Goal: Task Accomplishment & Management: Manage account settings

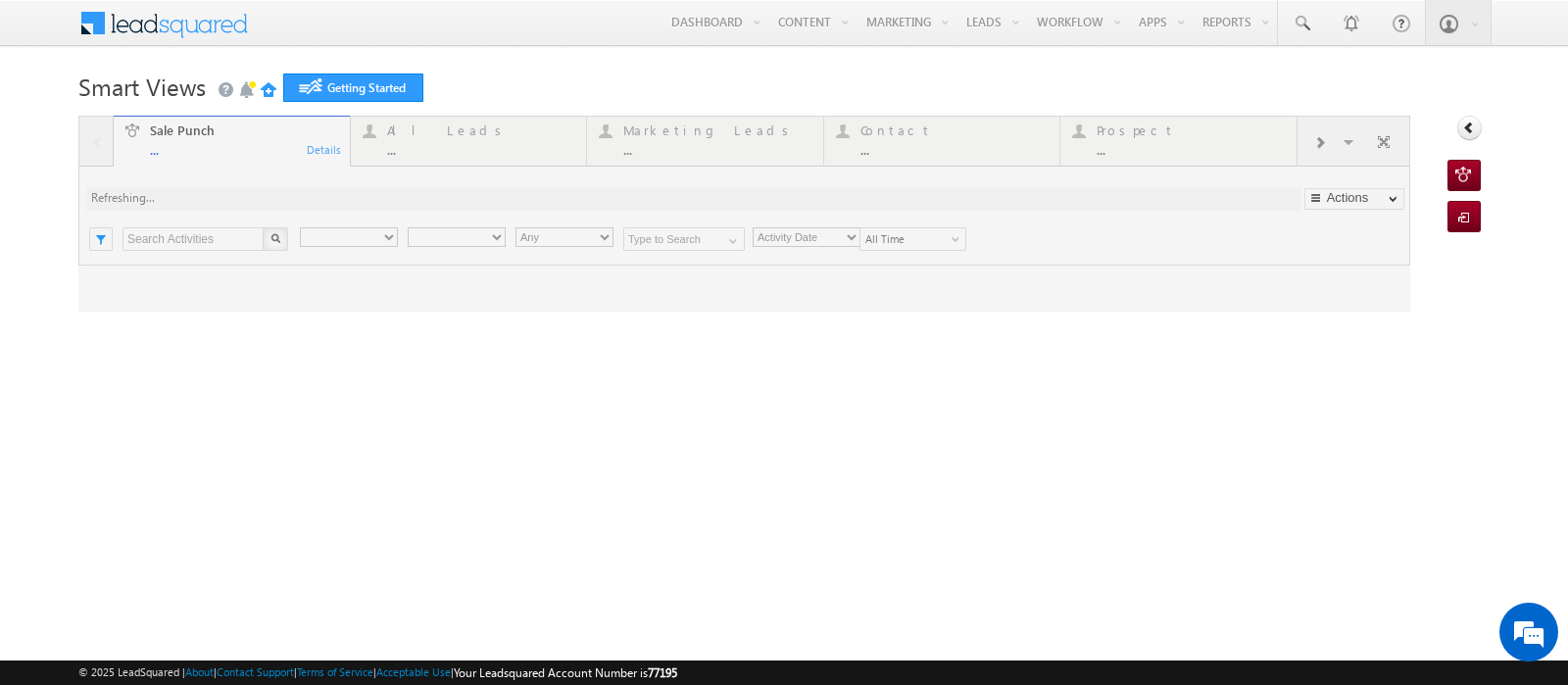
type input "Any Owner"
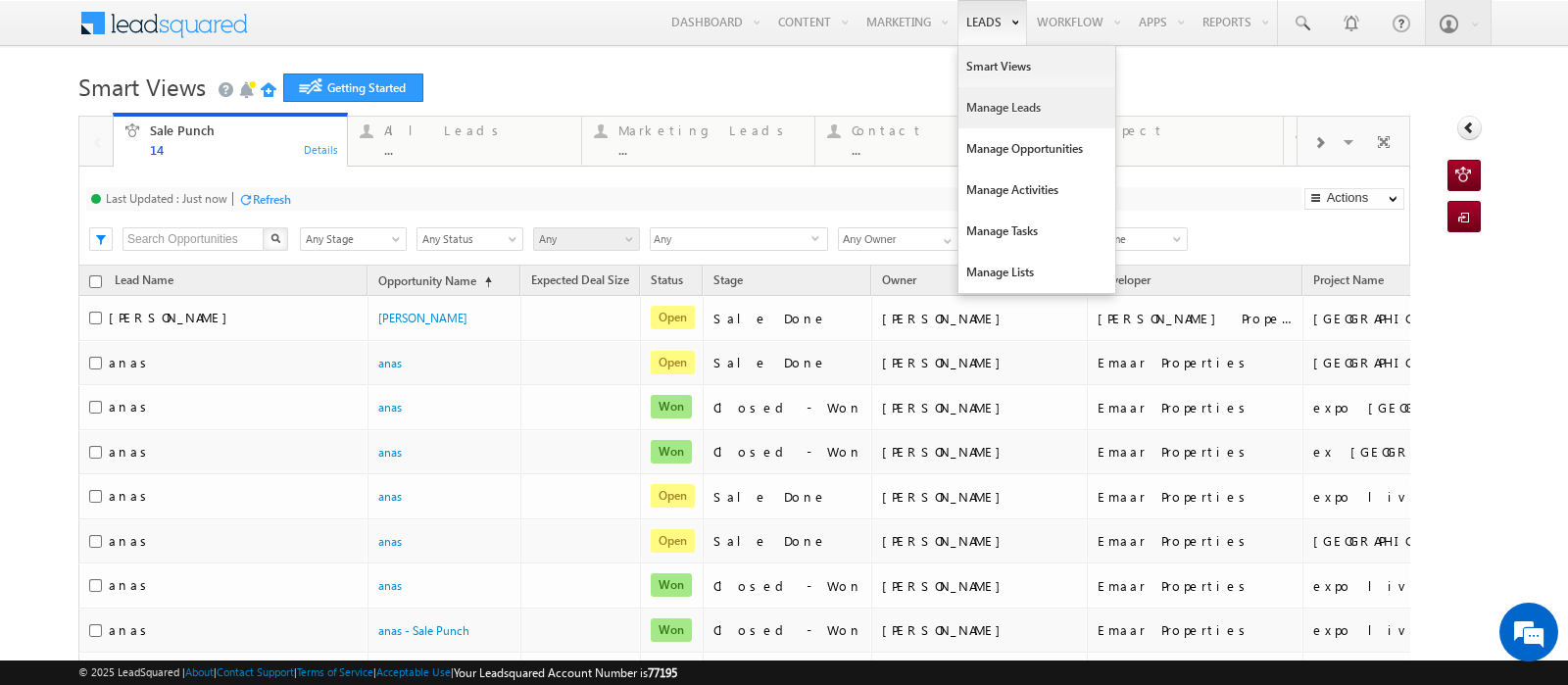
click at [960, 109] on link "Manage Leads" at bounding box center [1037, 108] width 157 height 41
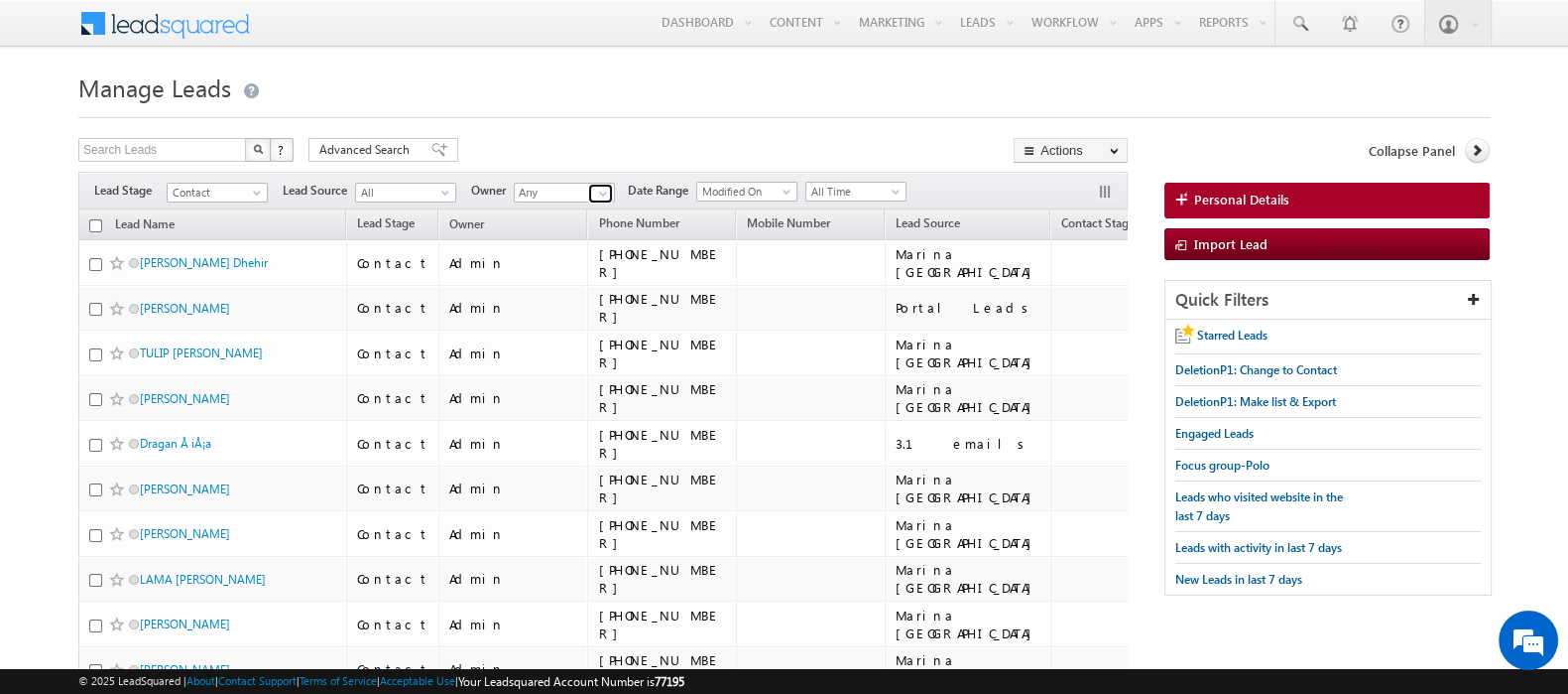
click at [606, 187] on span at bounding box center [603, 194] width 16 height 16
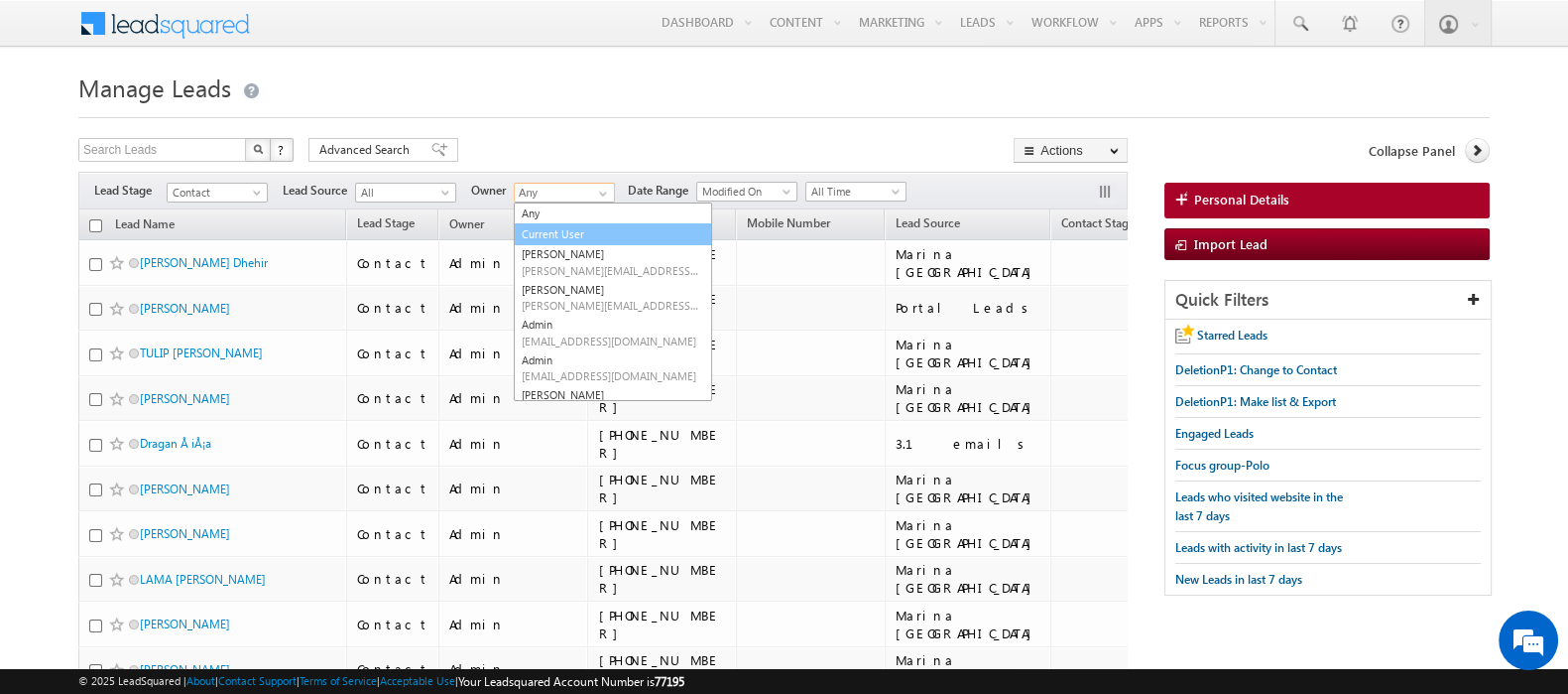
click at [585, 237] on link "Current User" at bounding box center [613, 234] width 198 height 23
type input "Current User"
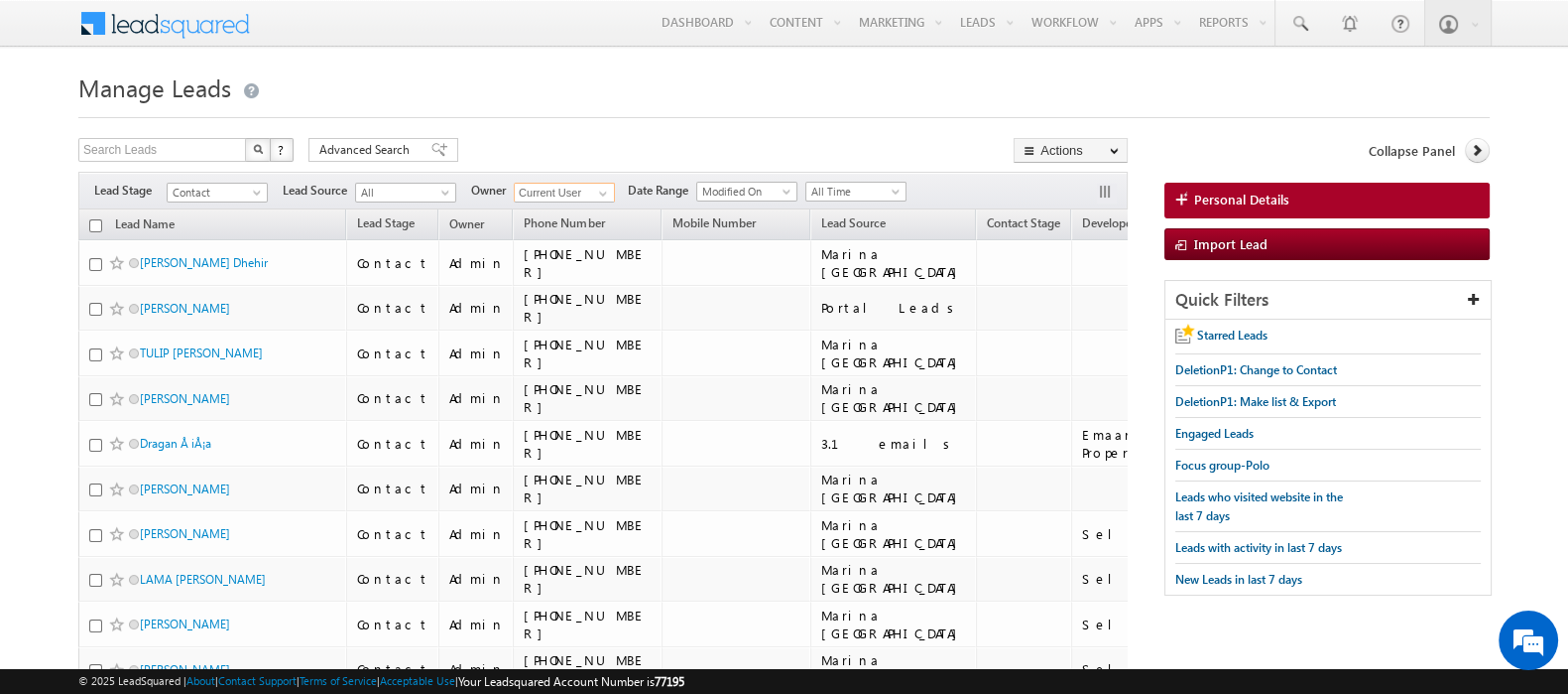
click at [95, 226] on input "checkbox" at bounding box center [95, 225] width 13 height 13
checkbox input "true"
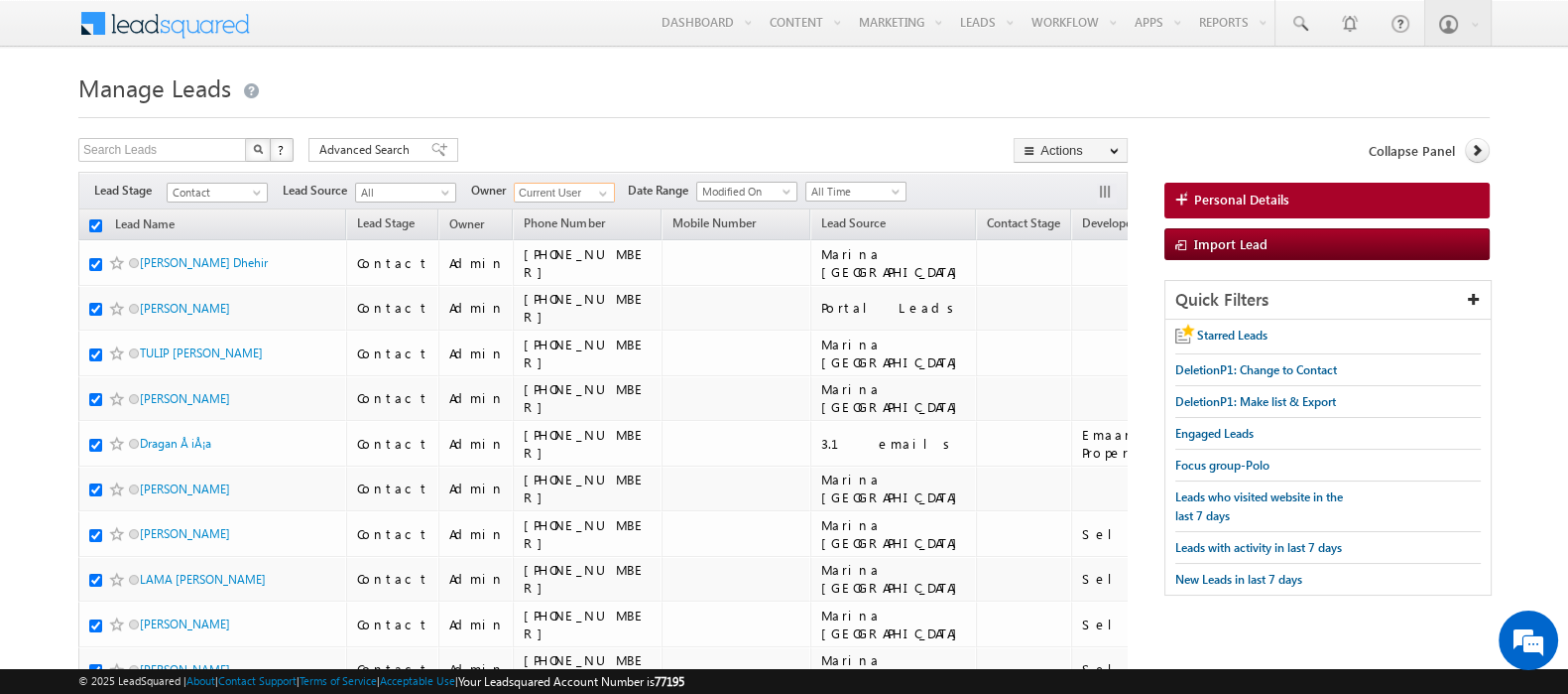
checkbox input "true"
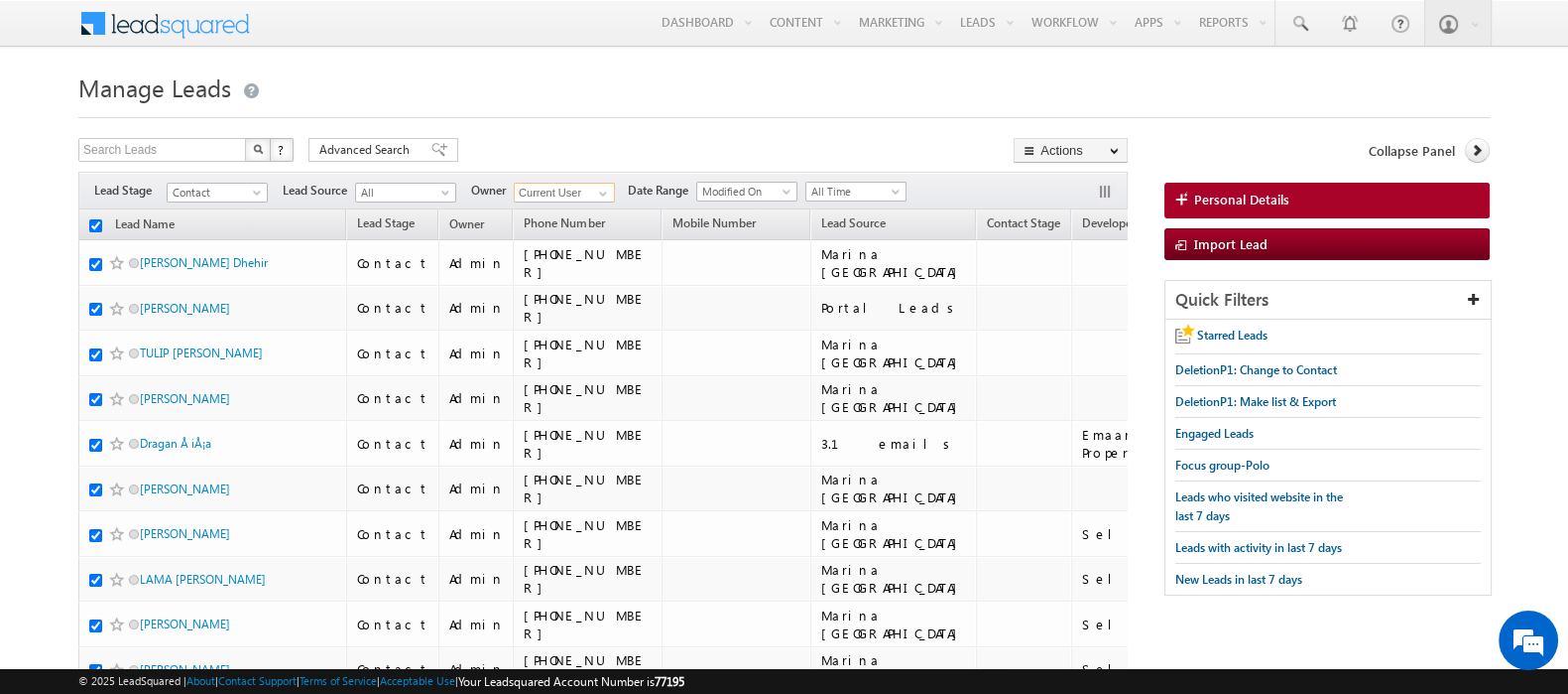
checkbox input "true"
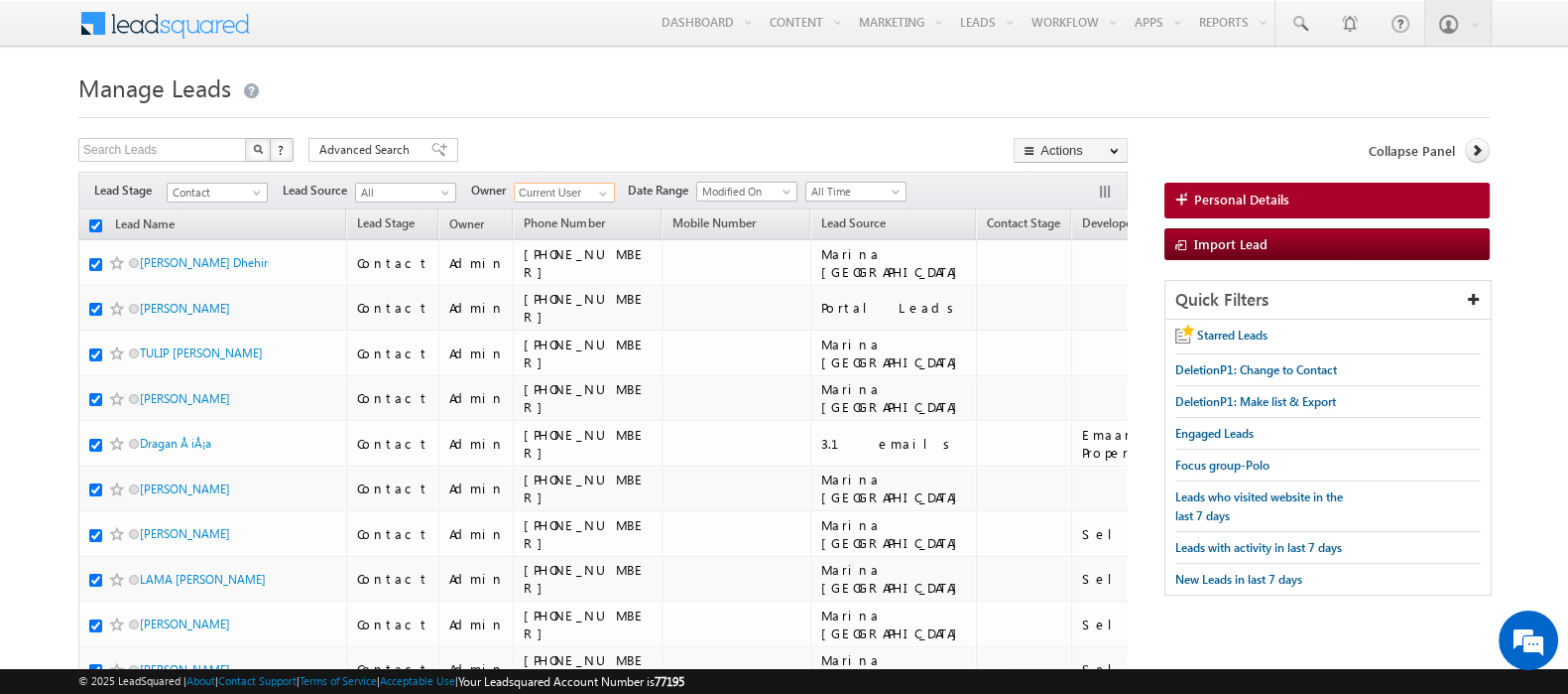
checkbox input "true"
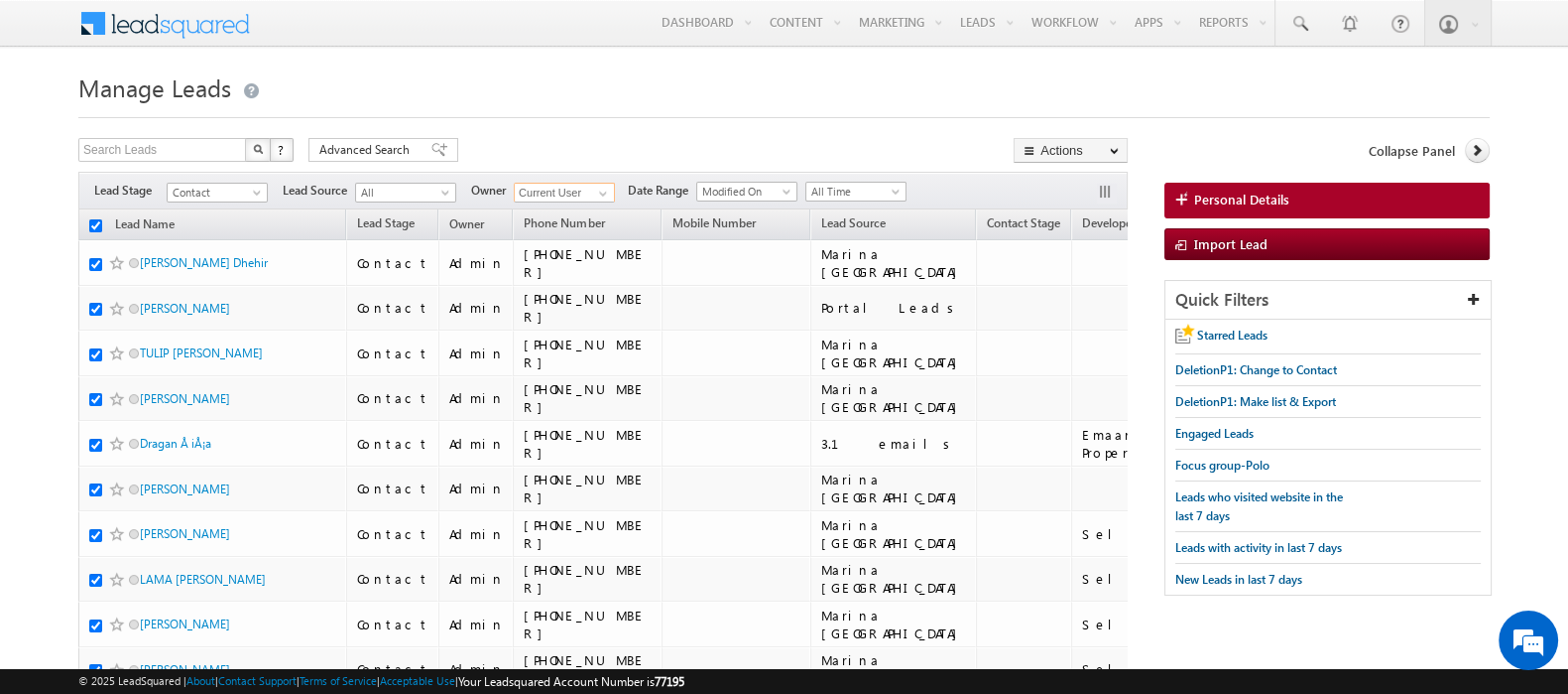
checkbox input "true"
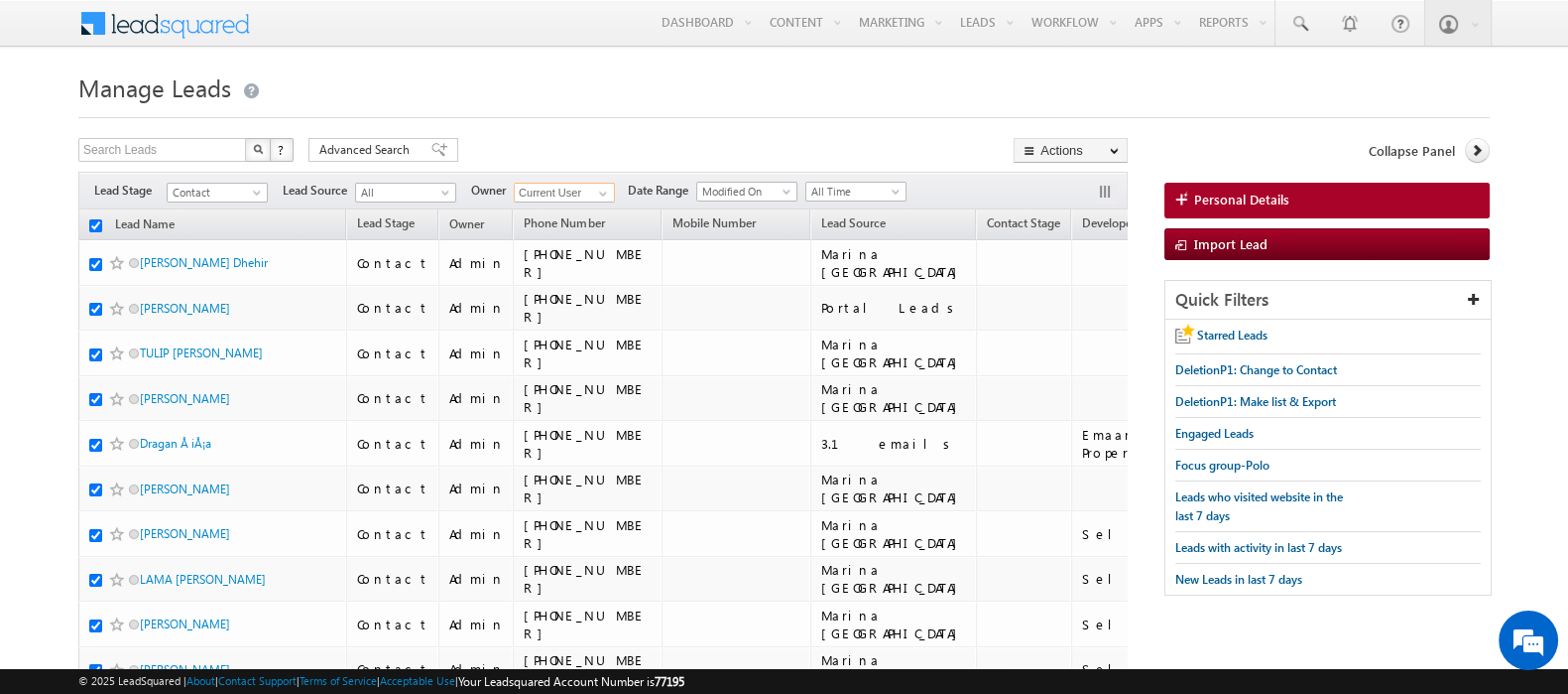
checkbox input "true"
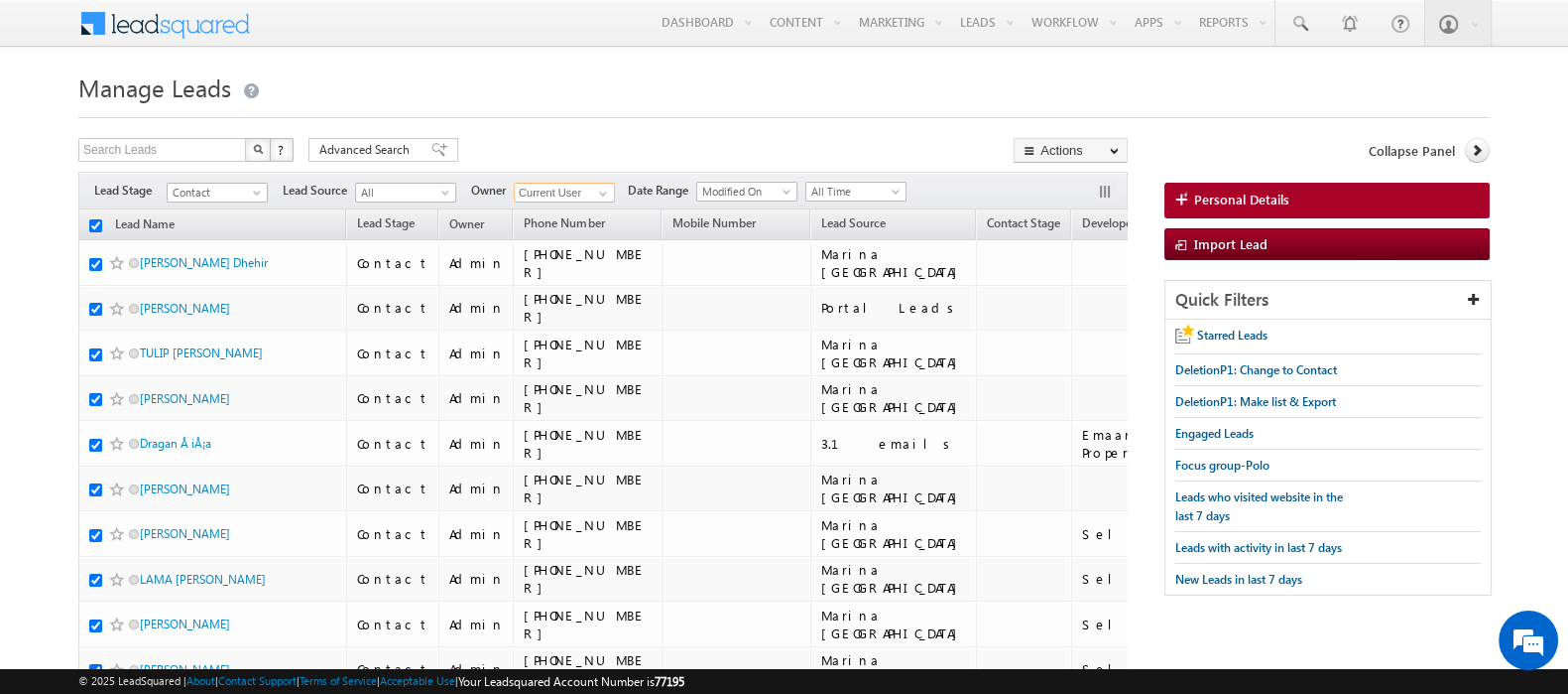
checkbox input "true"
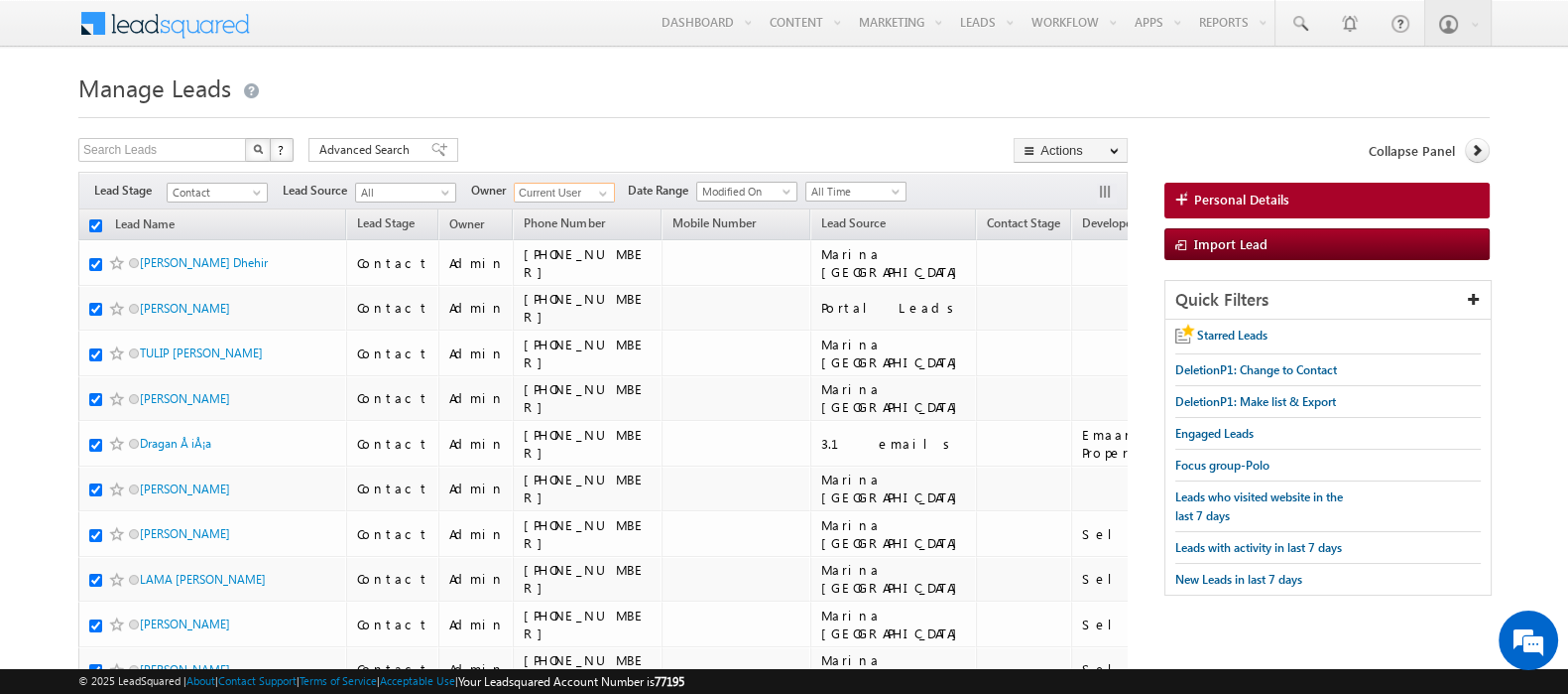
checkbox input "true"
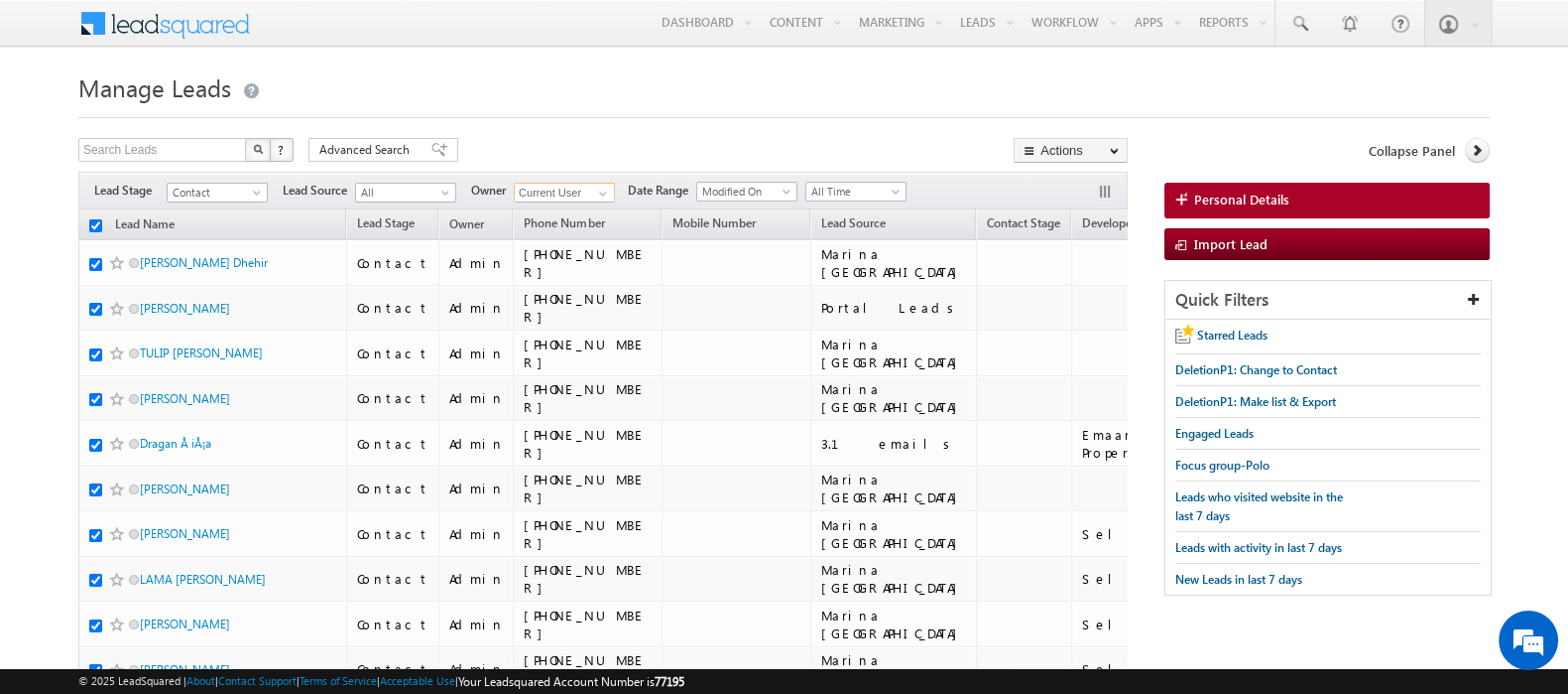
checkbox input "true"
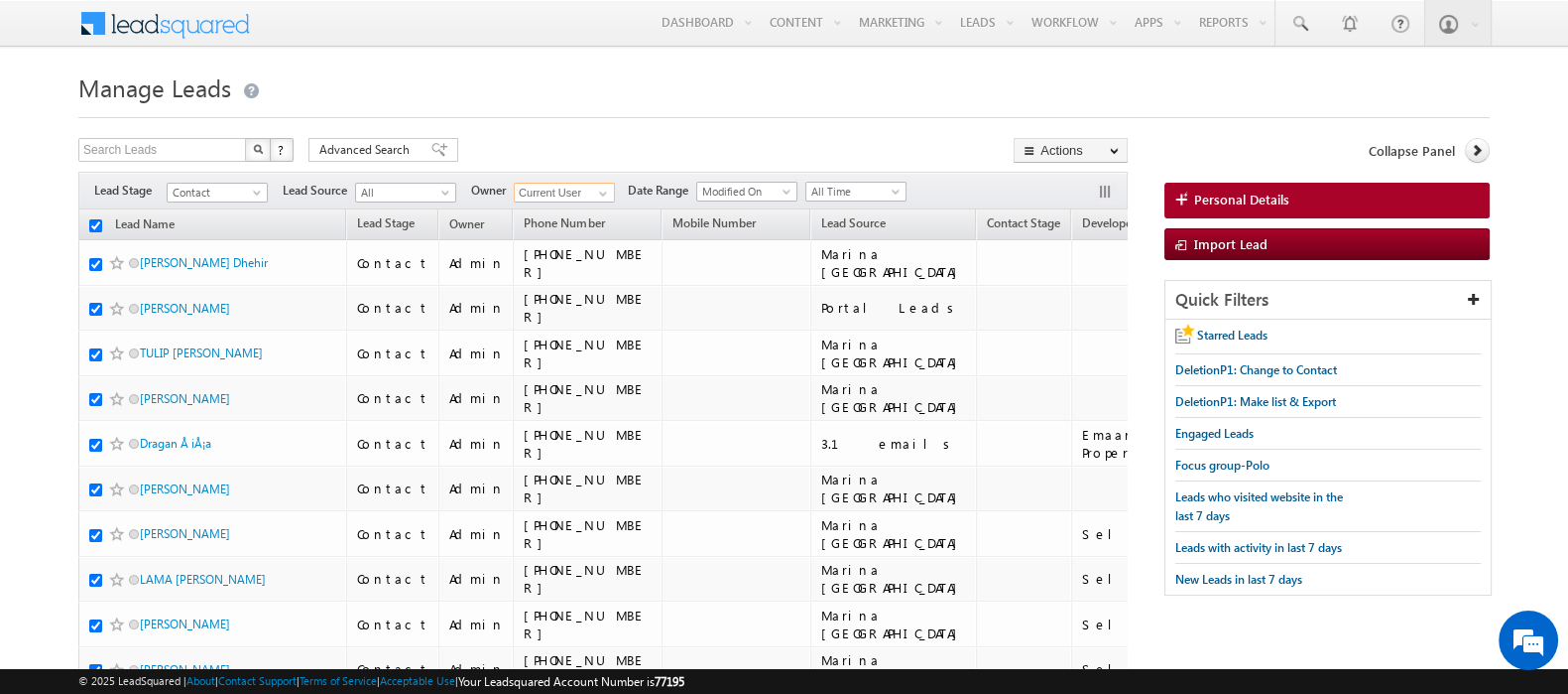
checkbox input "true"
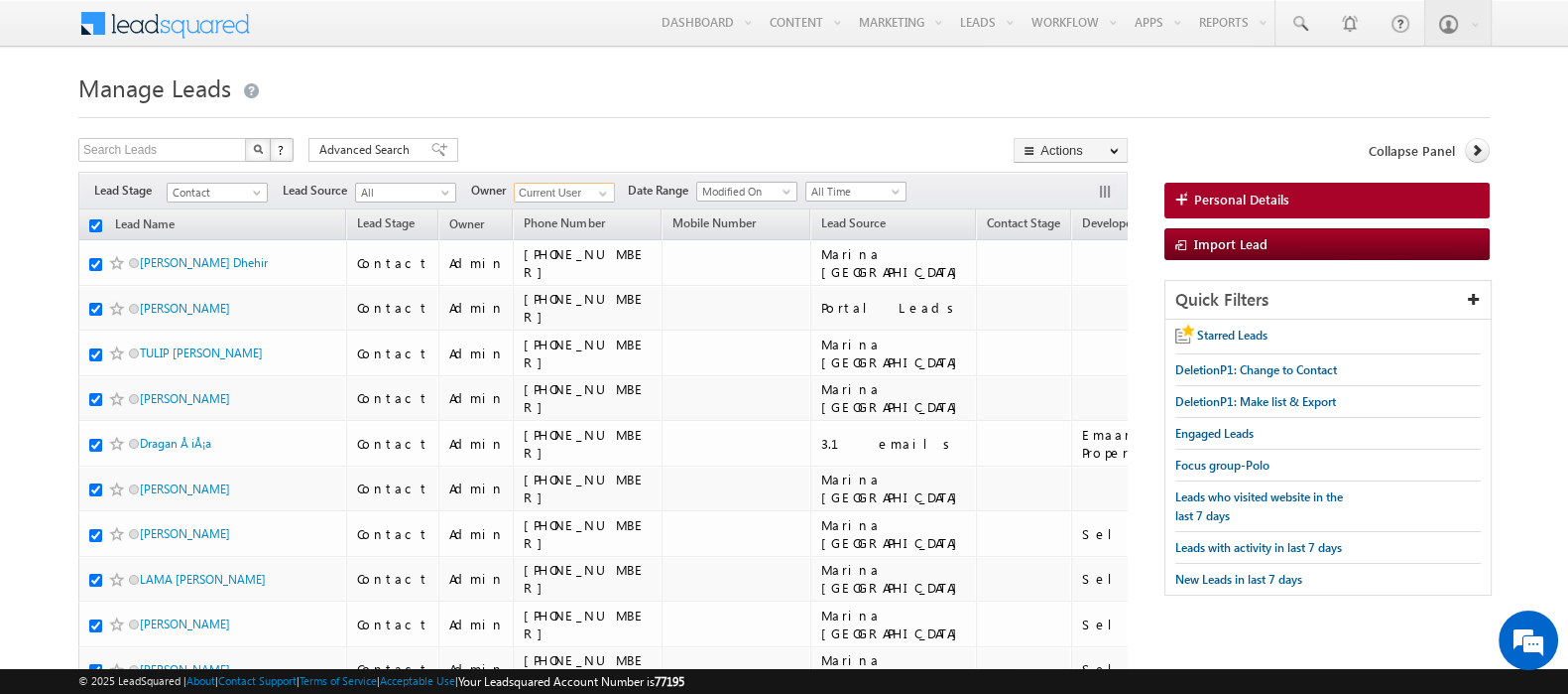
checkbox input "true"
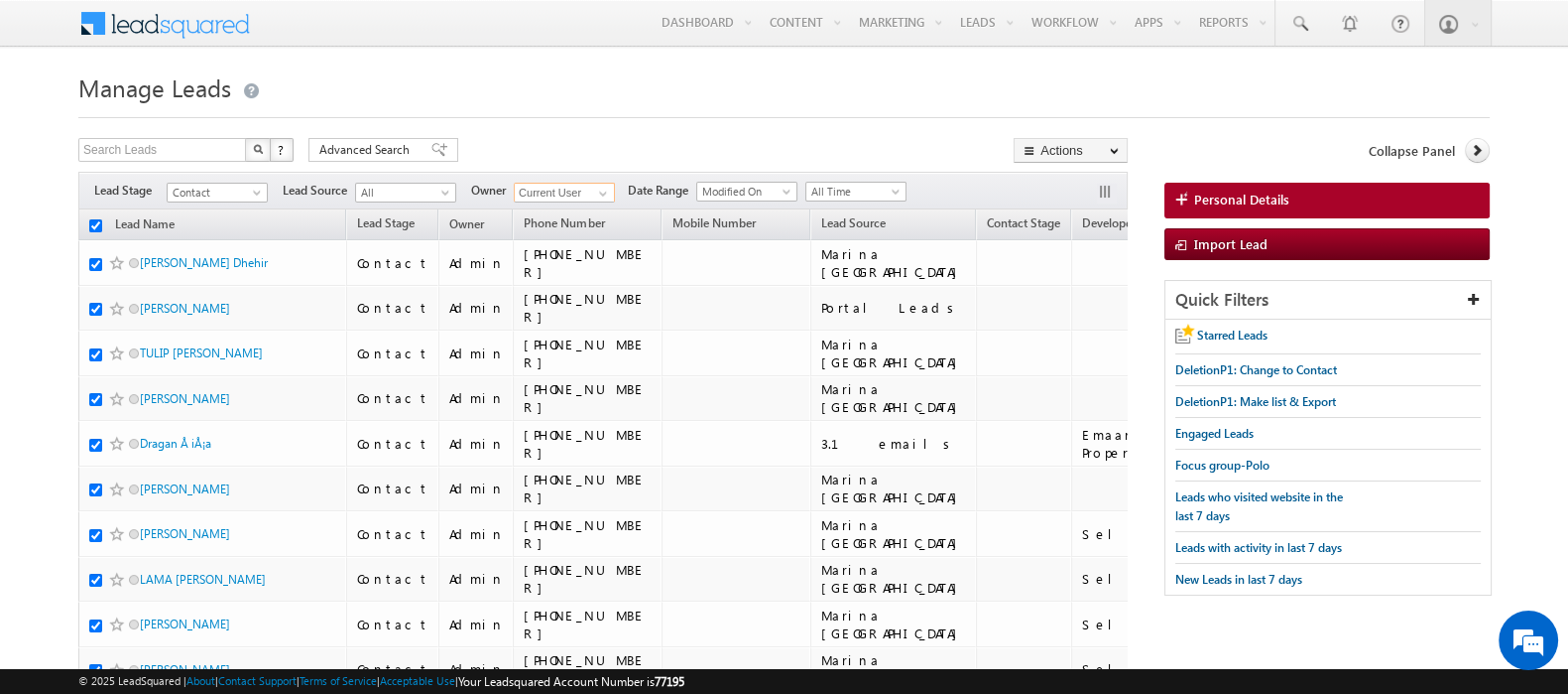
checkbox input "true"
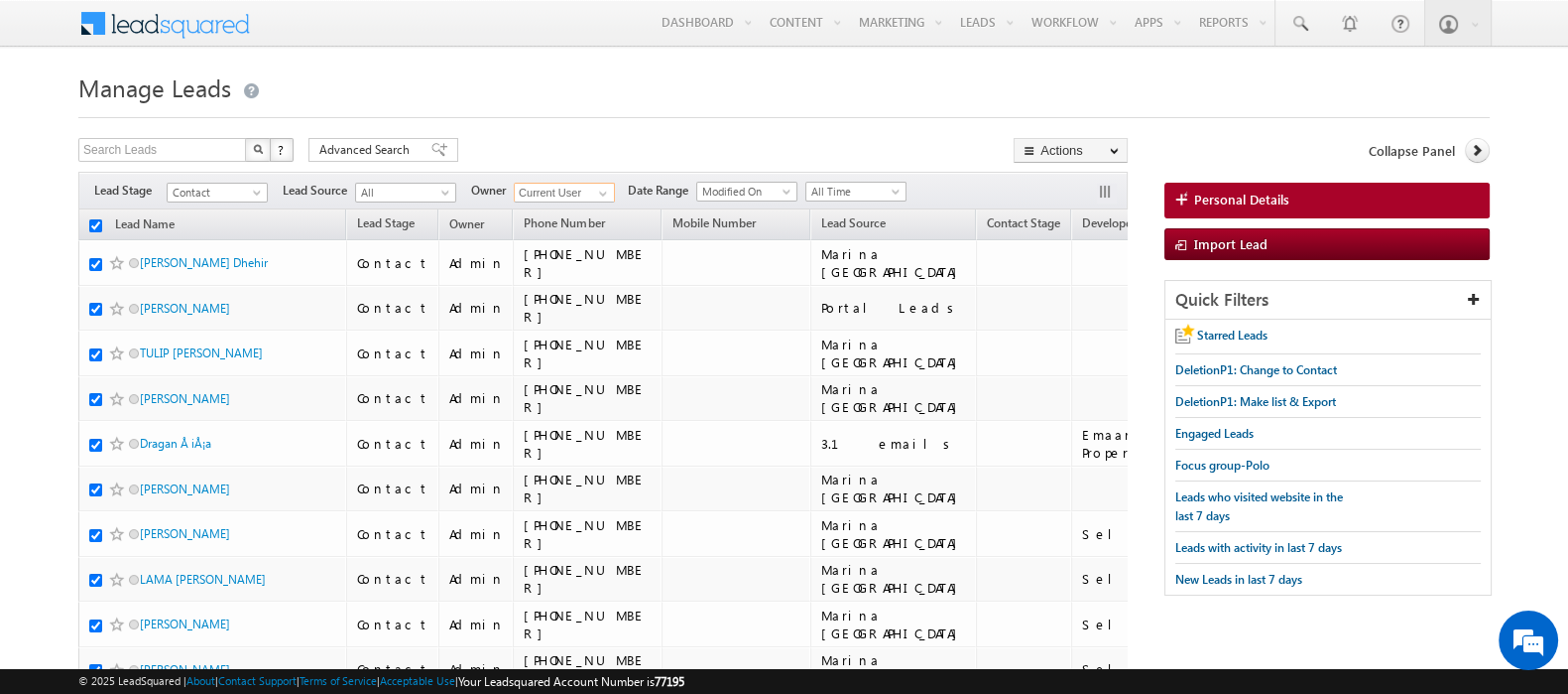
checkbox input "true"
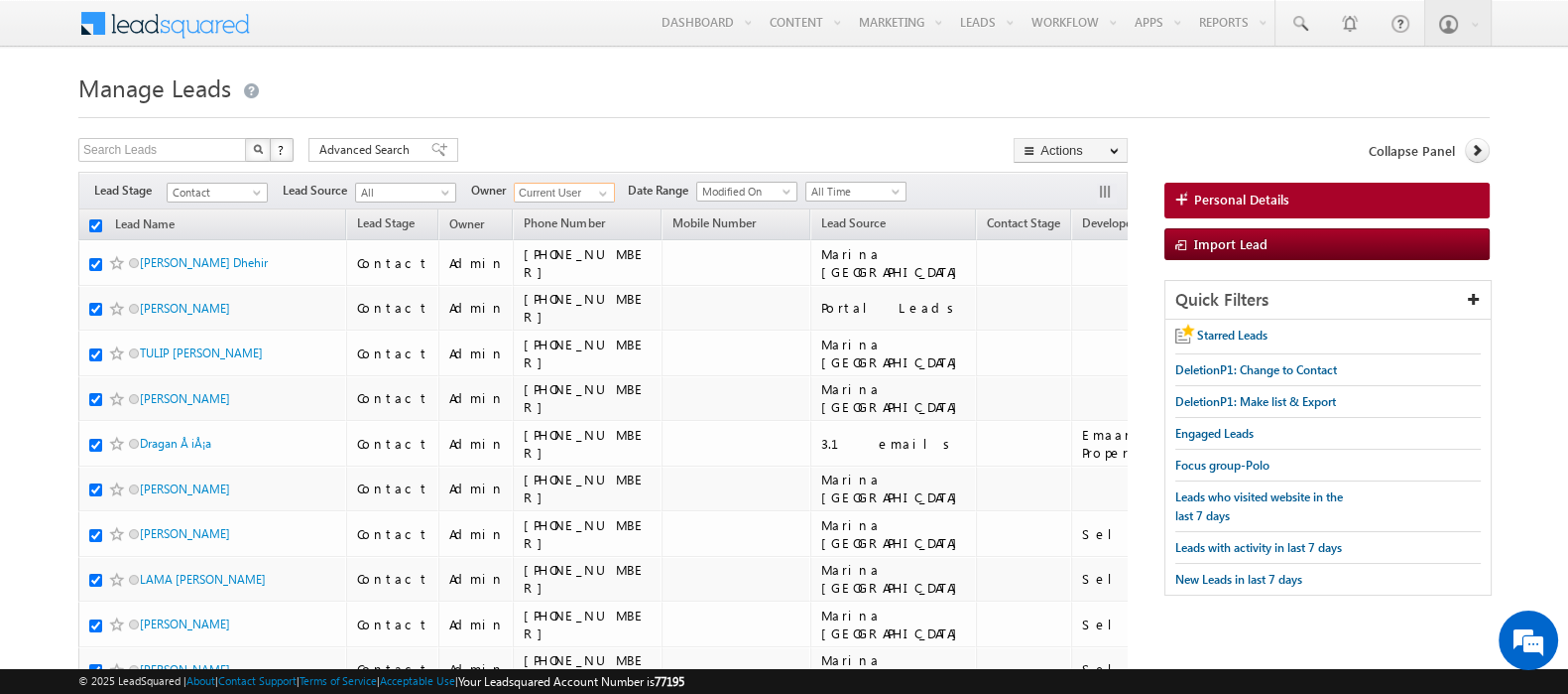
checkbox input "true"
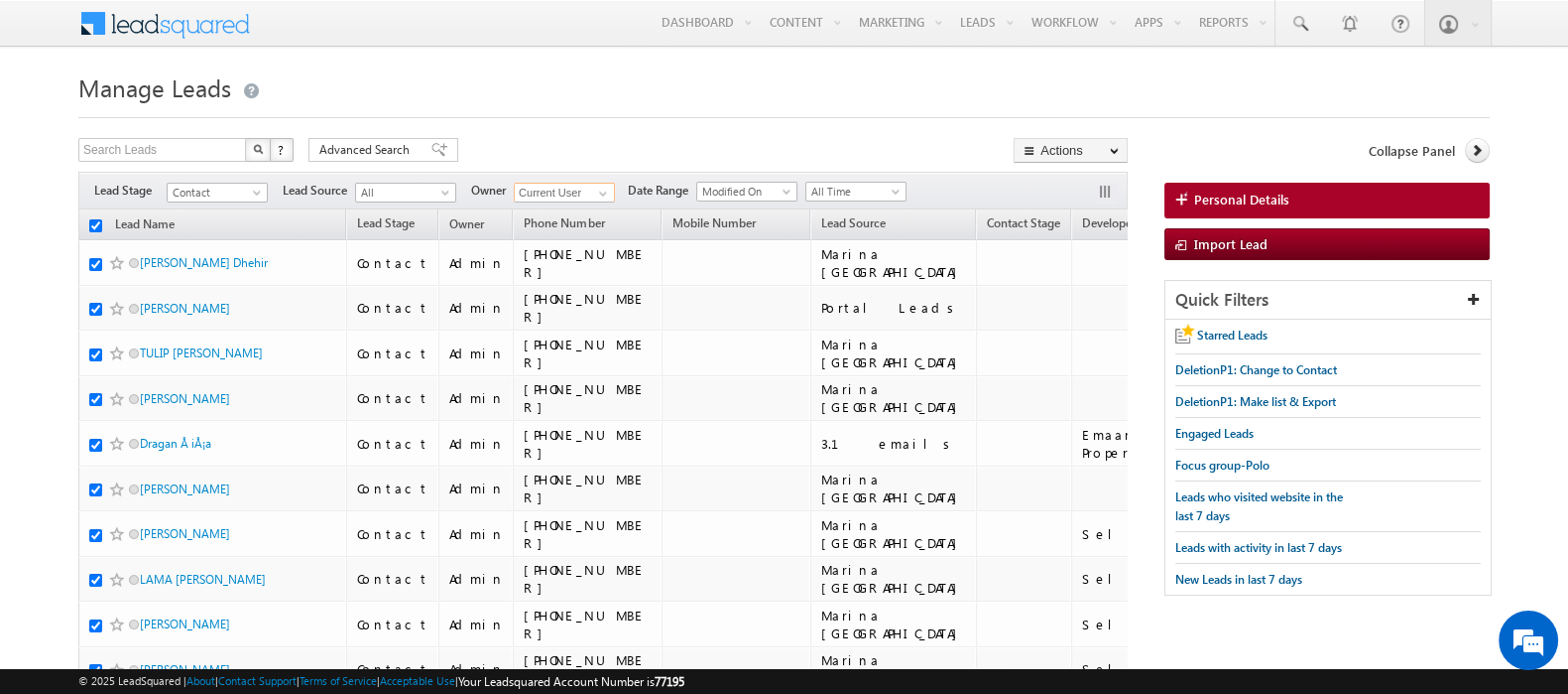
checkbox input "true"
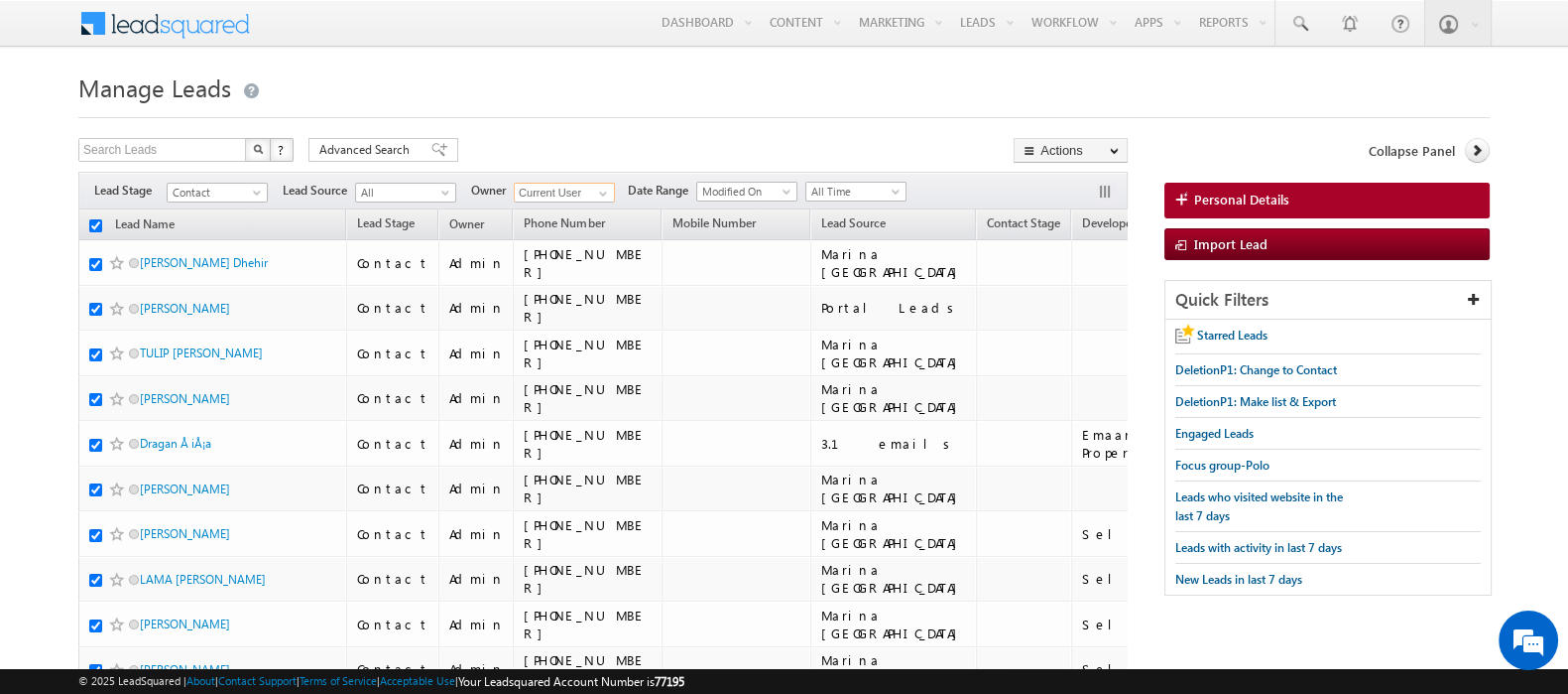
checkbox input "true"
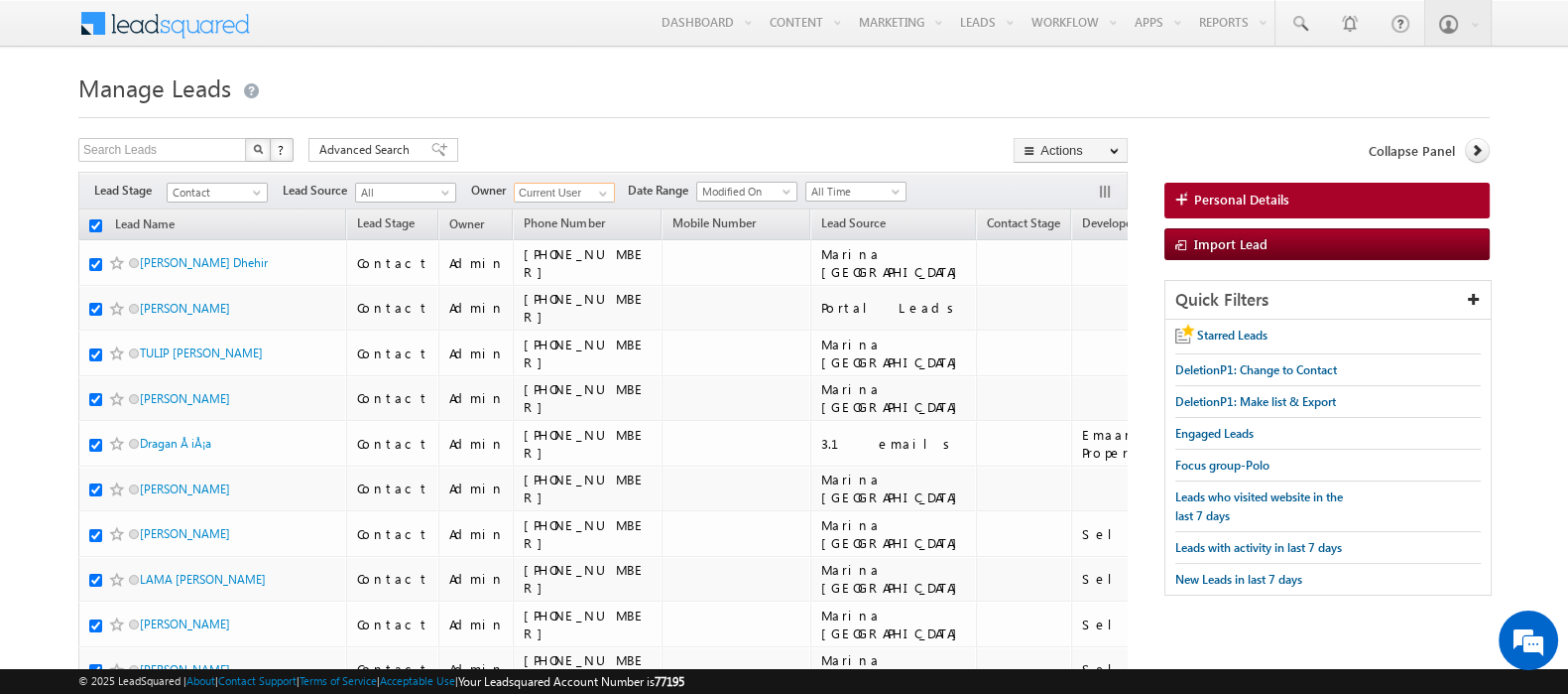
checkbox input "true"
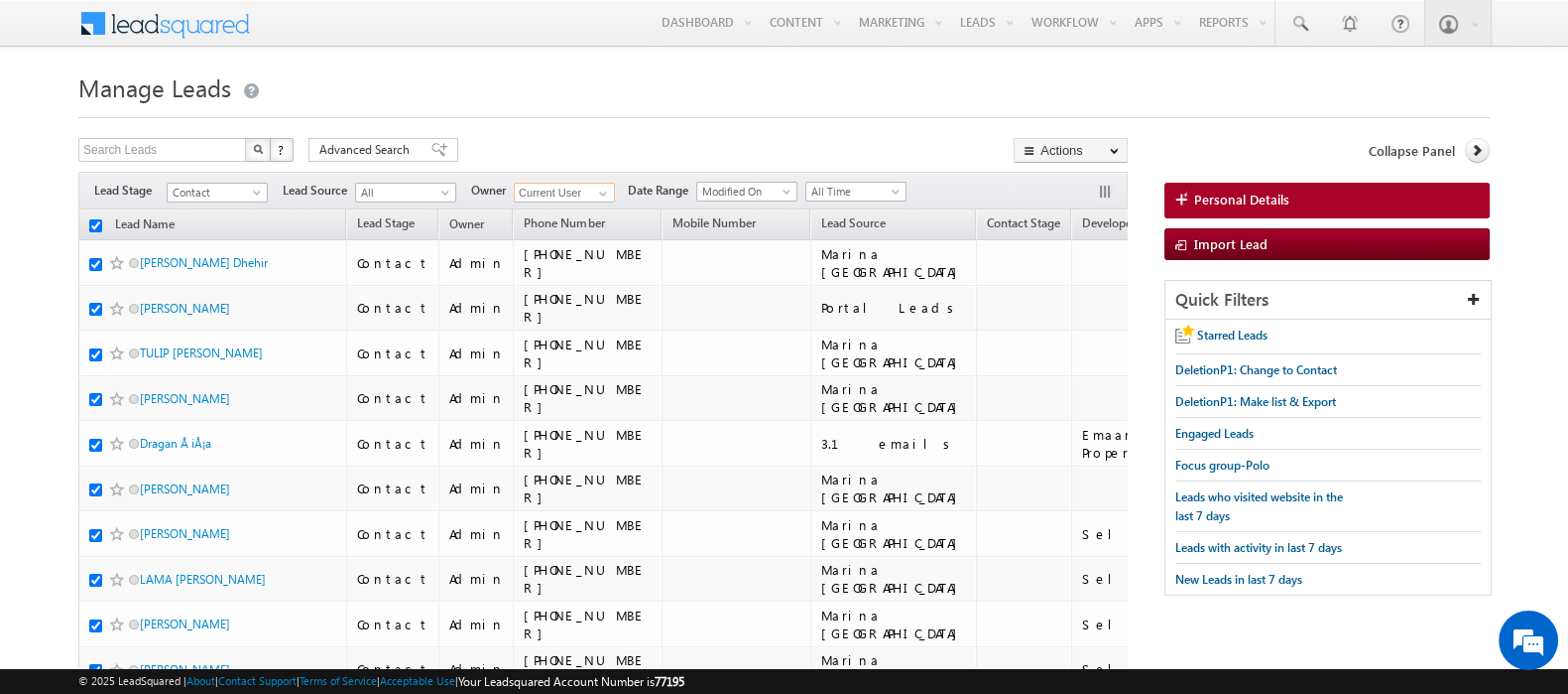
checkbox input "true"
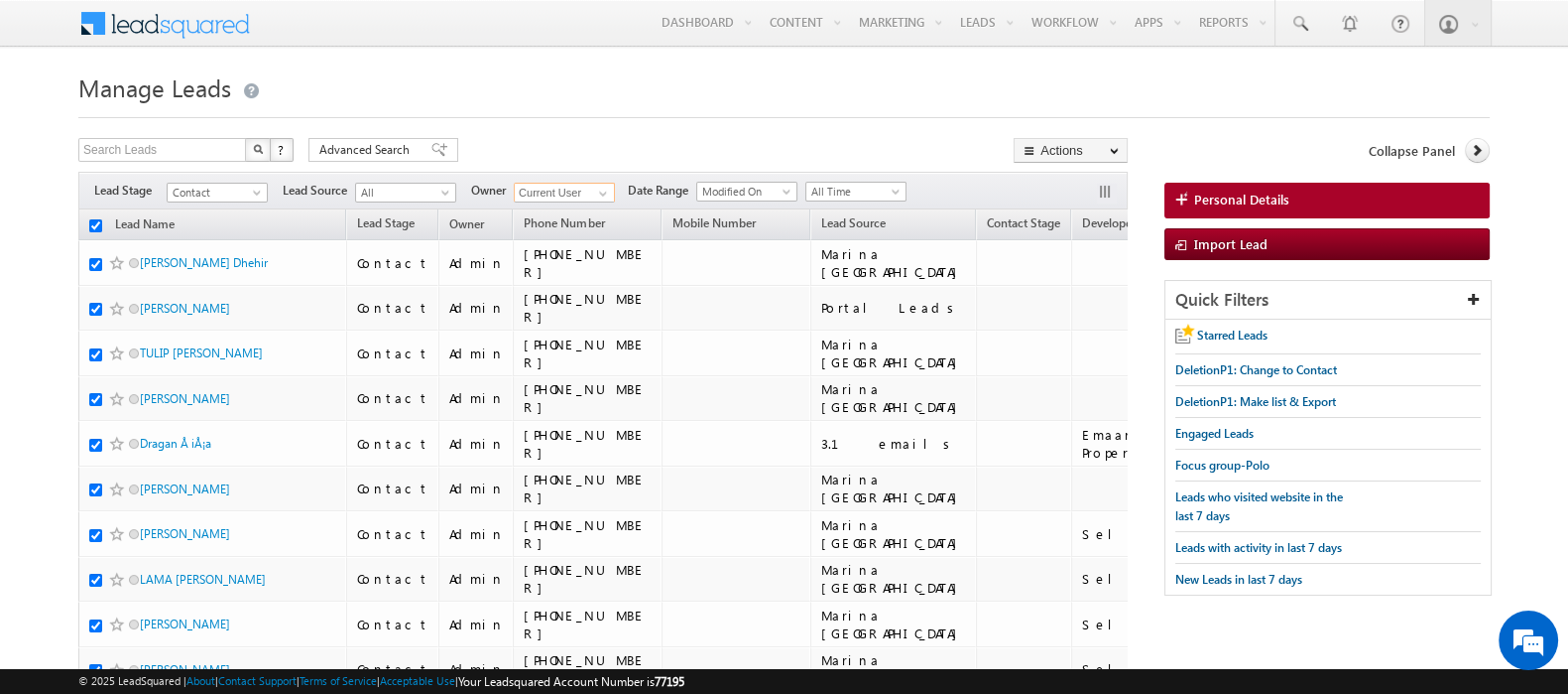
checkbox input "true"
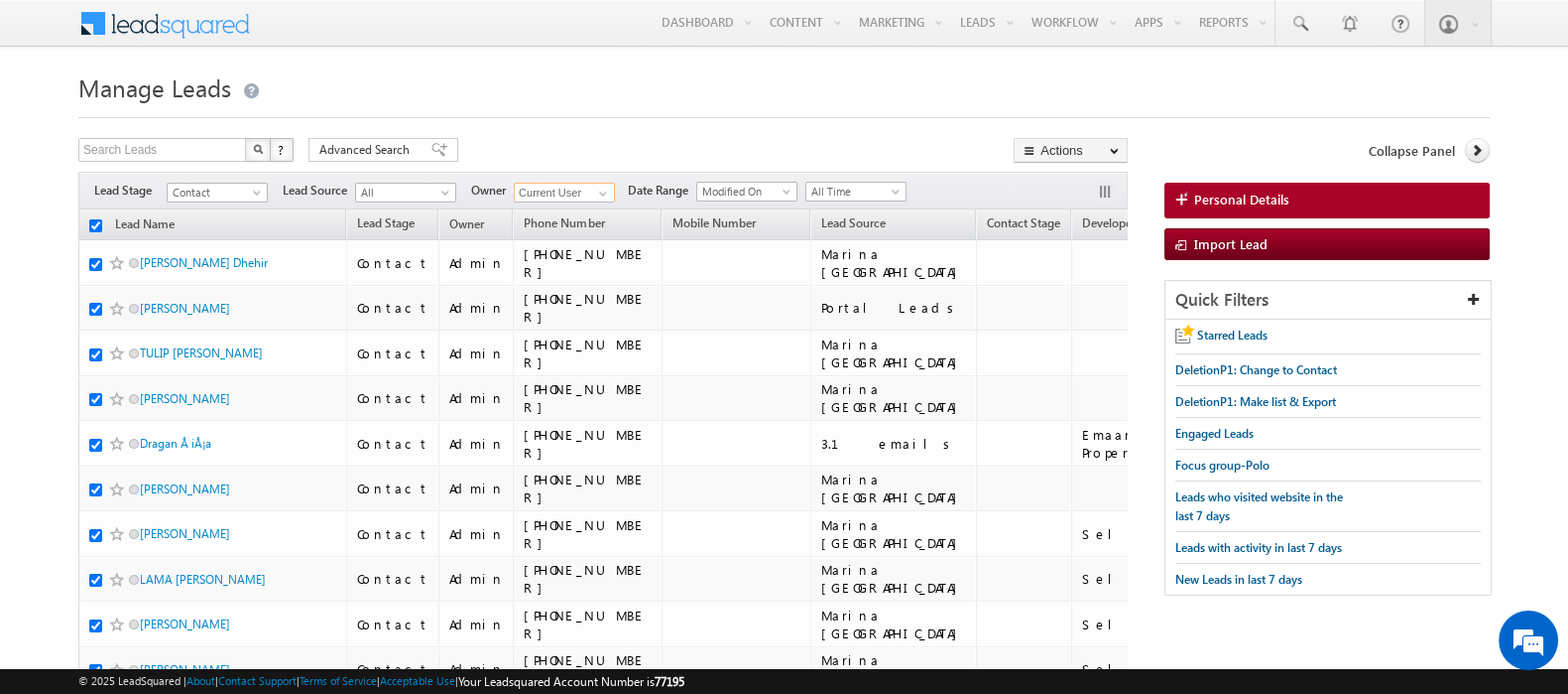
checkbox input "true"
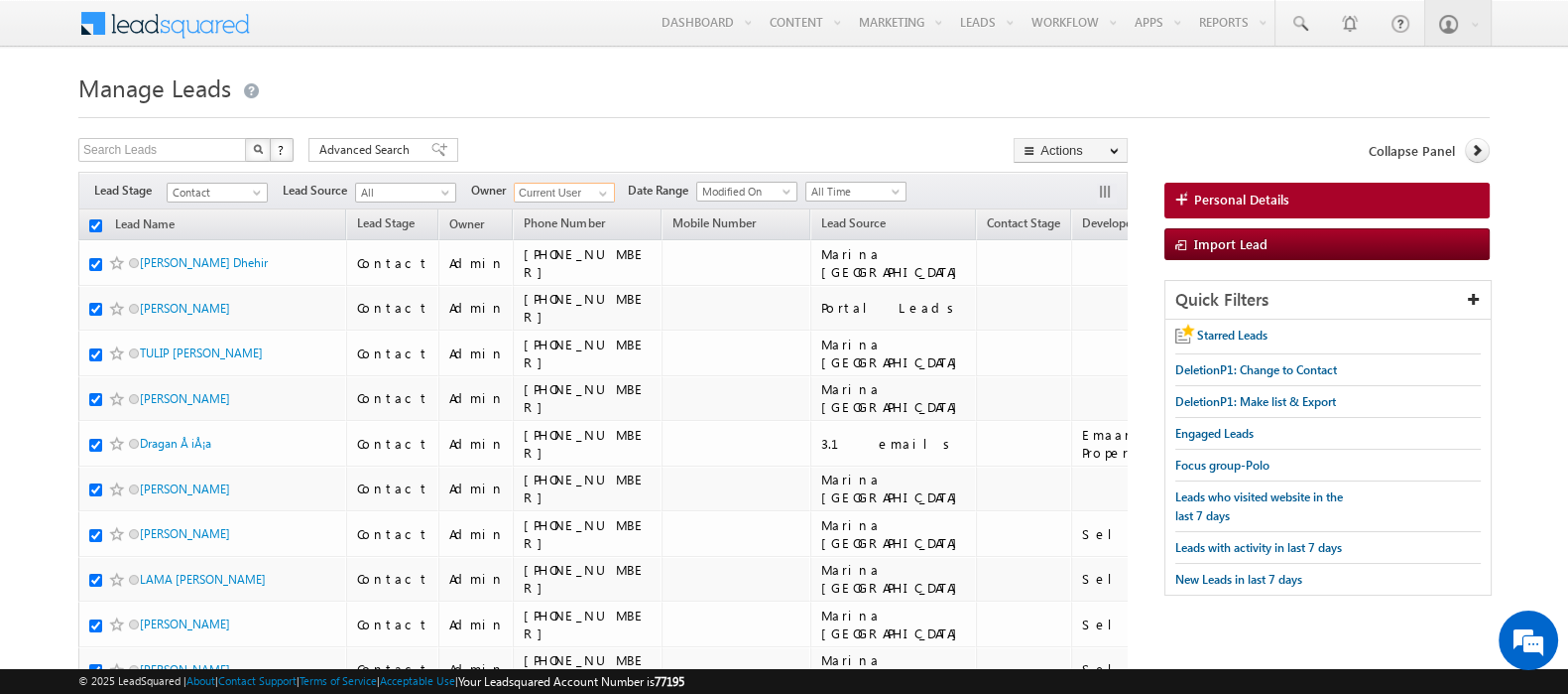
checkbox input "true"
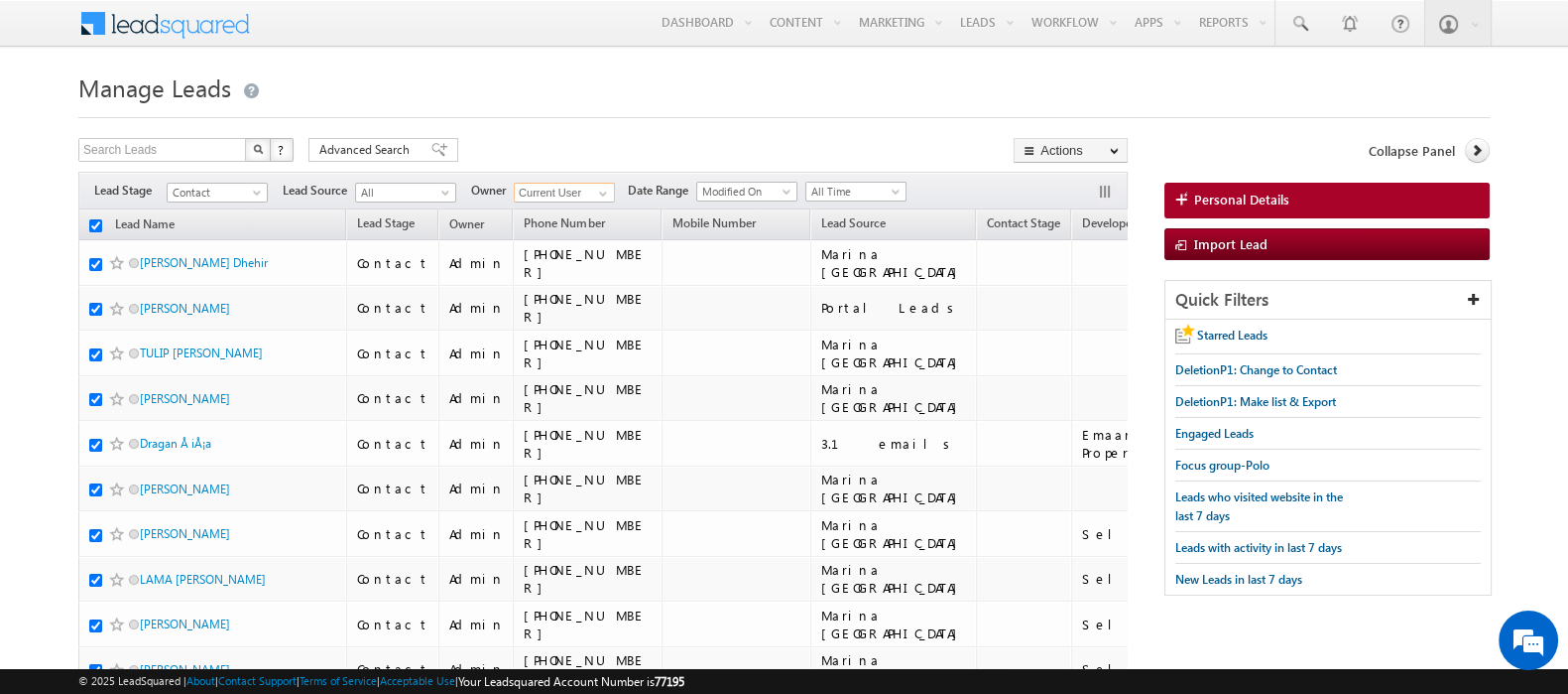
checkbox input "true"
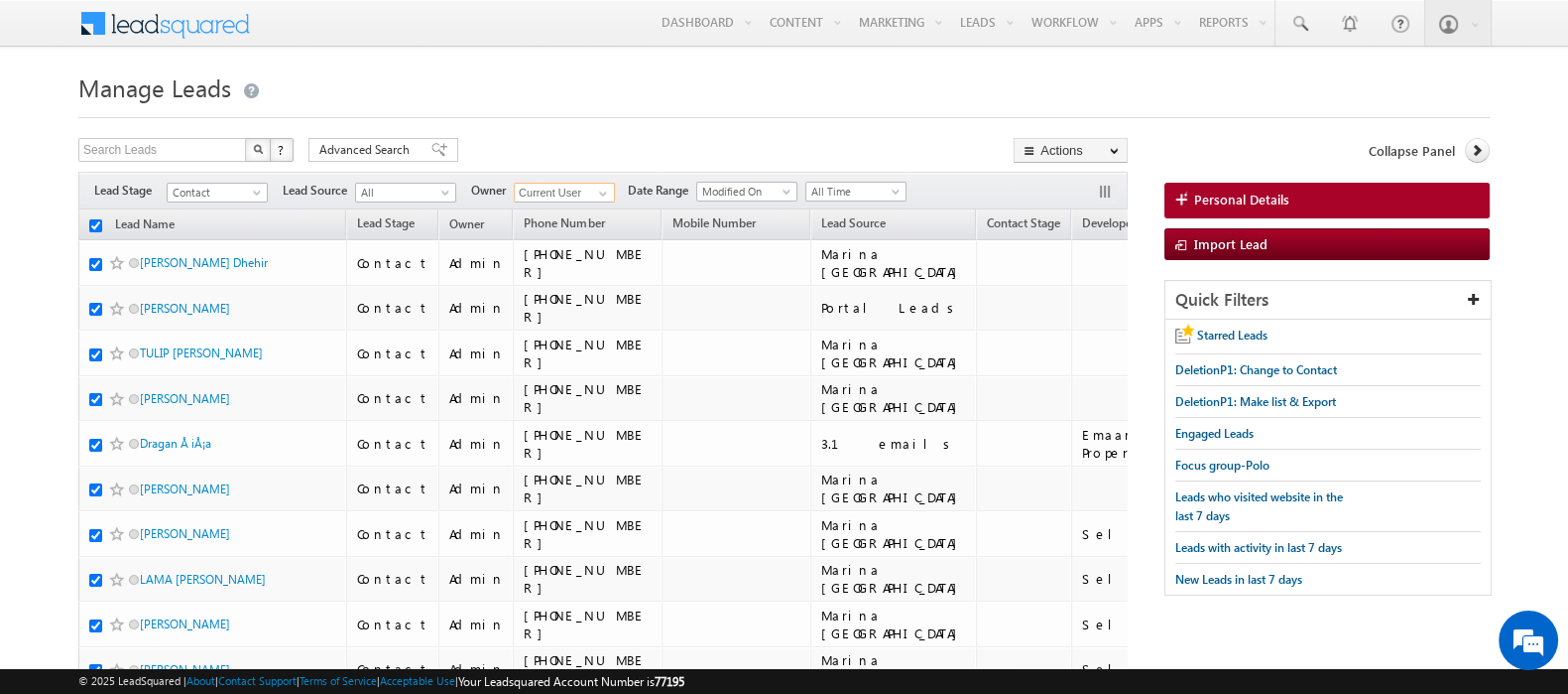
checkbox input "true"
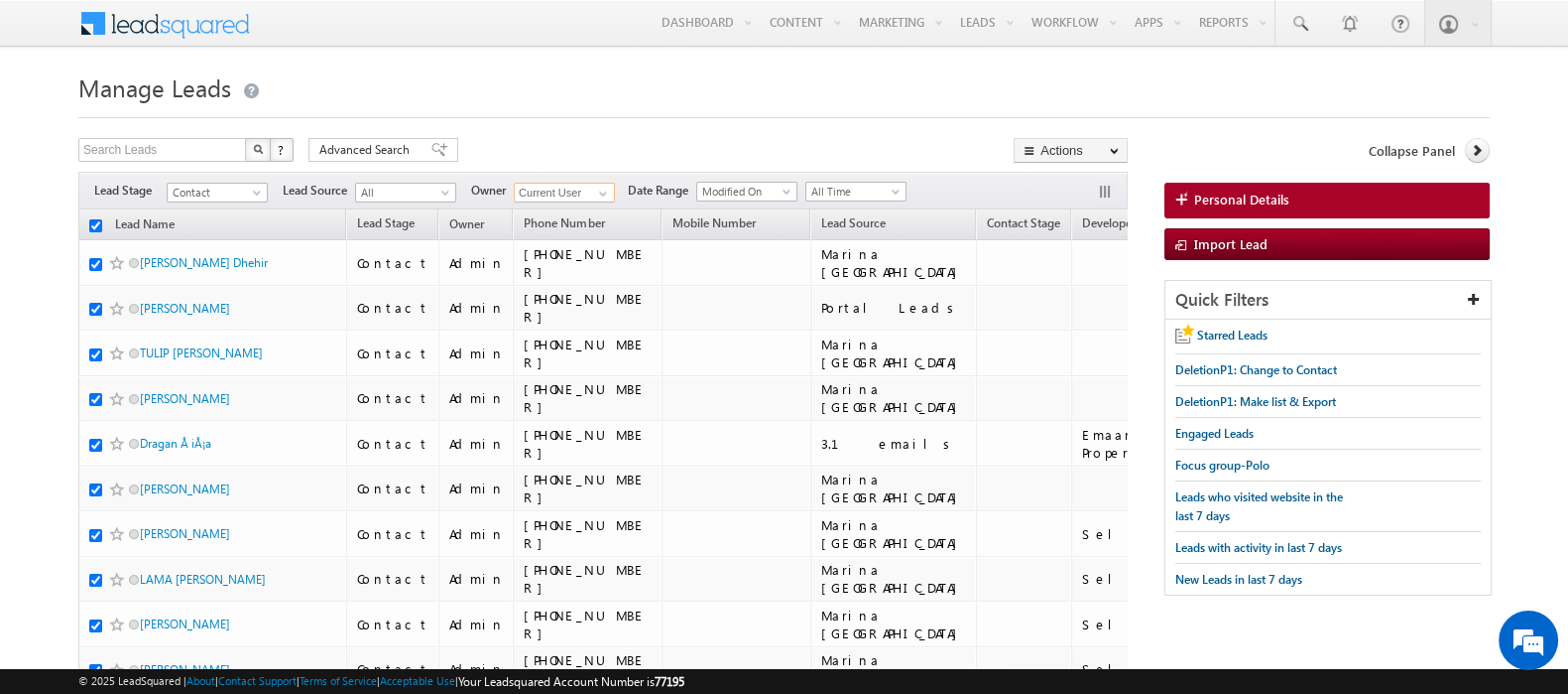
checkbox input "true"
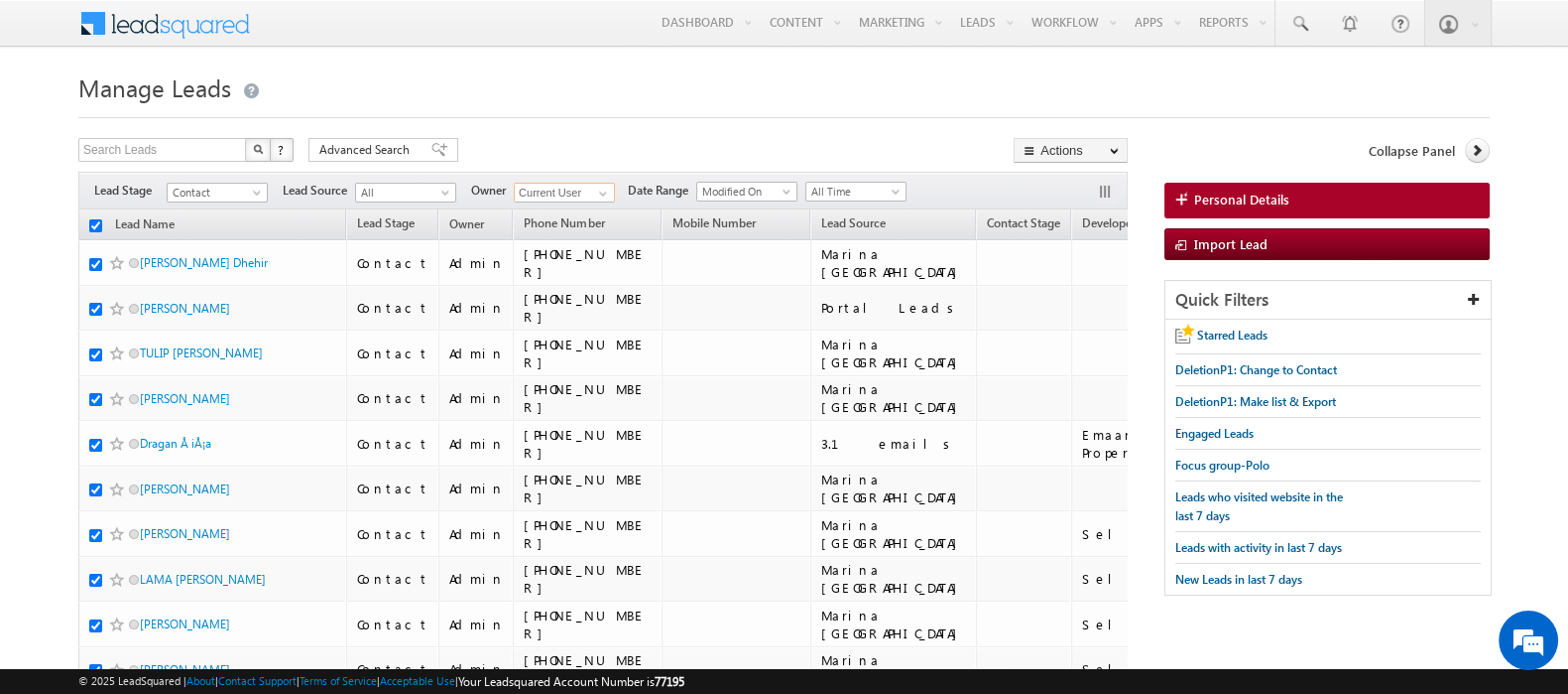
checkbox input "true"
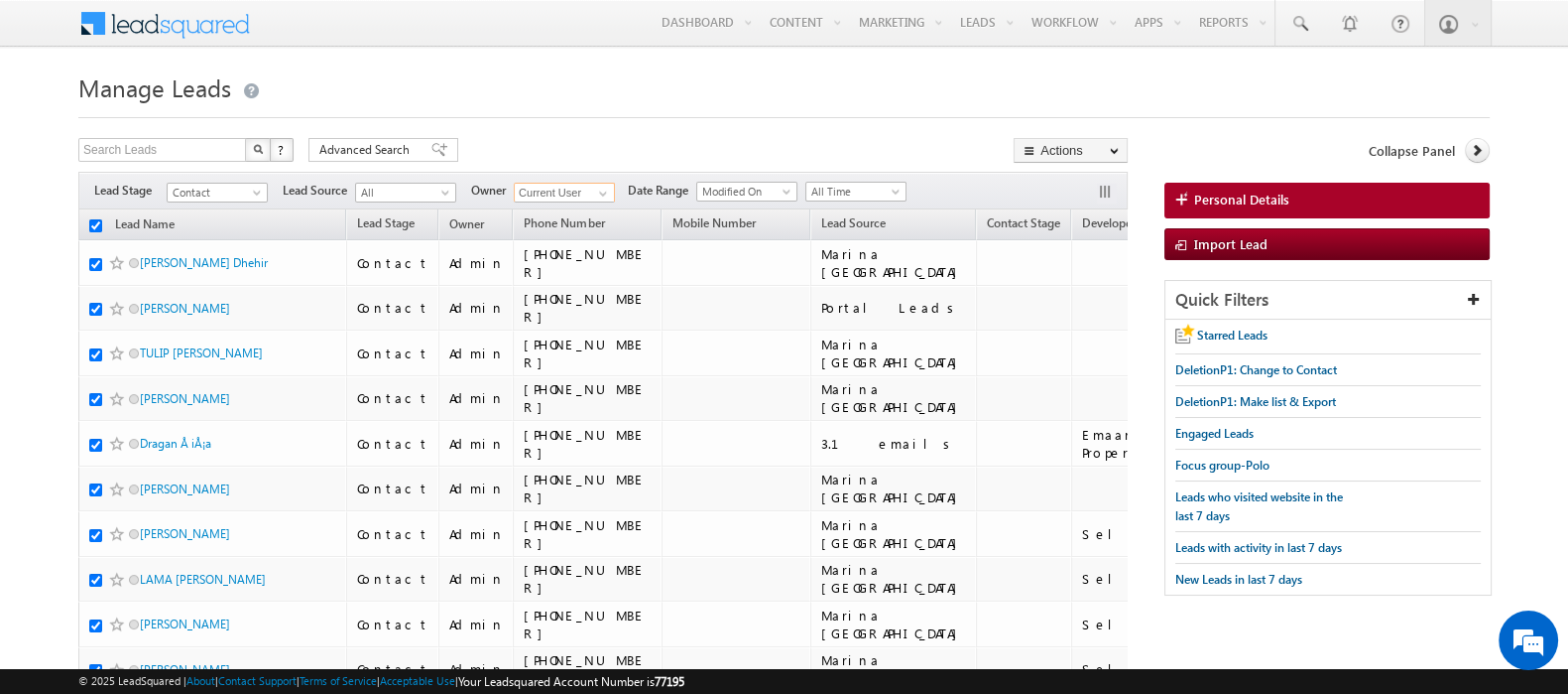
checkbox input "true"
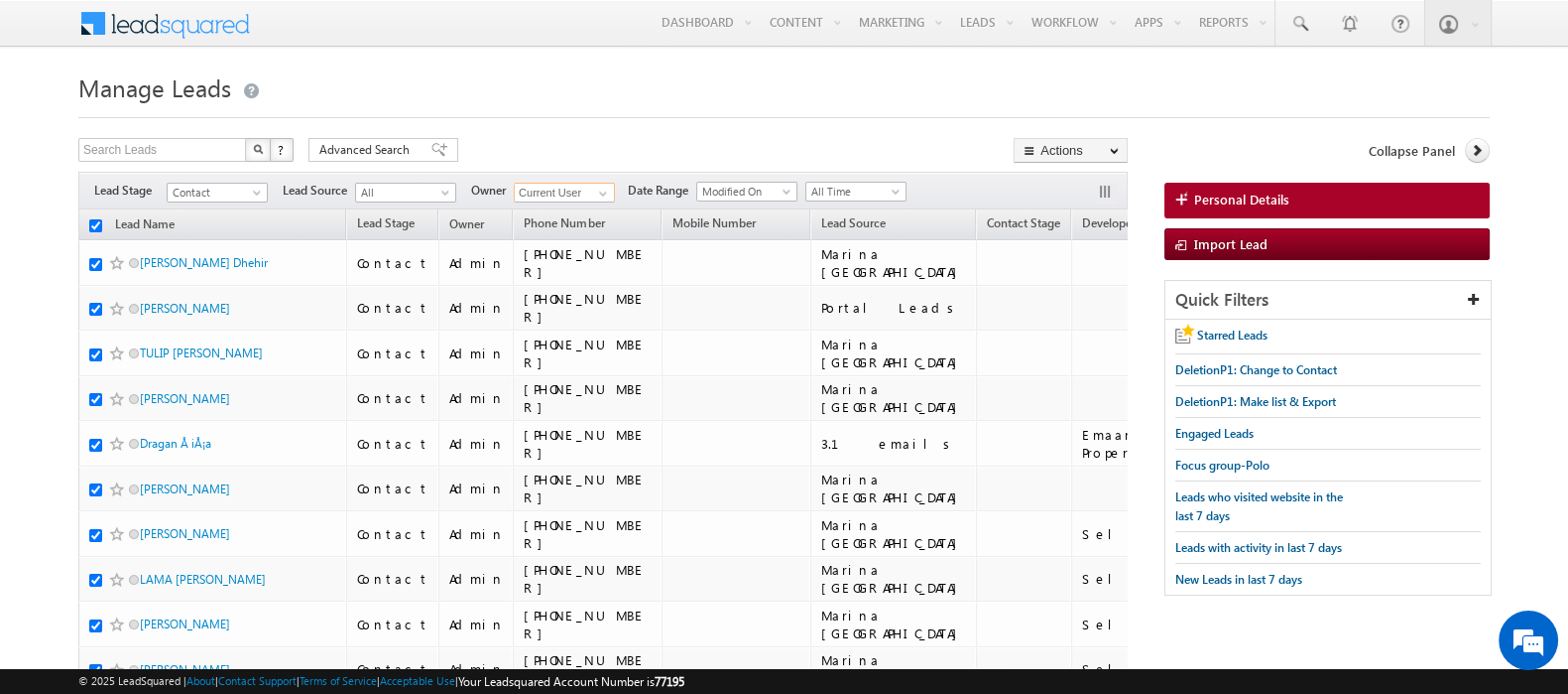
checkbox input "true"
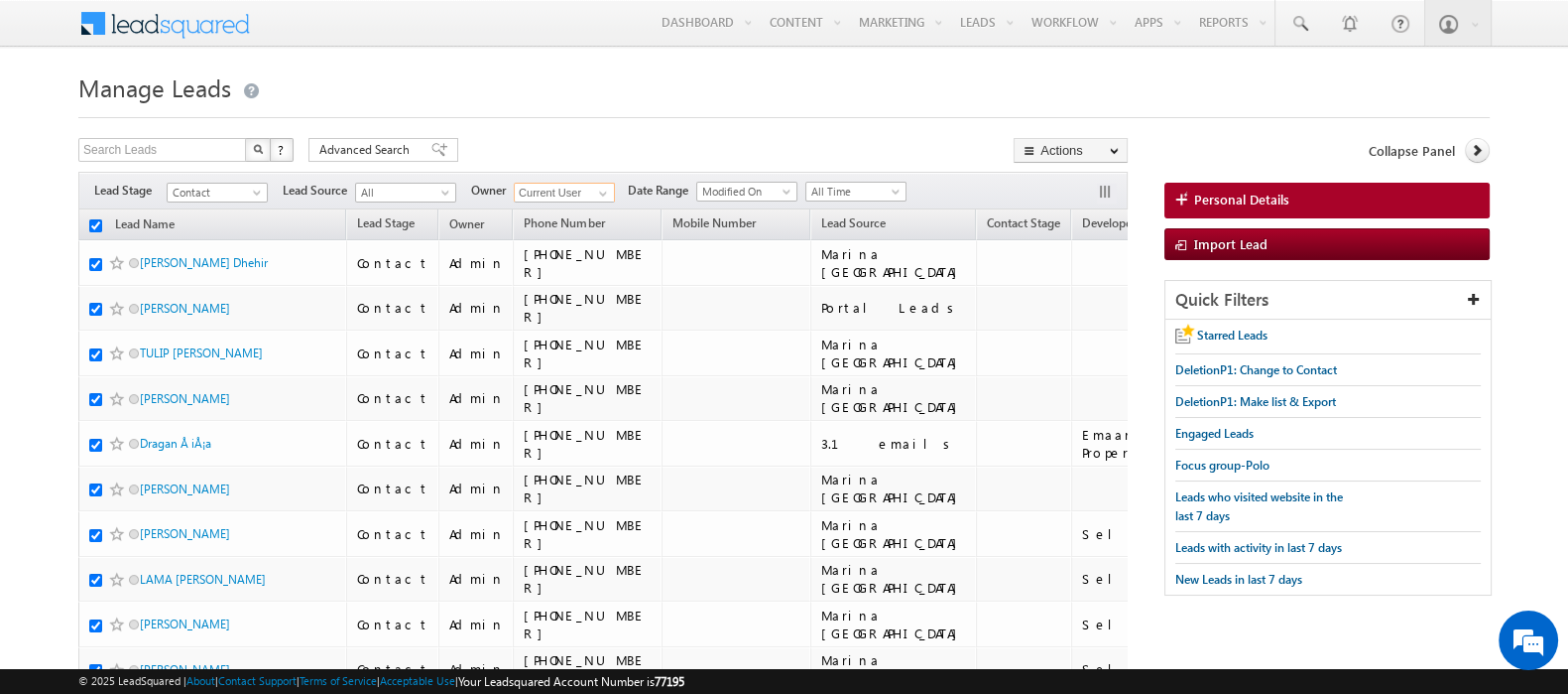
checkbox input "true"
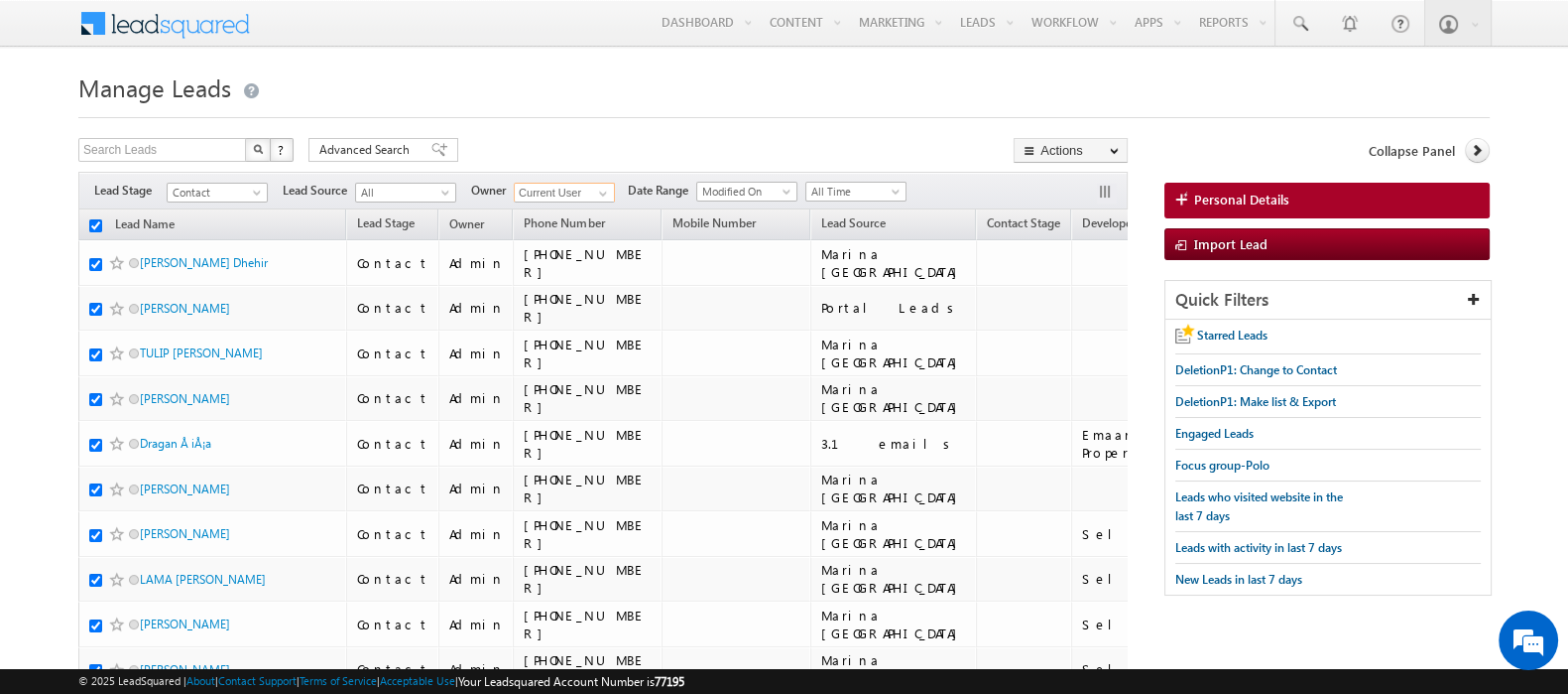
checkbox input "true"
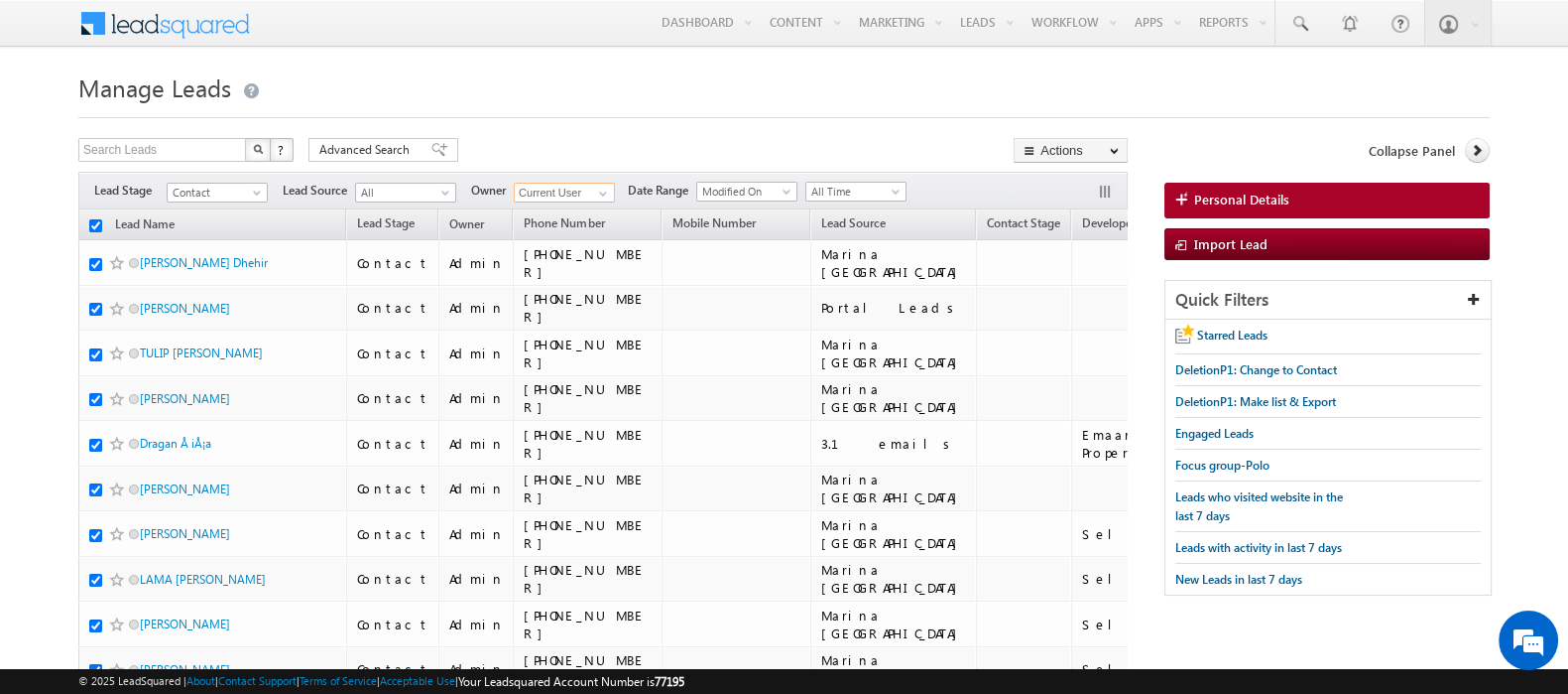
checkbox input "true"
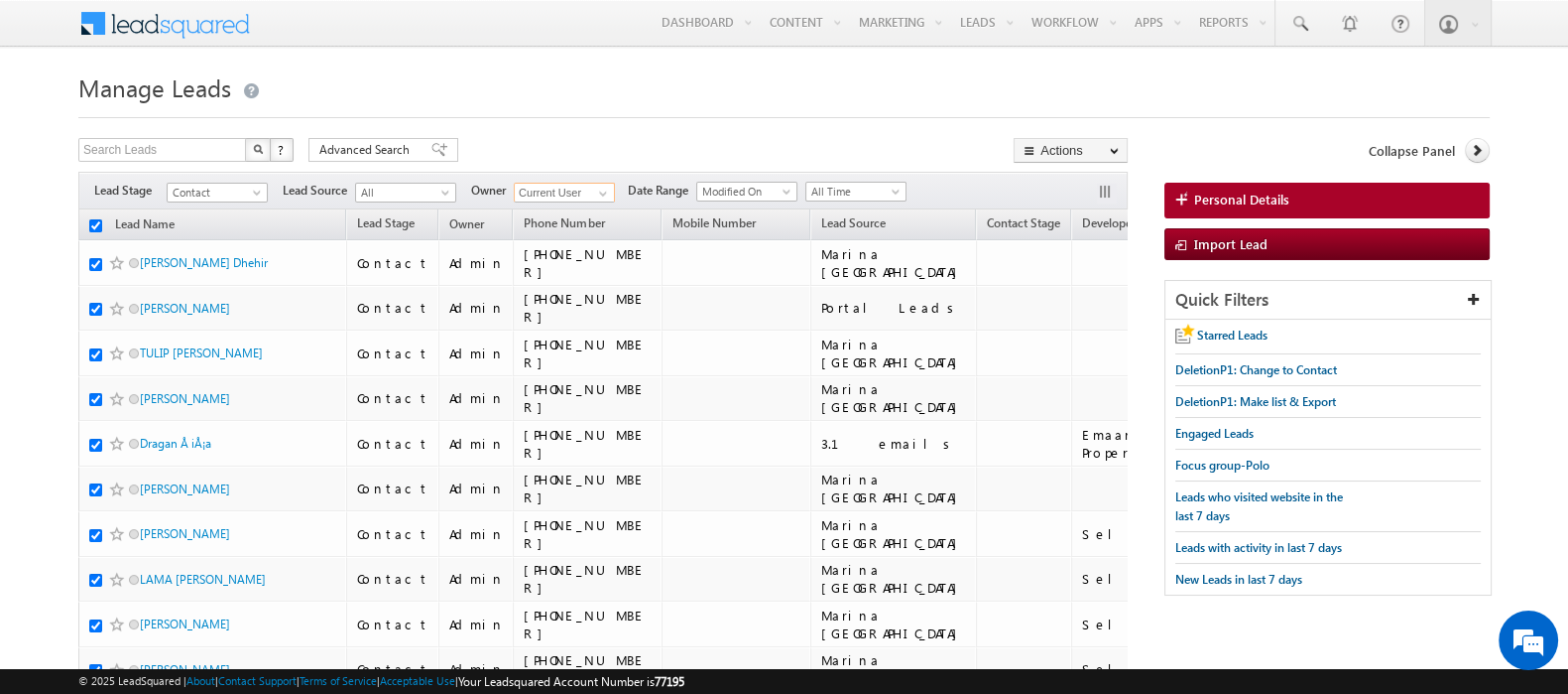
checkbox input "true"
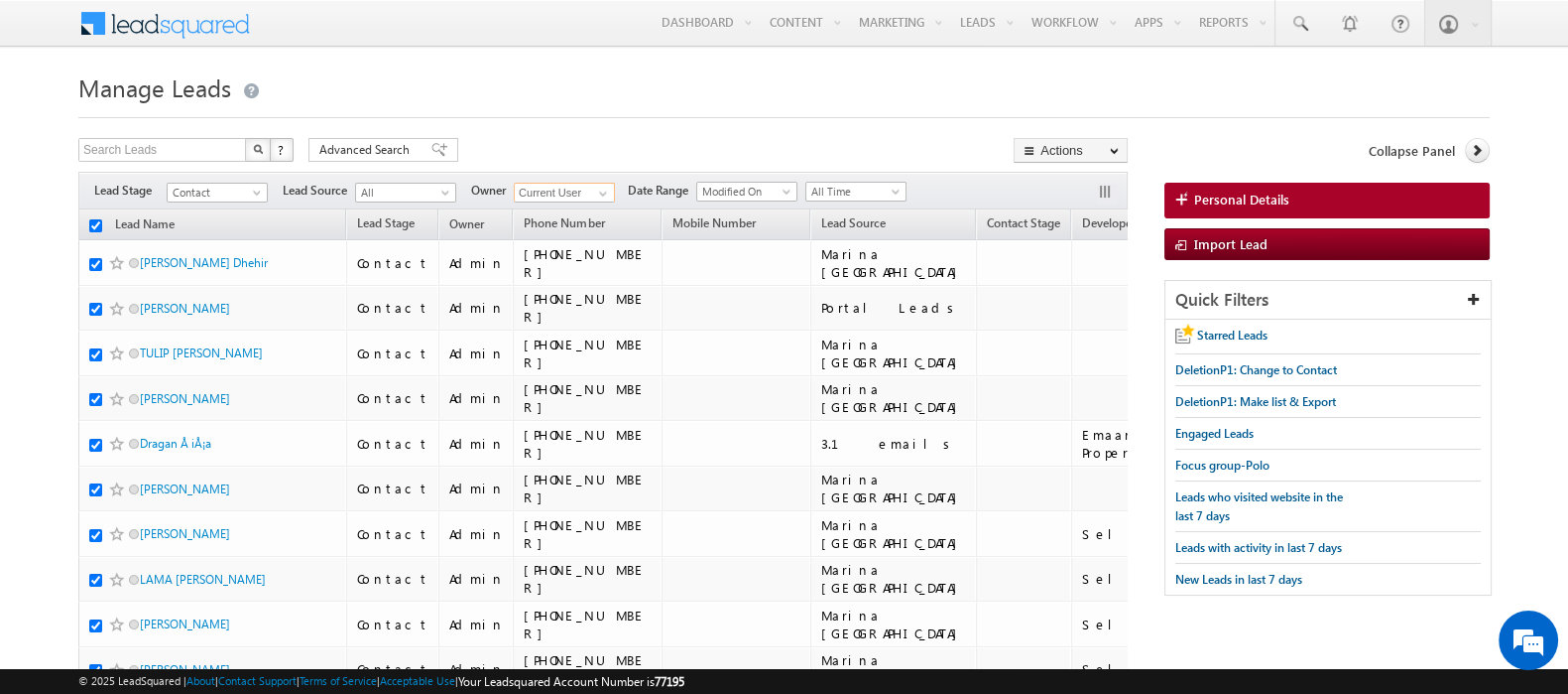
checkbox input "true"
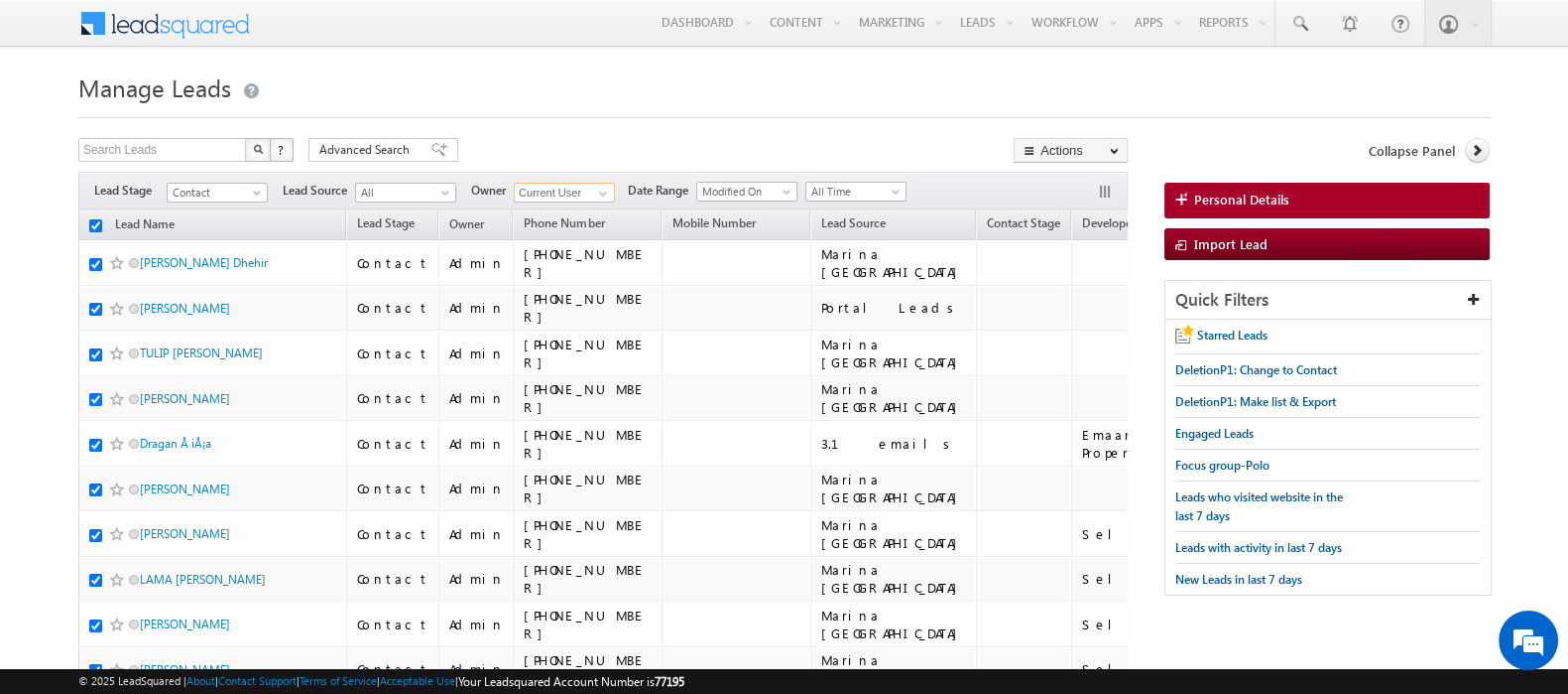
checkbox input "true"
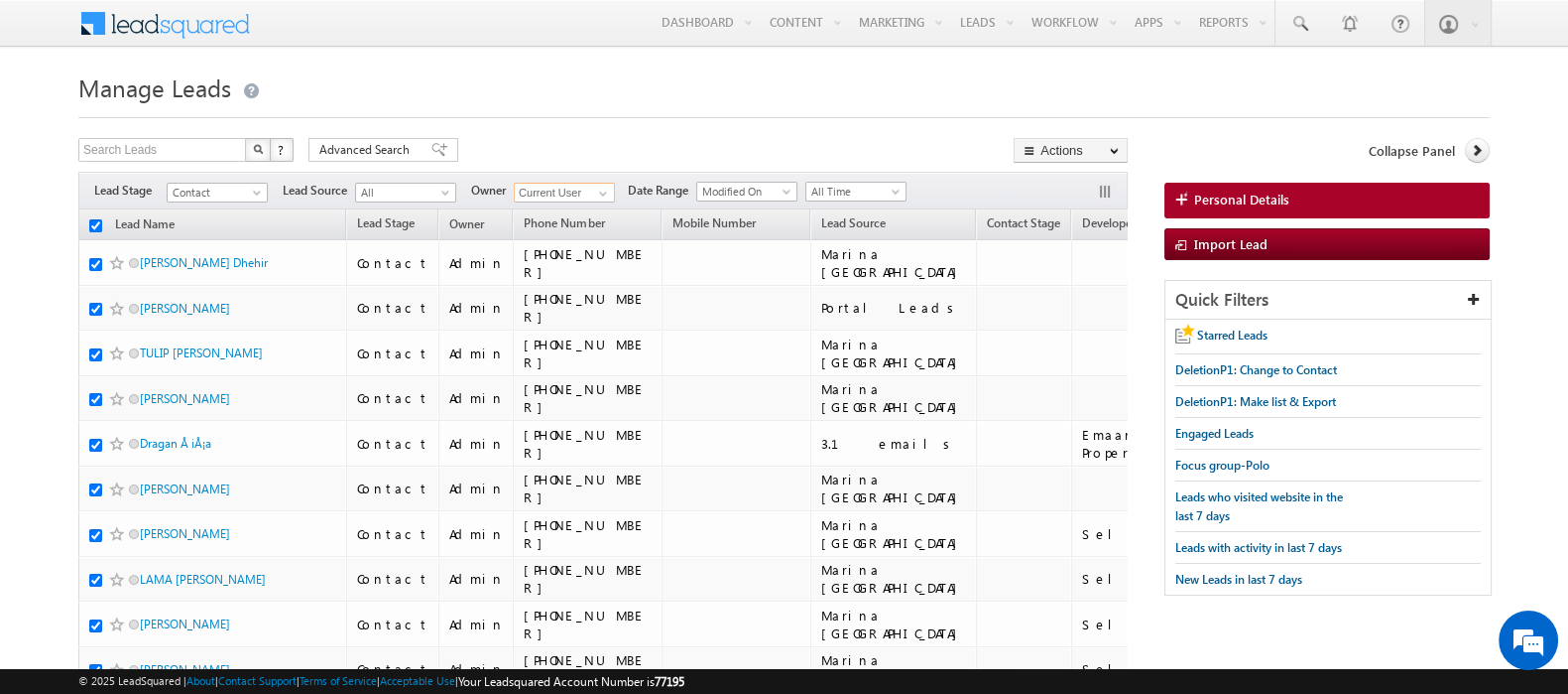
checkbox input "true"
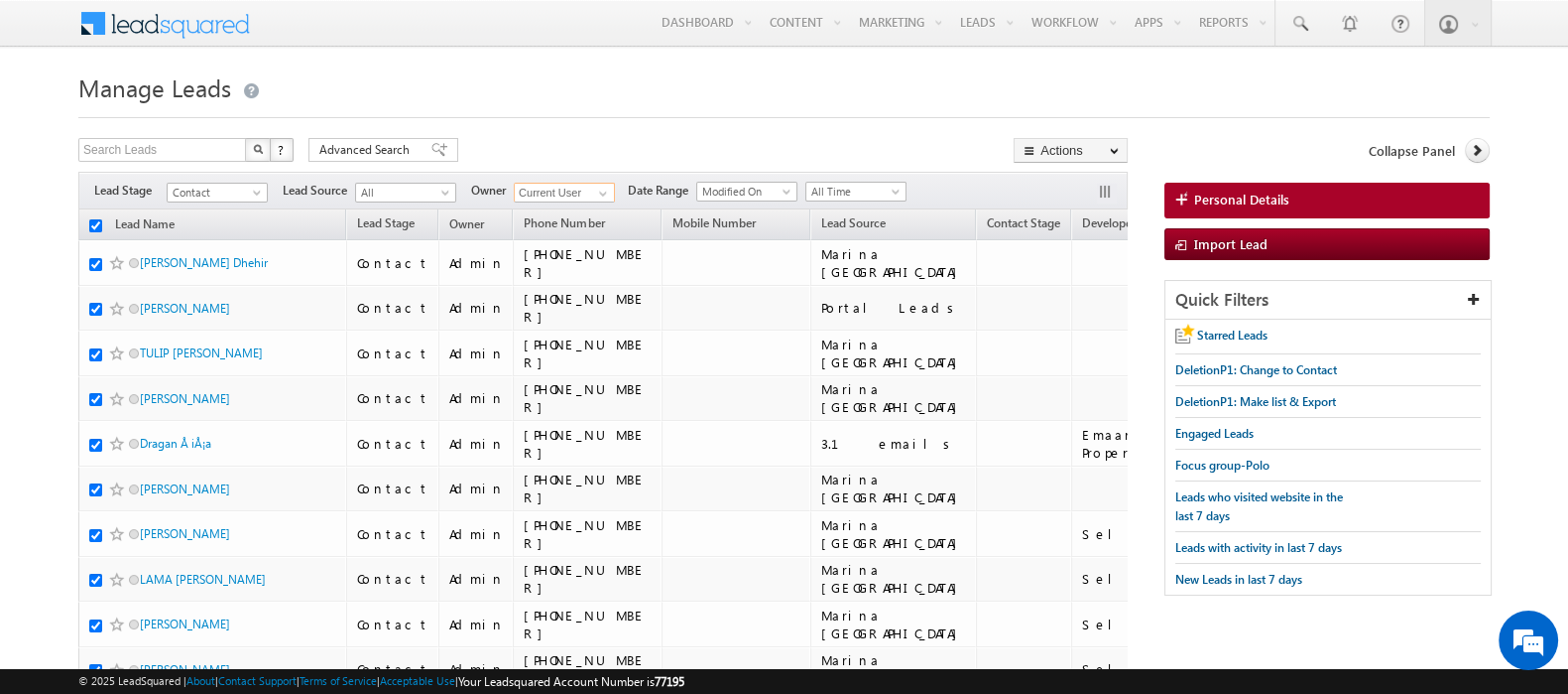
checkbox input "true"
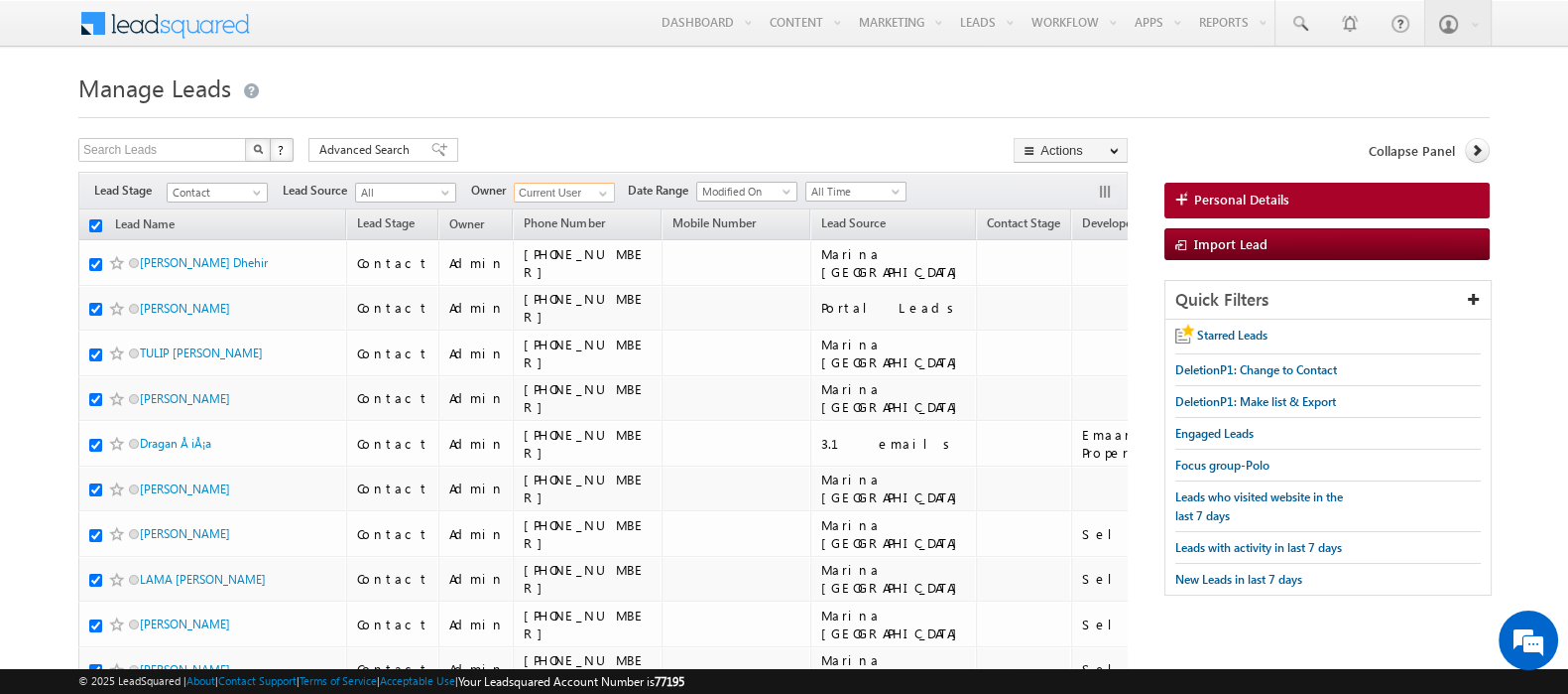
checkbox input "true"
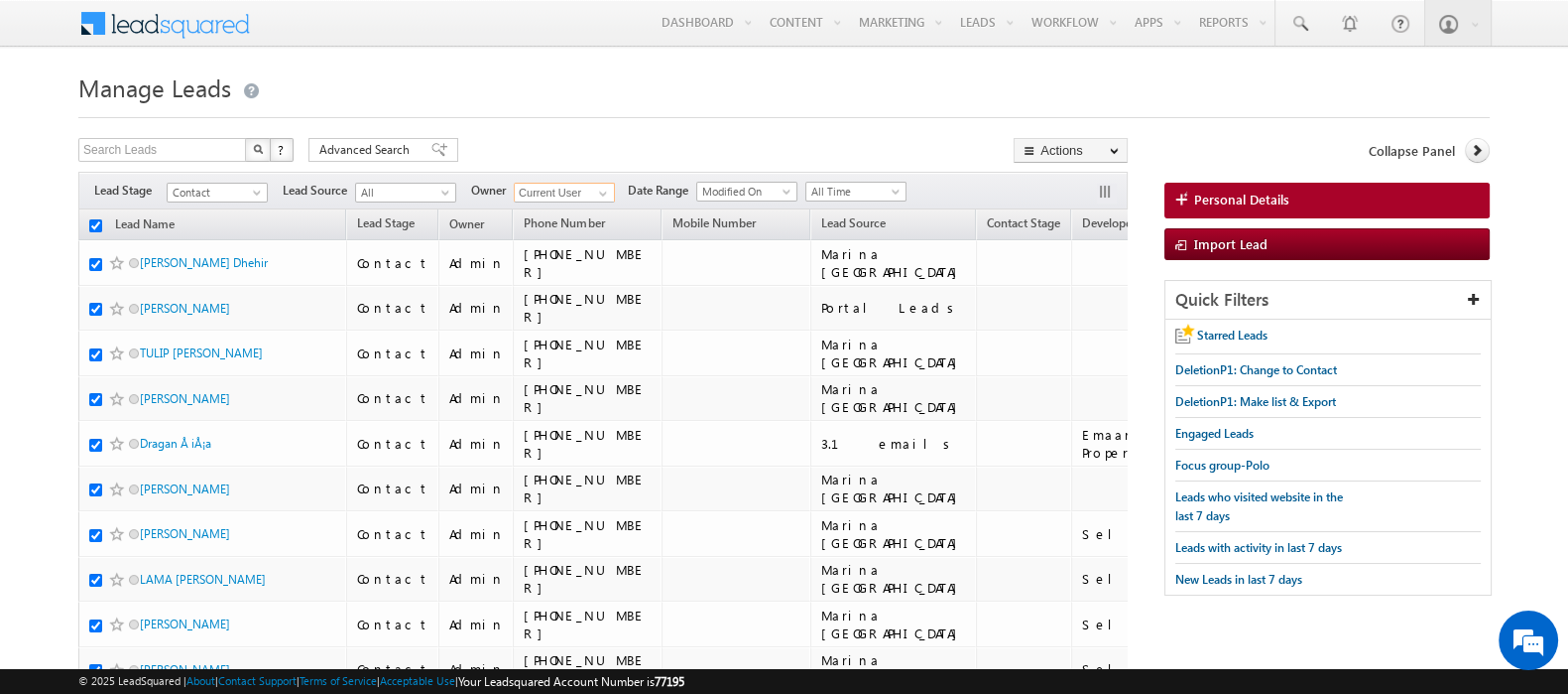
checkbox input "true"
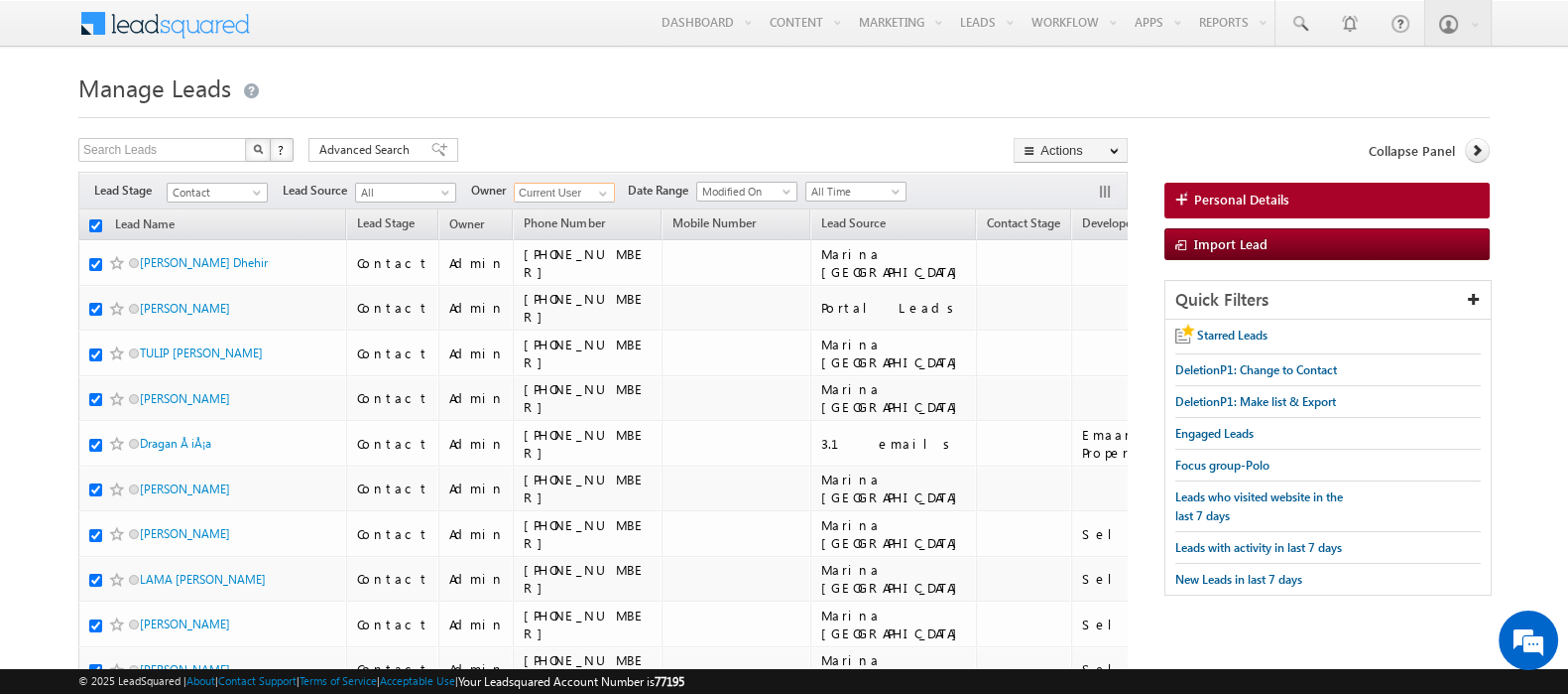
checkbox input "true"
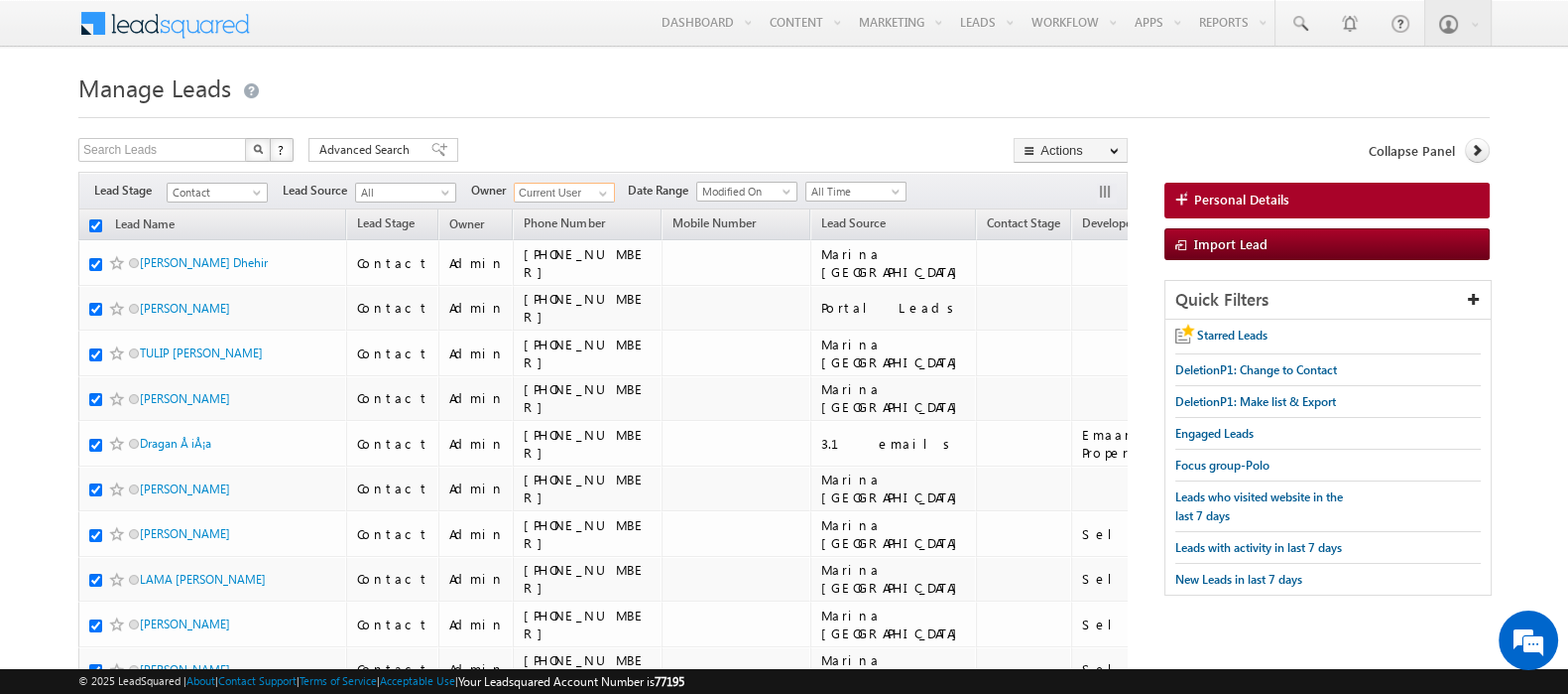
checkbox input "true"
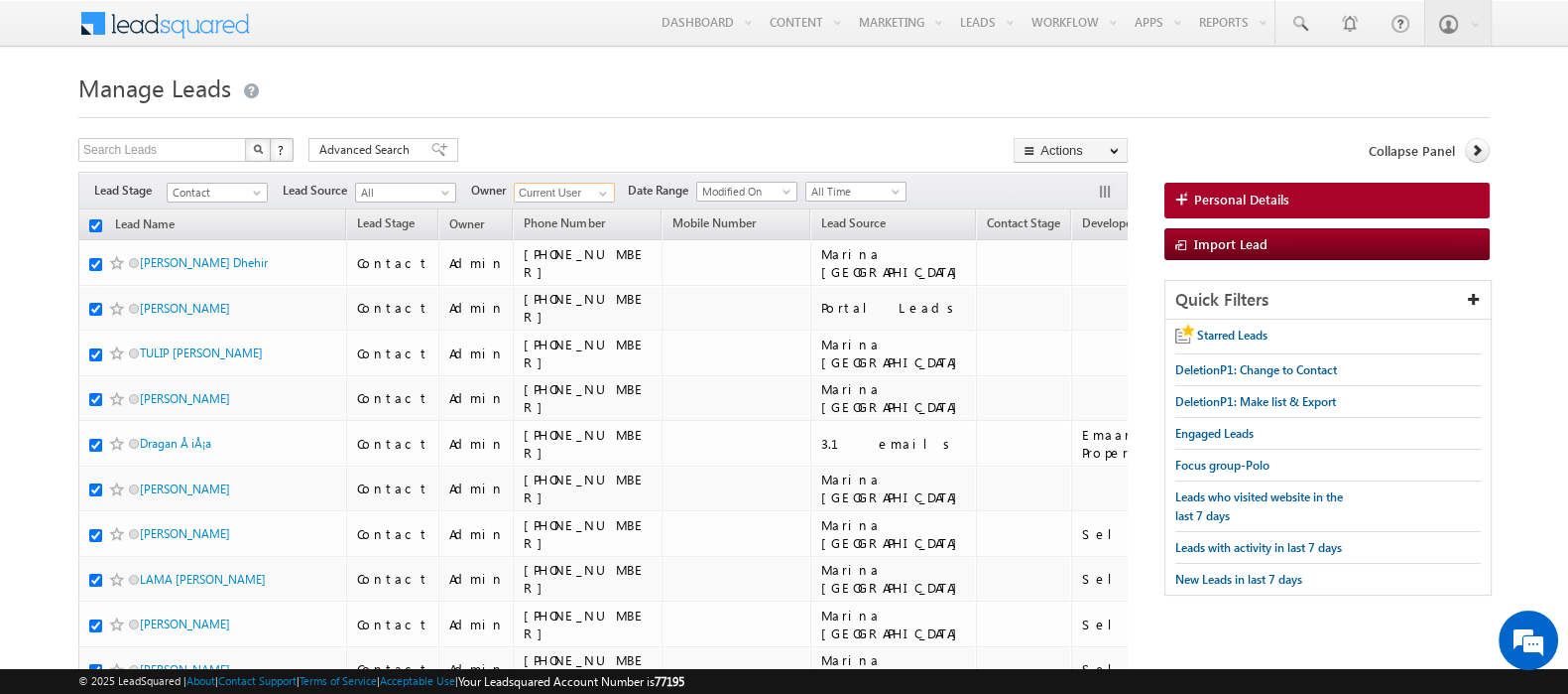
checkbox input "true"
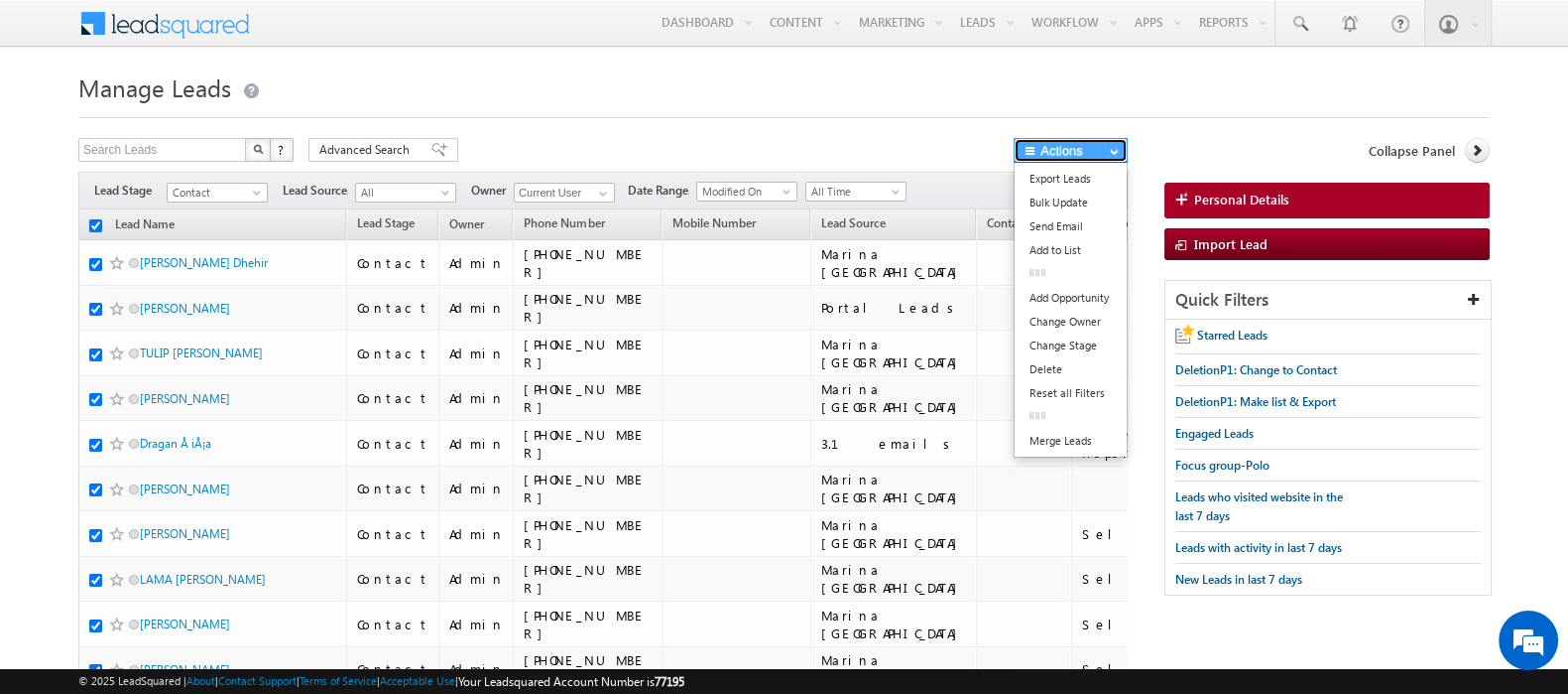
click at [1044, 151] on button "Actions" at bounding box center [1071, 150] width 114 height 25
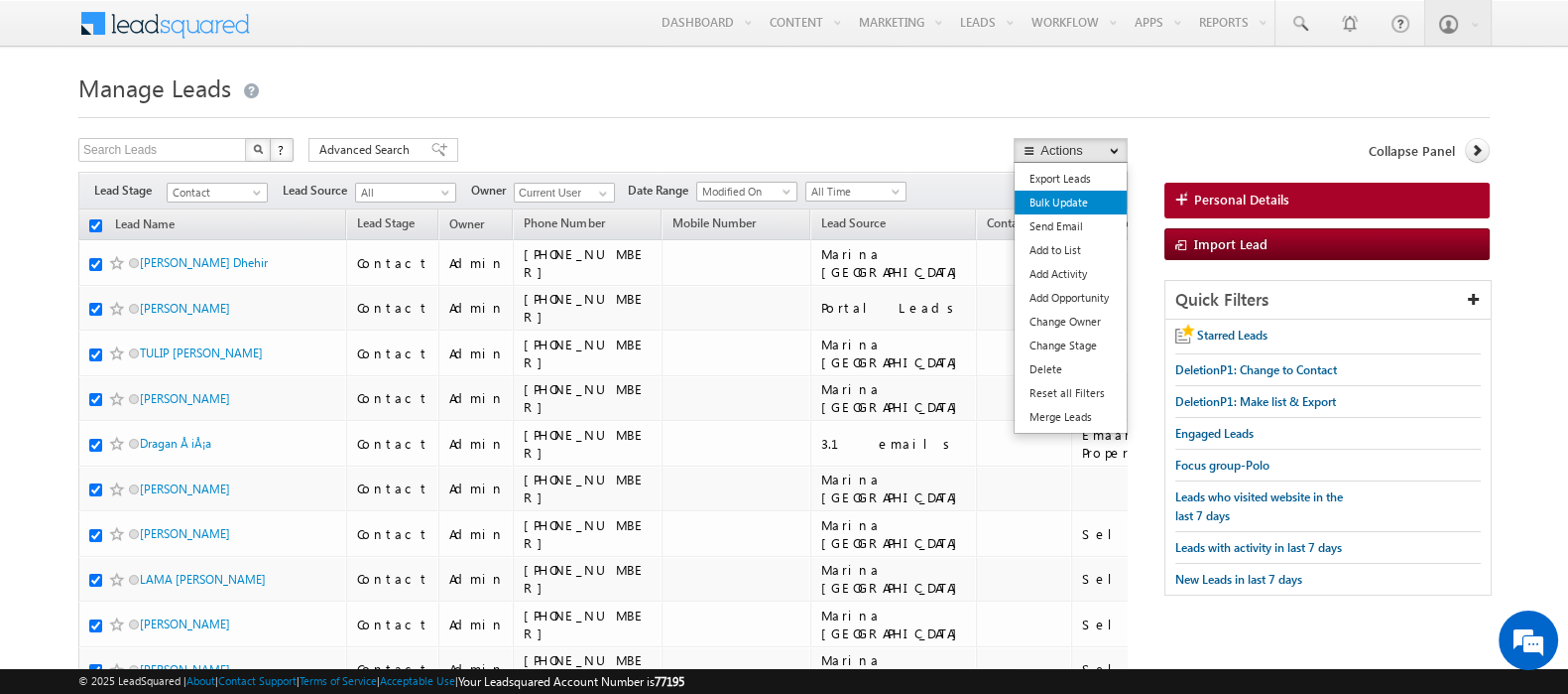
click at [1039, 208] on link "Bulk Update" at bounding box center [1071, 203] width 112 height 24
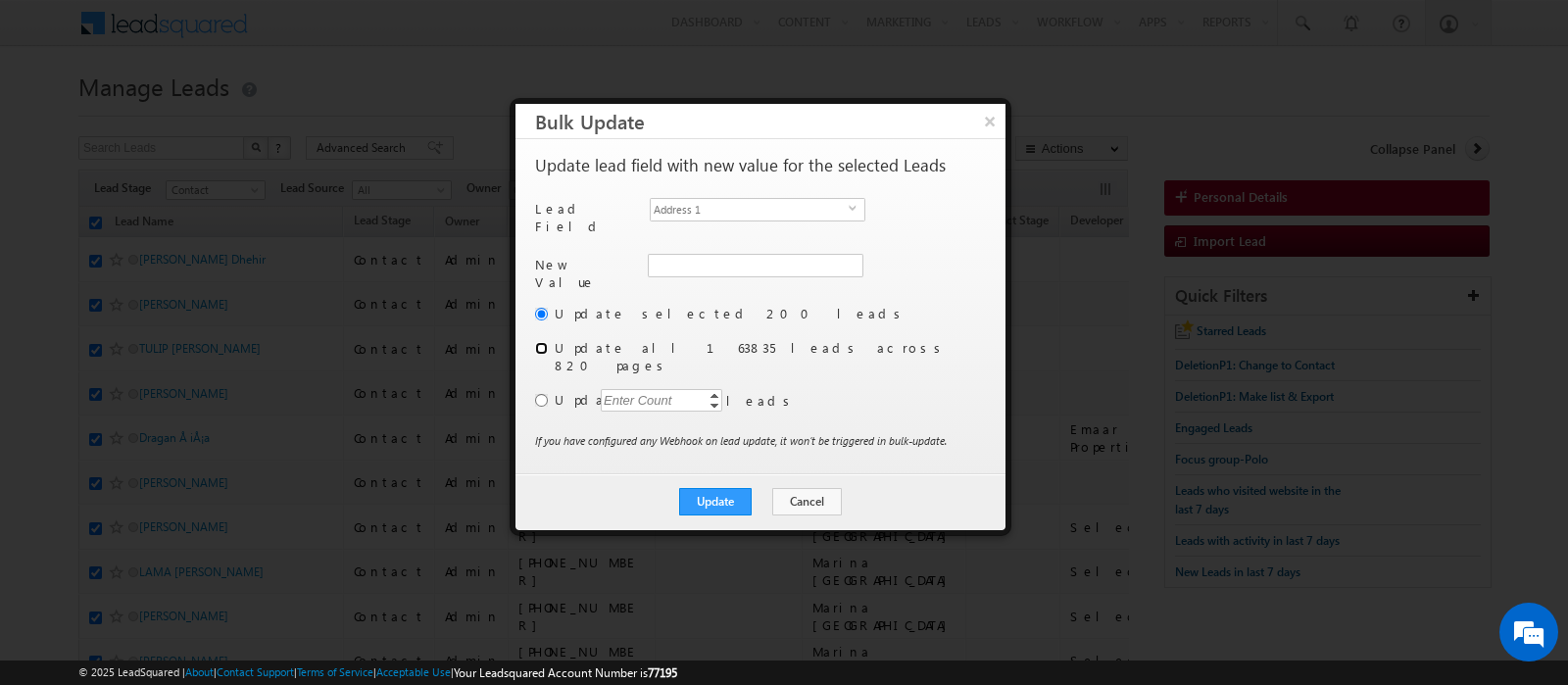
click at [540, 342] on input "radio" at bounding box center [541, 348] width 13 height 13
click at [709, 221] on div "Address 1 select mx_Street1" at bounding box center [758, 212] width 216 height 27
click at [706, 201] on span "Address 1" at bounding box center [750, 210] width 198 height 22
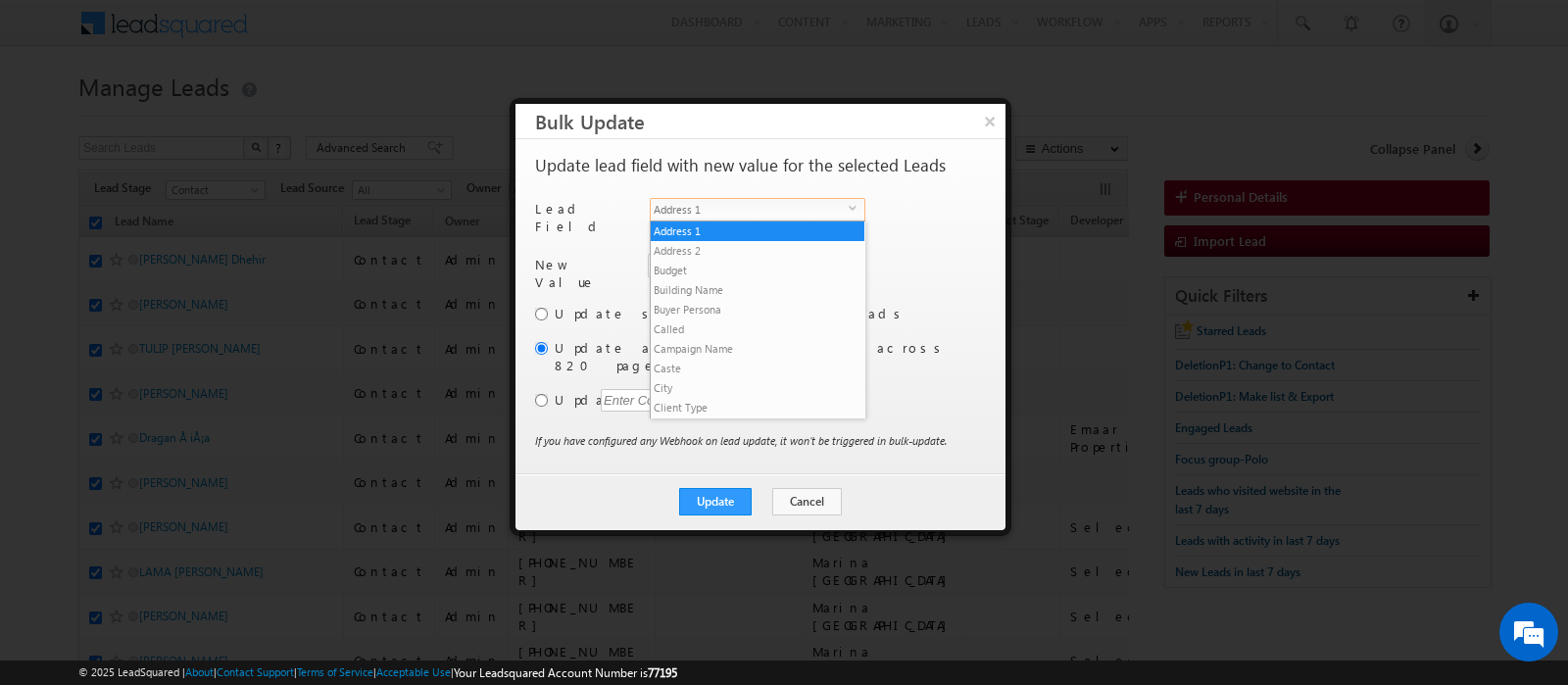
scroll to position [763, 0]
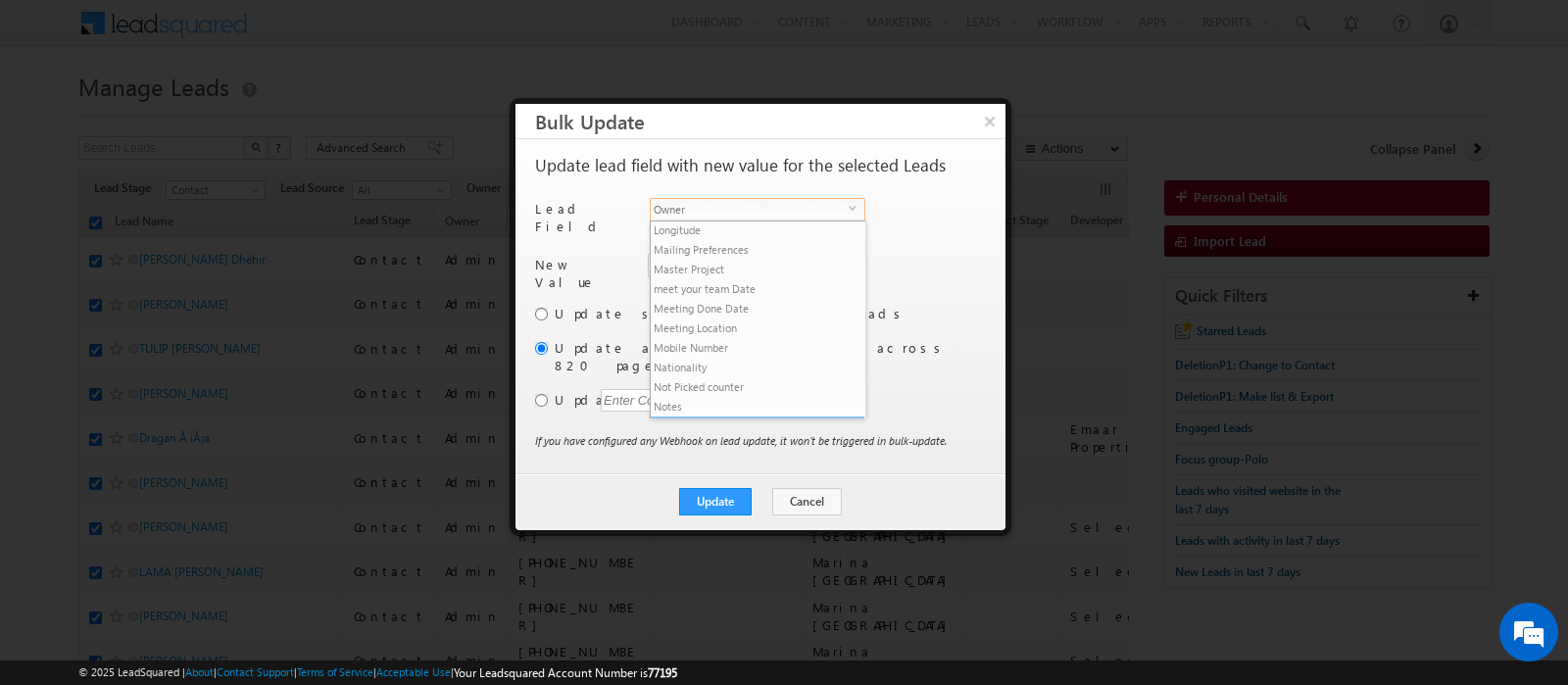
click at [702, 416] on li "Owner" at bounding box center [758, 426] width 214 height 20
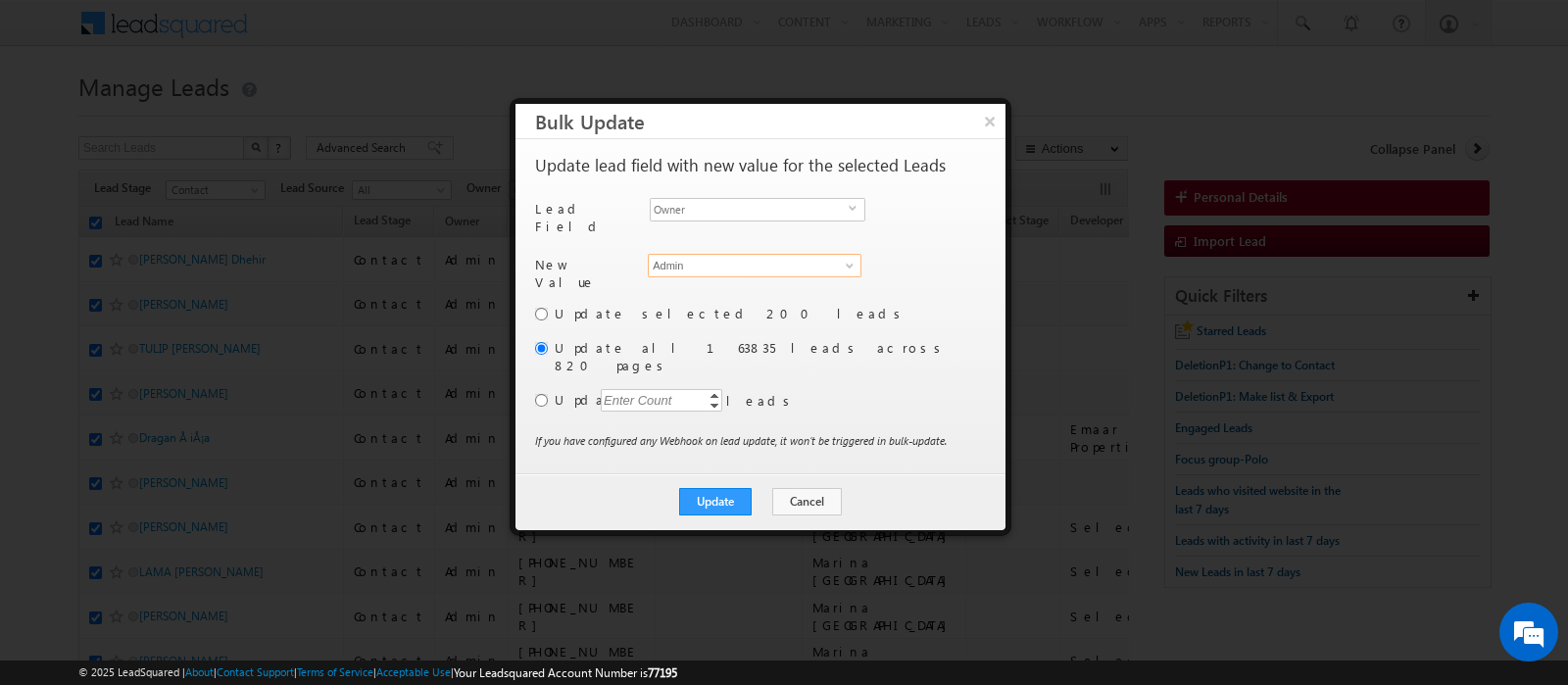
click at [675, 255] on input "Admin" at bounding box center [755, 266] width 214 height 24
click at [690, 296] on span "kunal.sehrawat@indglobal.ae" at bounding box center [744, 303] width 177 height 15
click at [724, 488] on button "Update" at bounding box center [716, 502] width 73 height 27
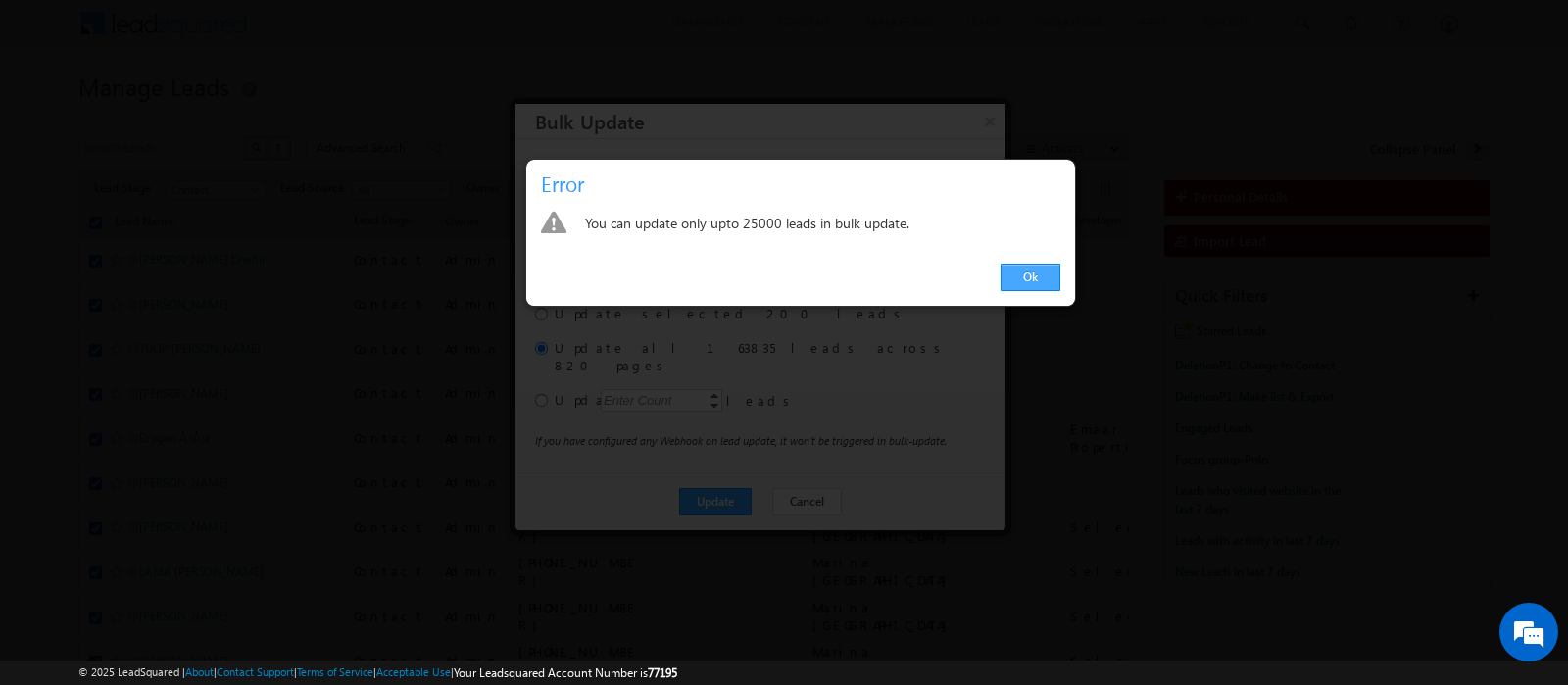
click at [1016, 279] on link "Ok" at bounding box center [1031, 277] width 60 height 27
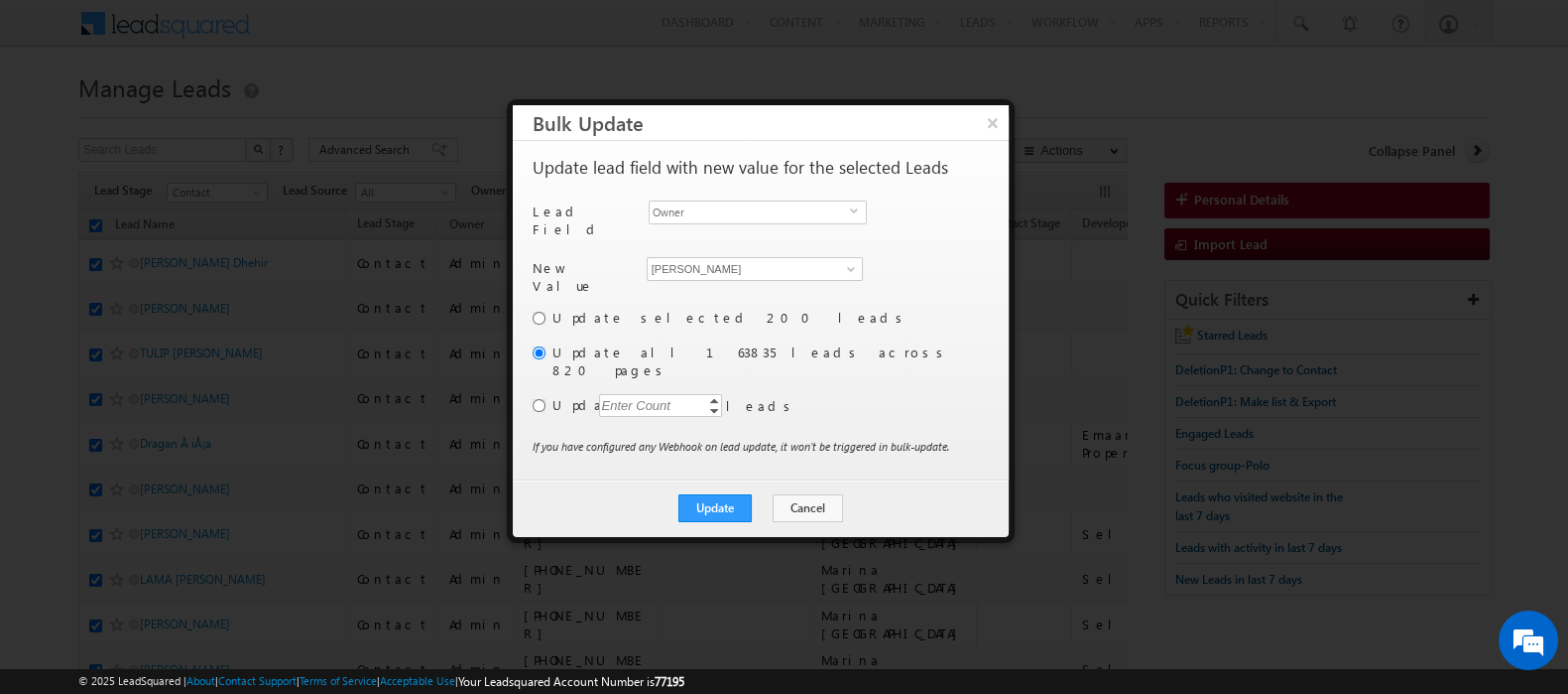
click at [649, 394] on div "Enter Count" at bounding box center [637, 405] width 75 height 23
click at [646, 394] on input "text" at bounding box center [661, 405] width 123 height 23
click at [539, 399] on input "radio" at bounding box center [539, 405] width 13 height 13
click at [739, 494] on button "Update" at bounding box center [716, 508] width 73 height 28
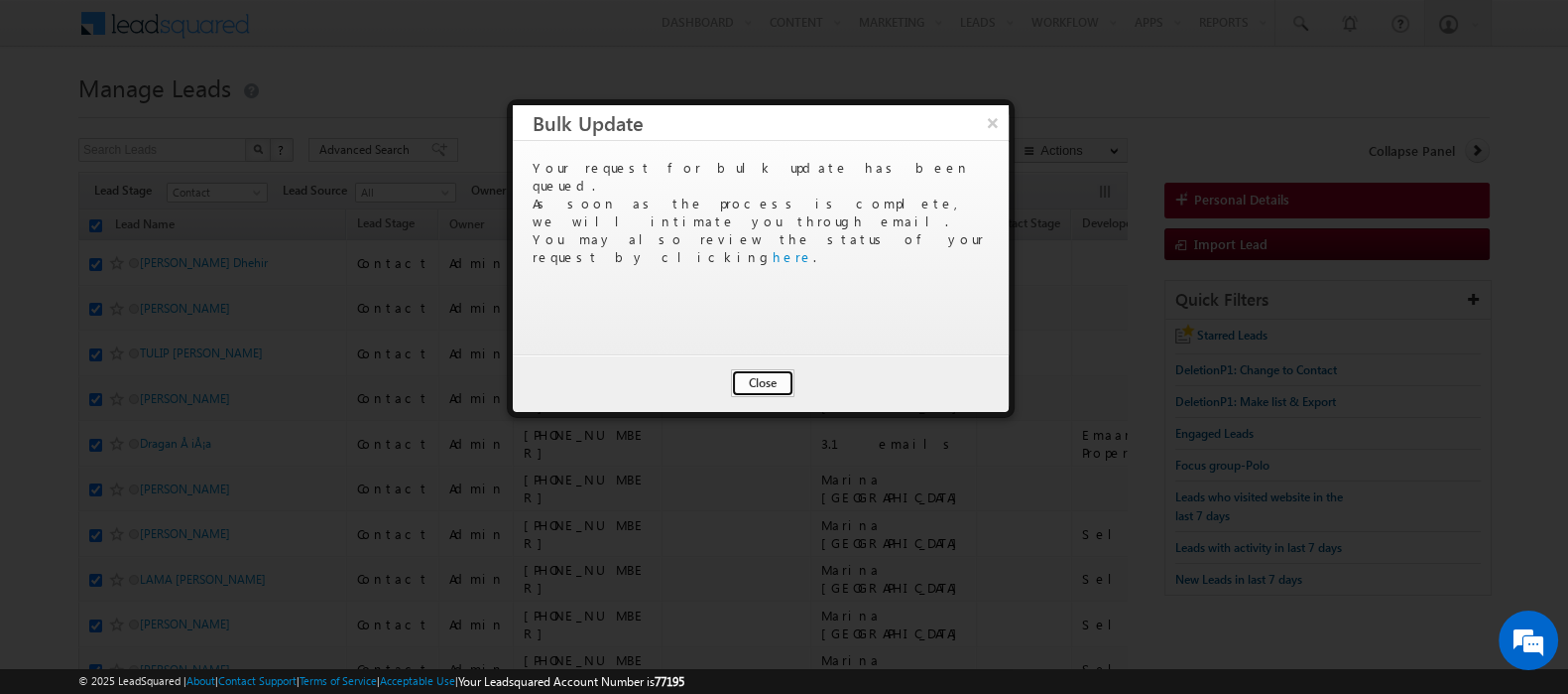
click at [770, 389] on button "Close" at bounding box center [763, 383] width 64 height 28
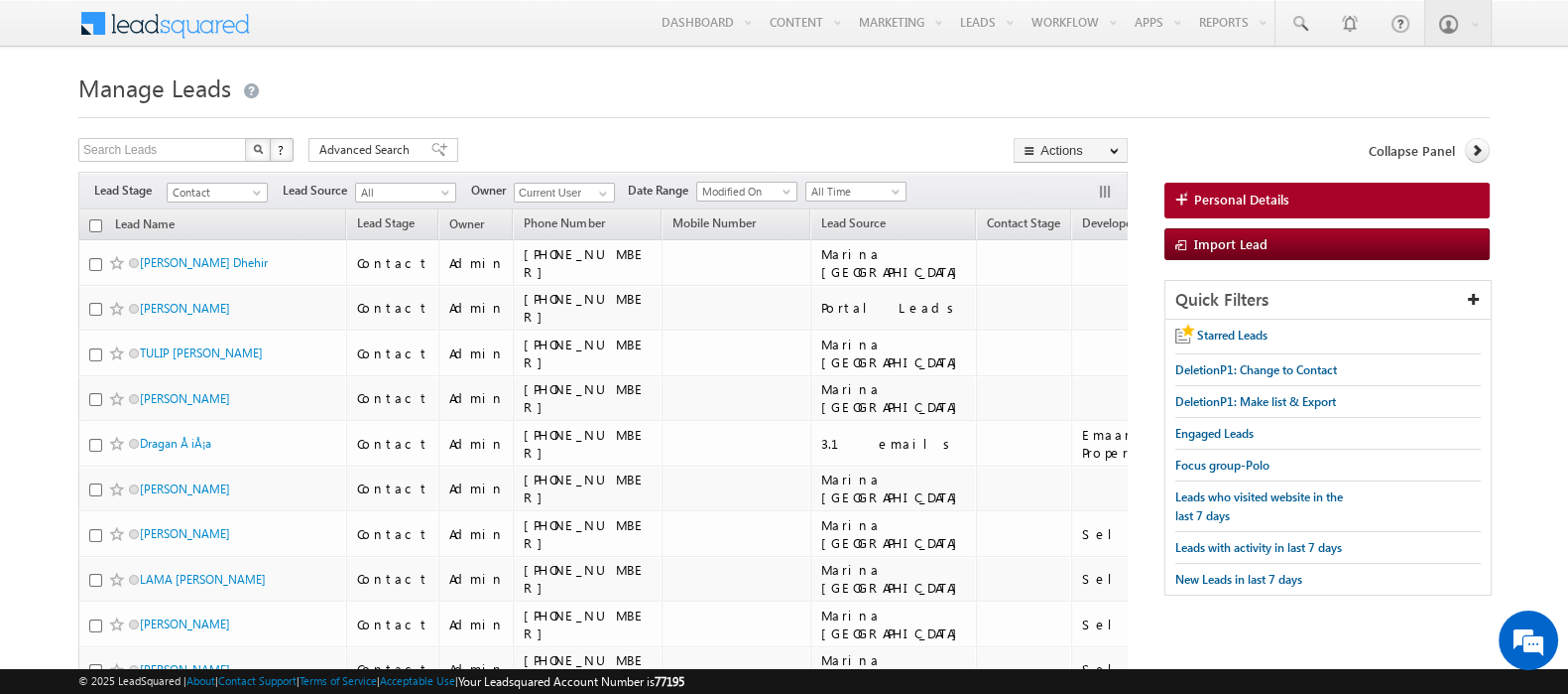
click at [96, 227] on input "checkbox" at bounding box center [95, 225] width 13 height 13
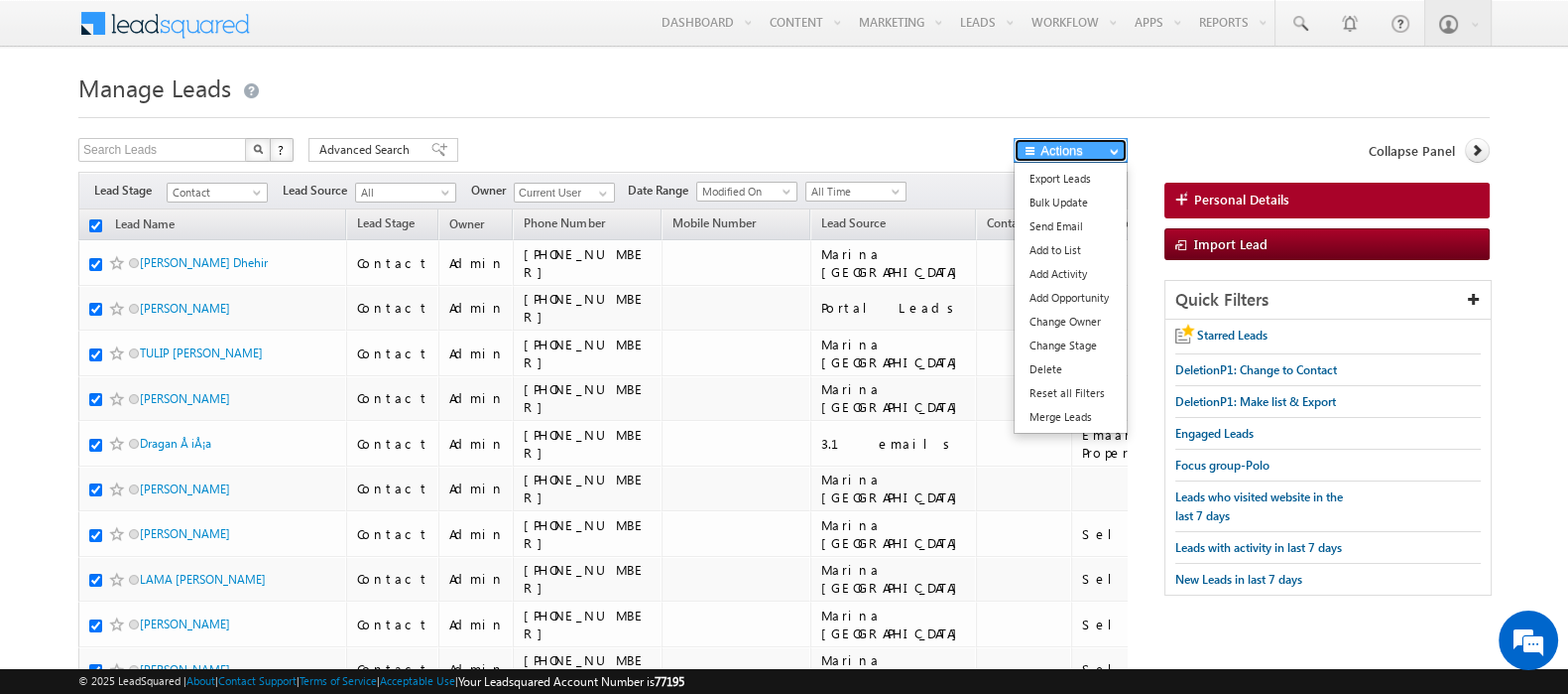
click at [1042, 155] on button "Actions" at bounding box center [1071, 150] width 114 height 25
click at [1042, 208] on link "Bulk Update" at bounding box center [1071, 203] width 112 height 24
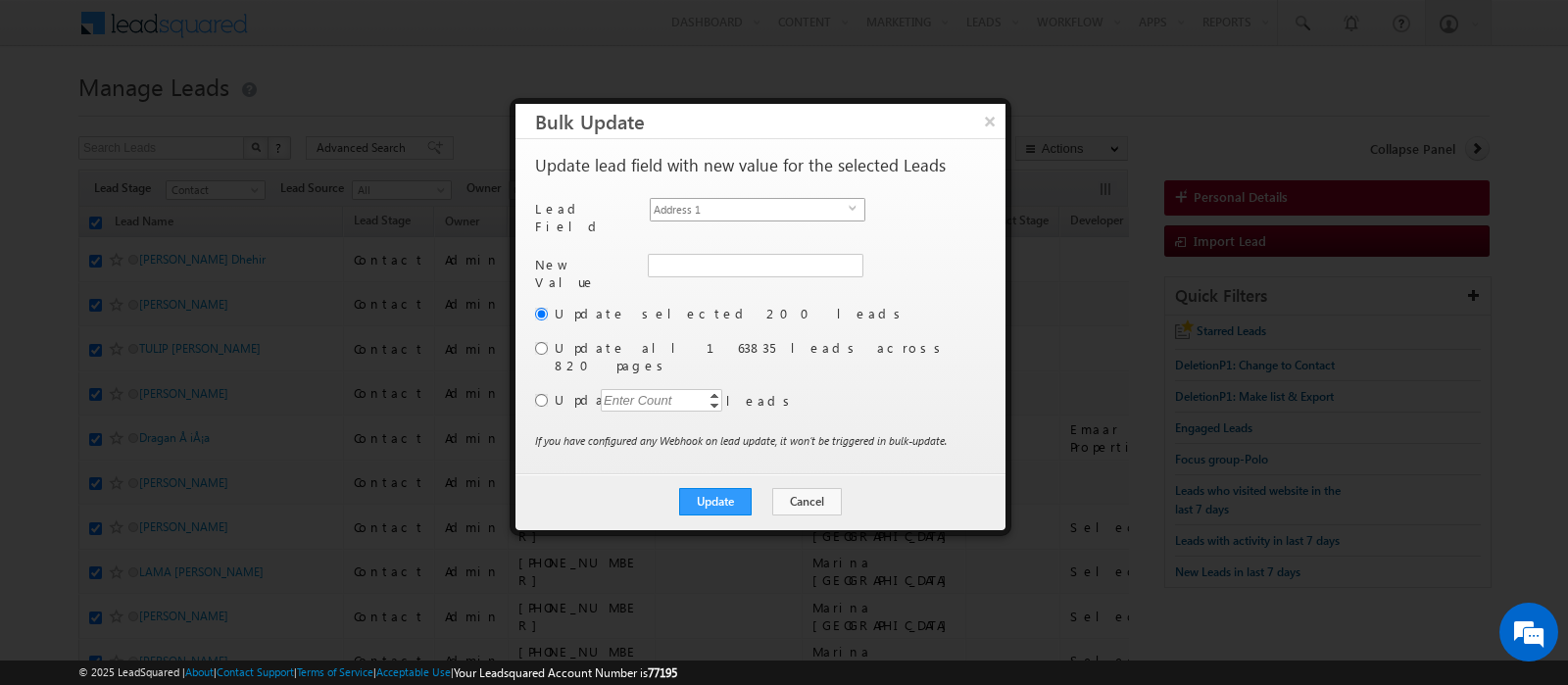
click at [705, 199] on span "Address 1" at bounding box center [750, 210] width 198 height 22
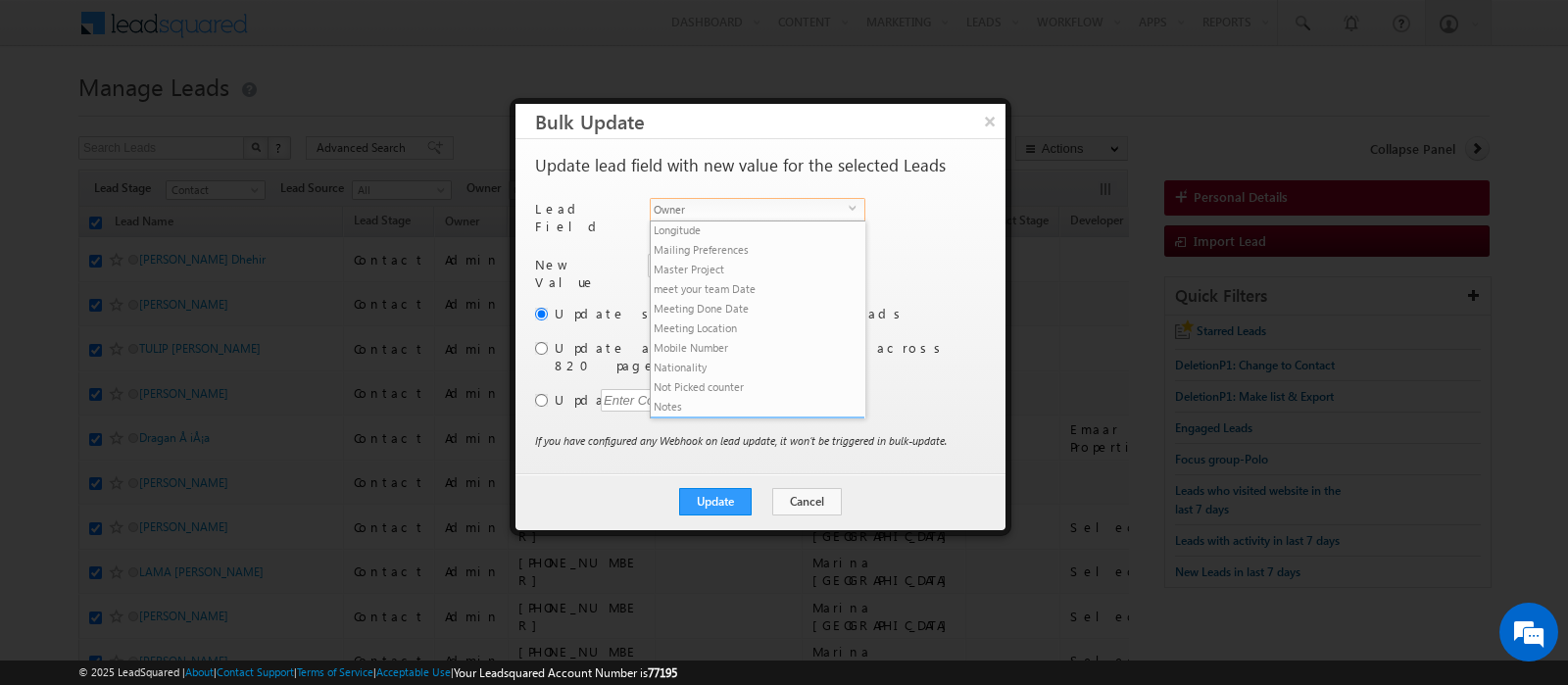
click at [705, 416] on li "Owner" at bounding box center [758, 426] width 214 height 20
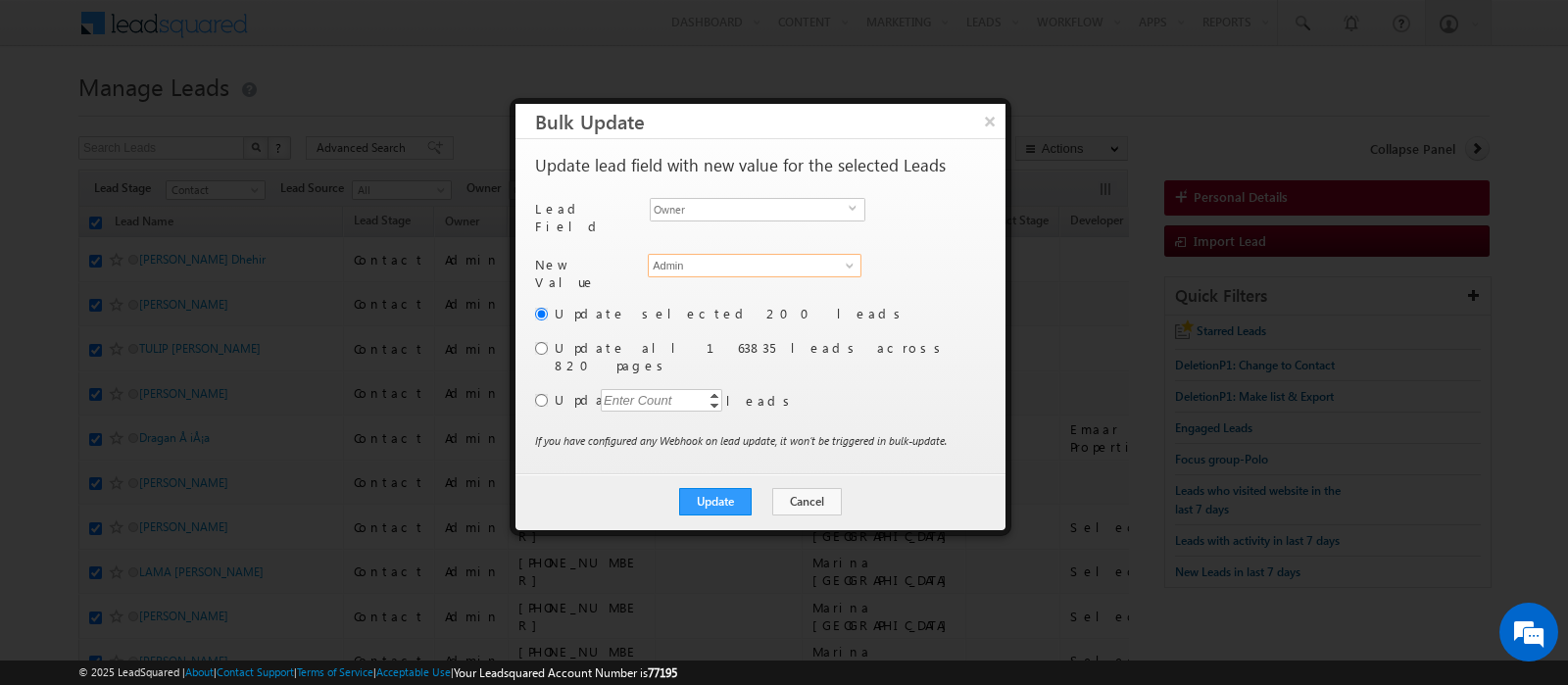
click at [675, 260] on input "Admin" at bounding box center [755, 266] width 214 height 24
click at [688, 296] on span "kunal.sehrawat@indglobal.ae" at bounding box center [744, 303] width 177 height 15
click at [537, 394] on input "radio" at bounding box center [541, 400] width 13 height 13
click at [627, 389] on div "Enter Count" at bounding box center [638, 400] width 75 height 23
click at [733, 488] on button "Update" at bounding box center [716, 502] width 73 height 27
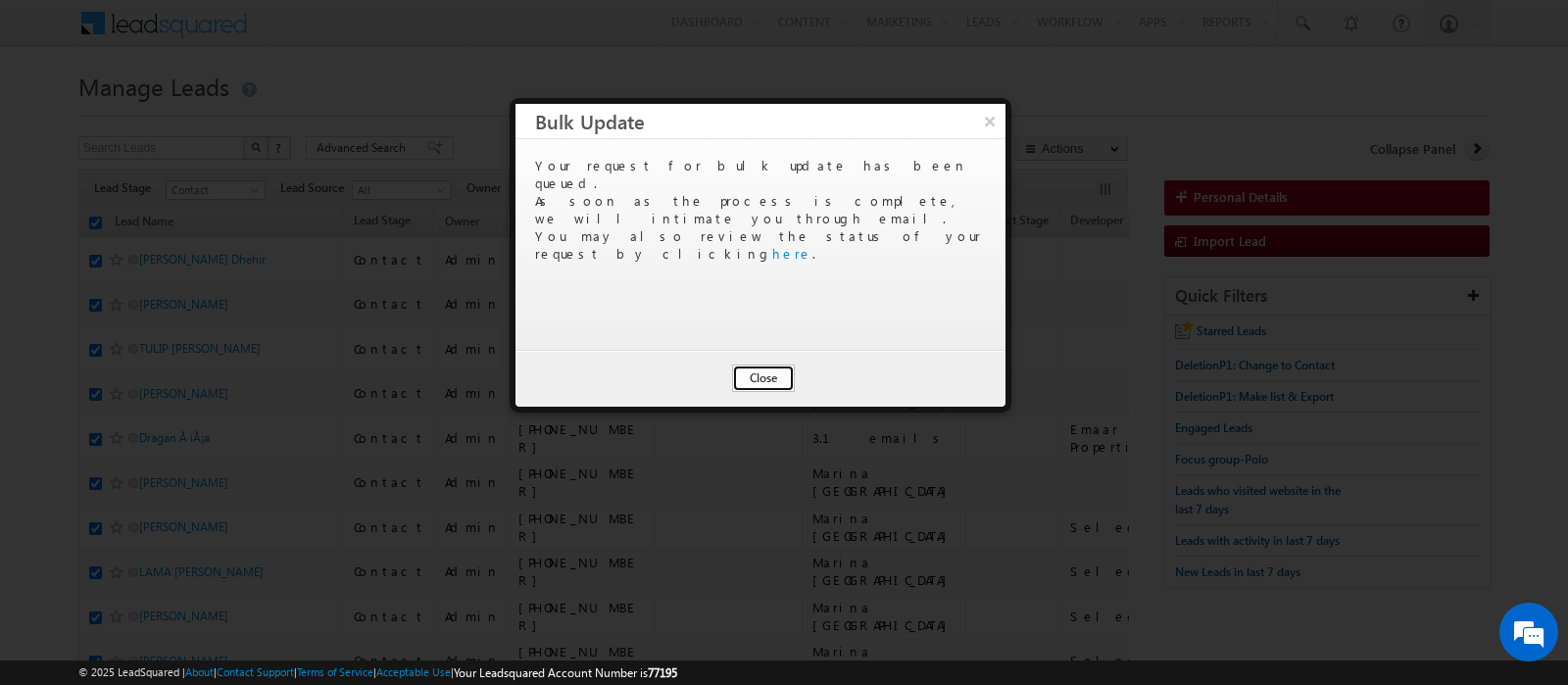
click at [760, 379] on button "Close" at bounding box center [764, 378] width 63 height 27
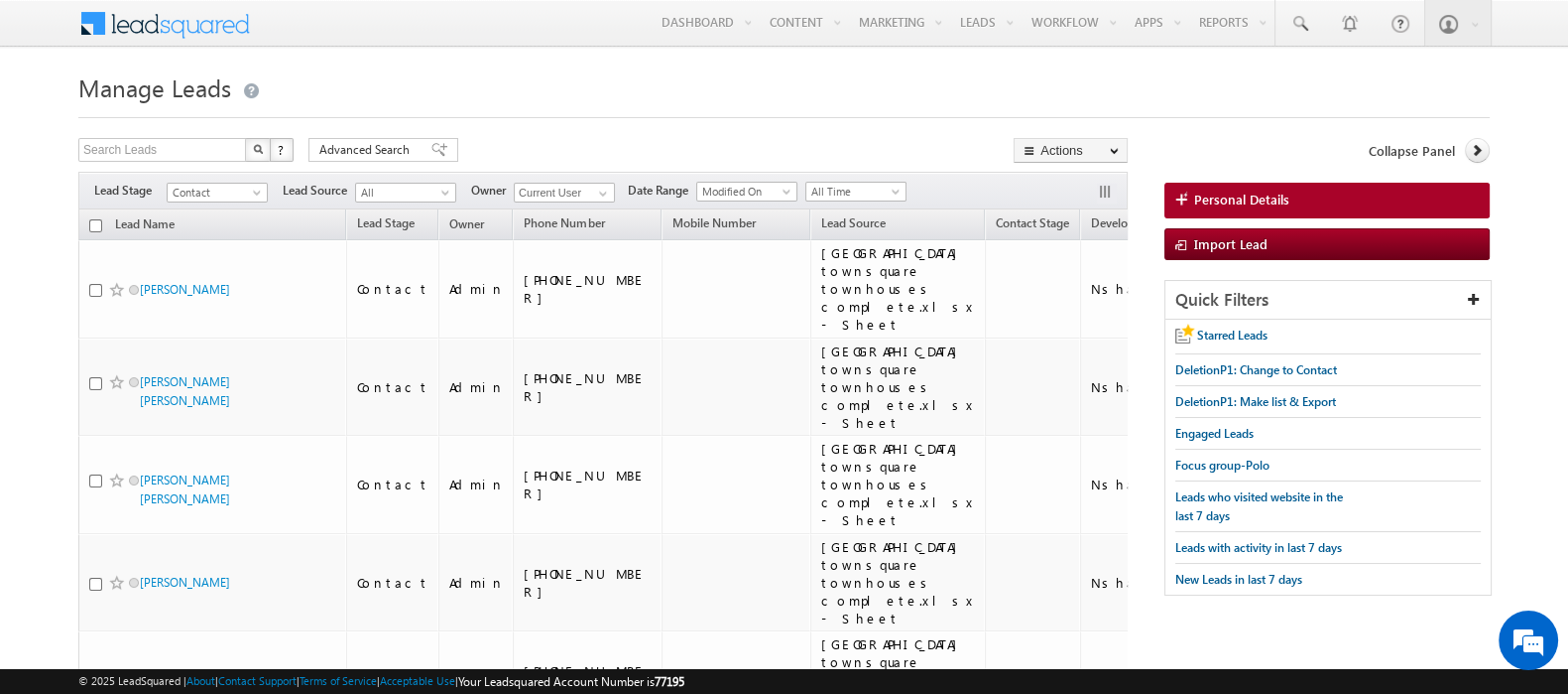
click at [94, 224] on input "checkbox" at bounding box center [95, 225] width 13 height 13
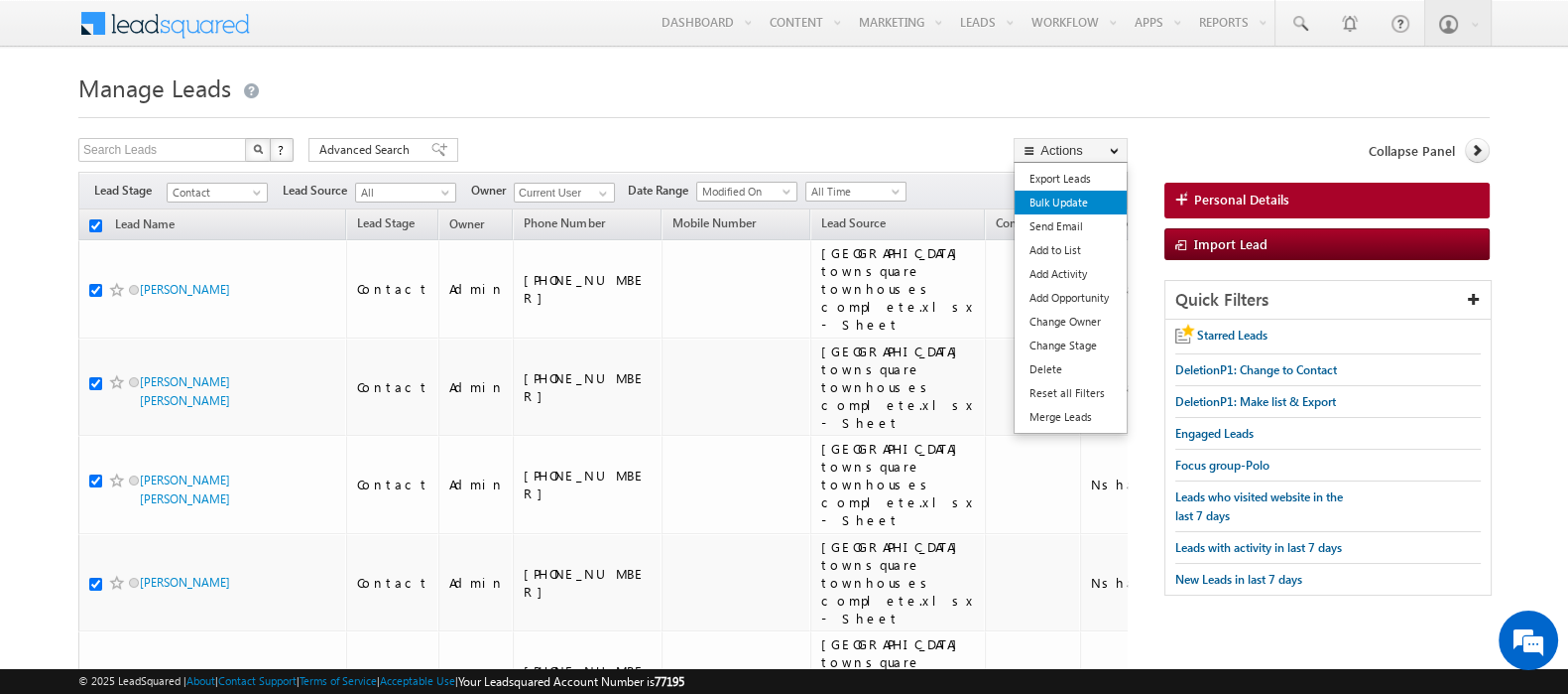
click at [1087, 204] on link "Bulk Update" at bounding box center [1071, 203] width 112 height 24
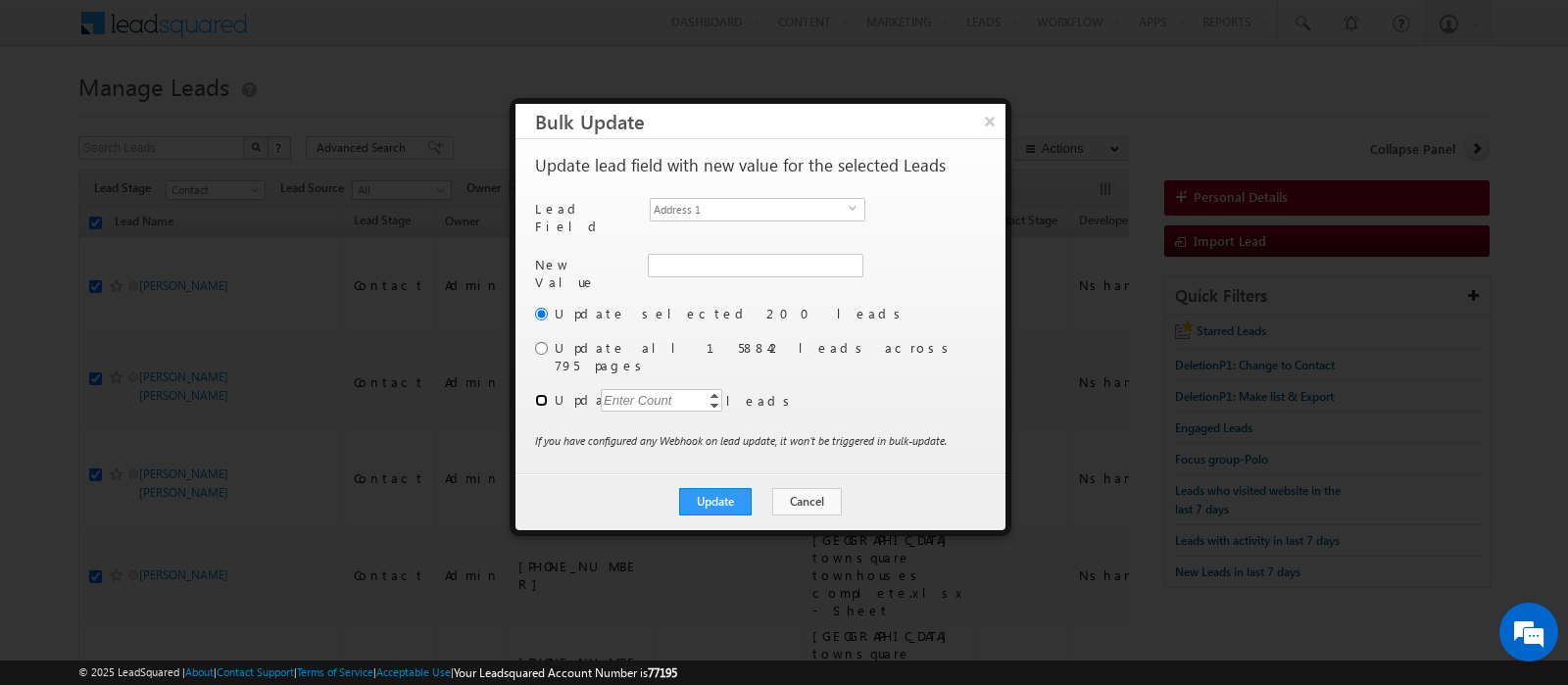
click at [539, 394] on input "radio" at bounding box center [541, 400] width 13 height 13
click at [639, 389] on div "Enter Count" at bounding box center [638, 400] width 75 height 23
click at [746, 207] on span "Address 1" at bounding box center [750, 210] width 198 height 22
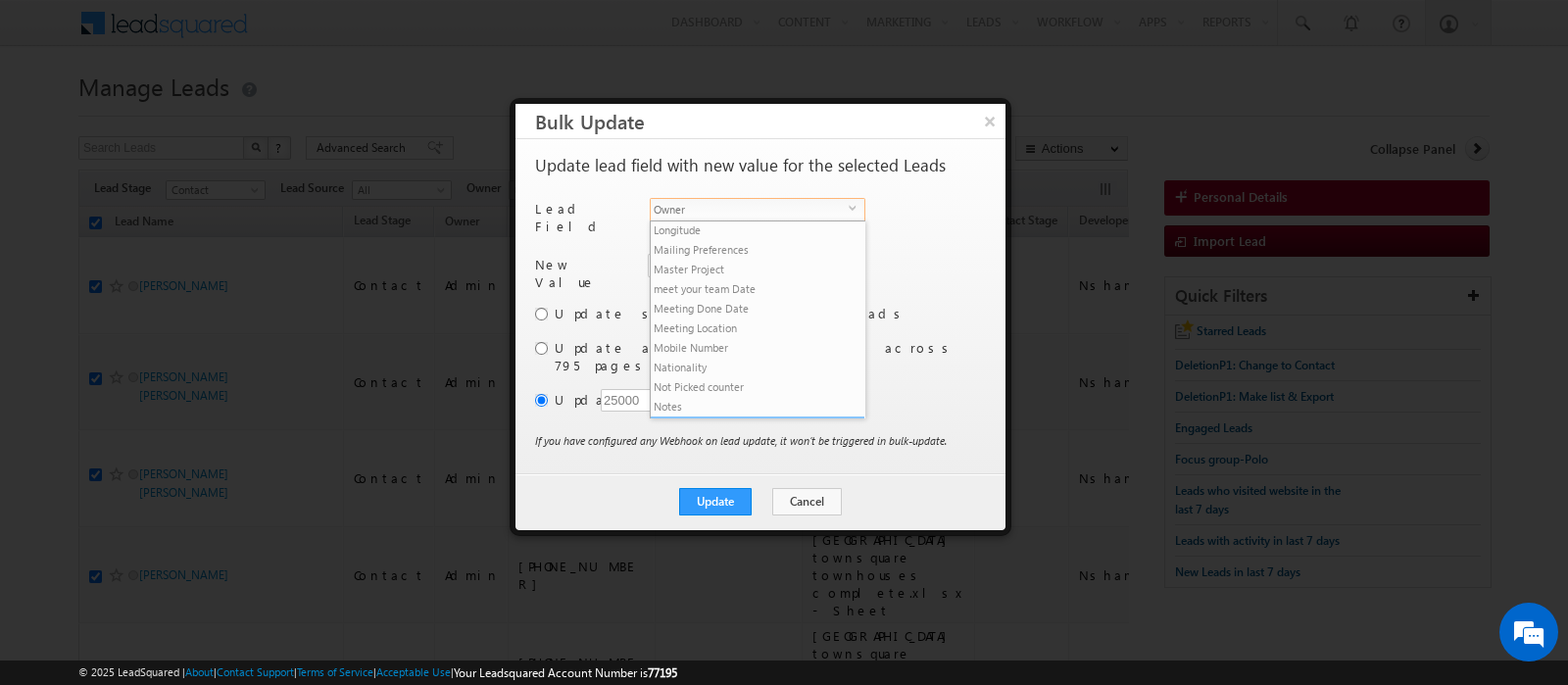
click at [737, 416] on li "Owner" at bounding box center [758, 426] width 214 height 20
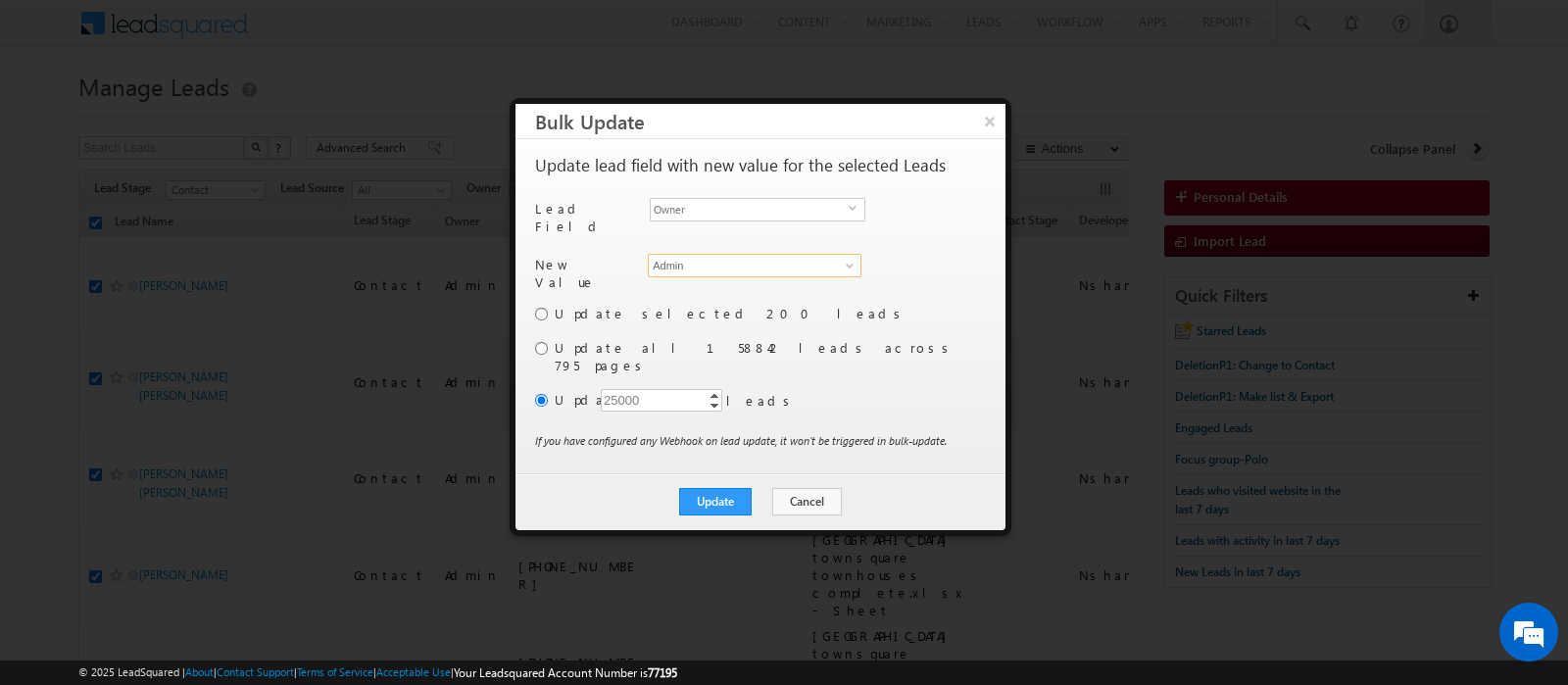
click at [693, 261] on input "Admin" at bounding box center [755, 266] width 214 height 24
click at [700, 296] on span "kunal.sehrawat@indglobal.ae" at bounding box center [744, 303] width 177 height 15
click at [701, 488] on button "Update" at bounding box center [716, 502] width 73 height 27
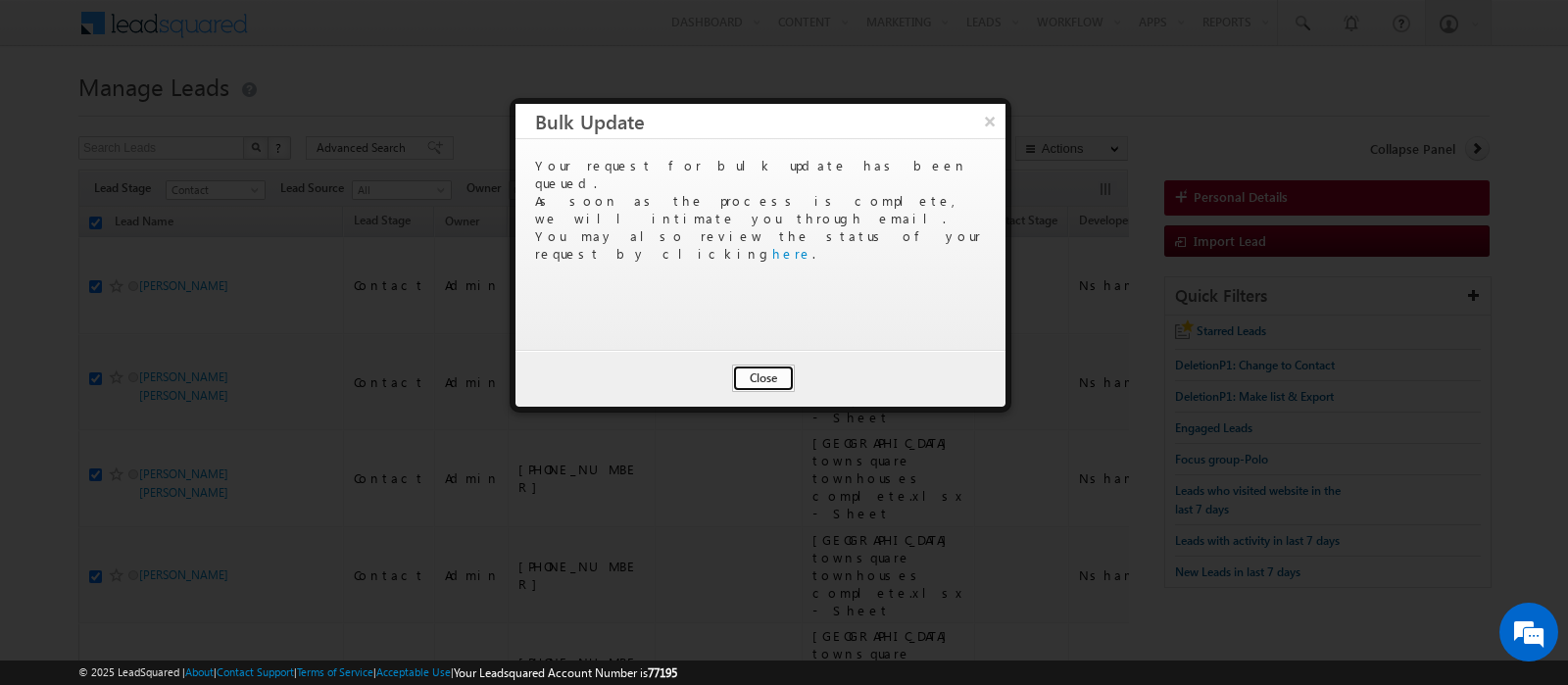
click at [763, 370] on button "Close" at bounding box center [764, 378] width 63 height 27
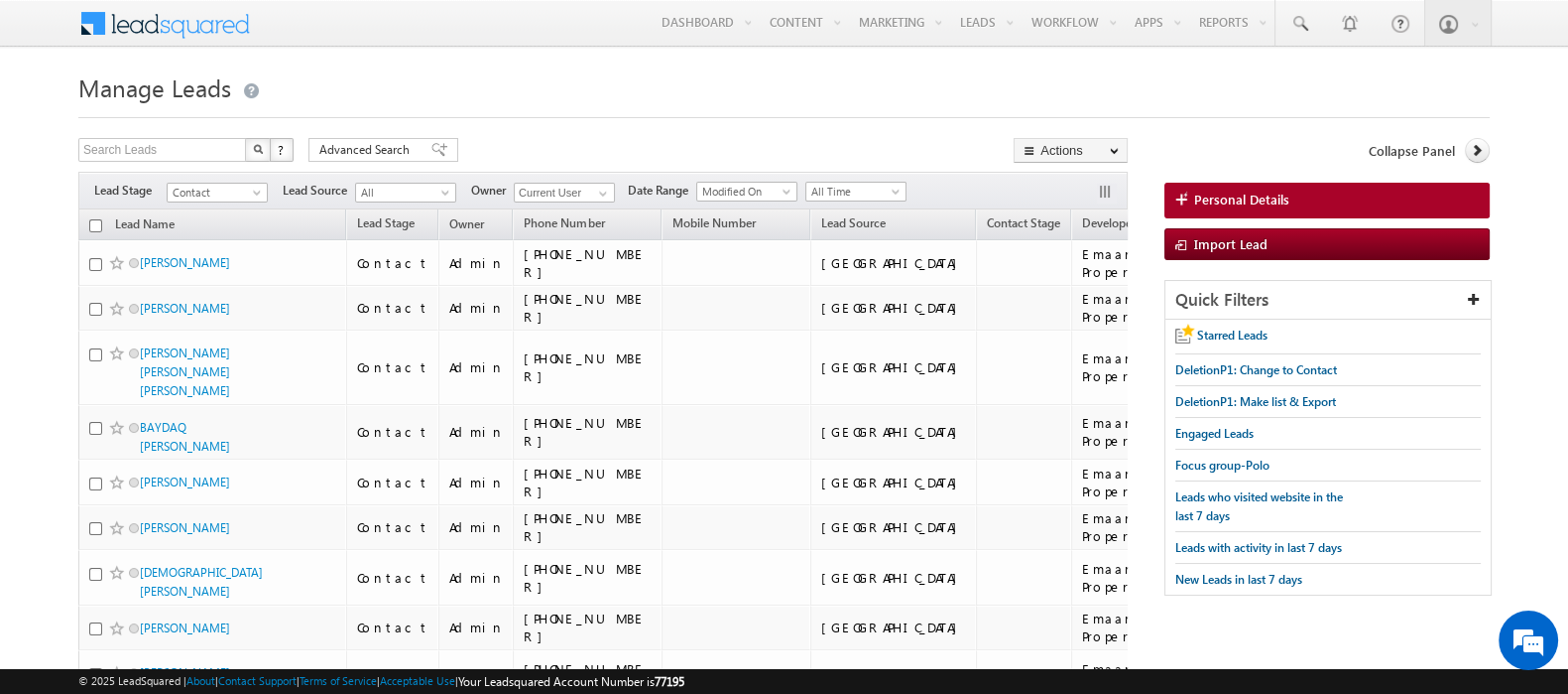
click at [91, 224] on input "checkbox" at bounding box center [95, 225] width 13 height 13
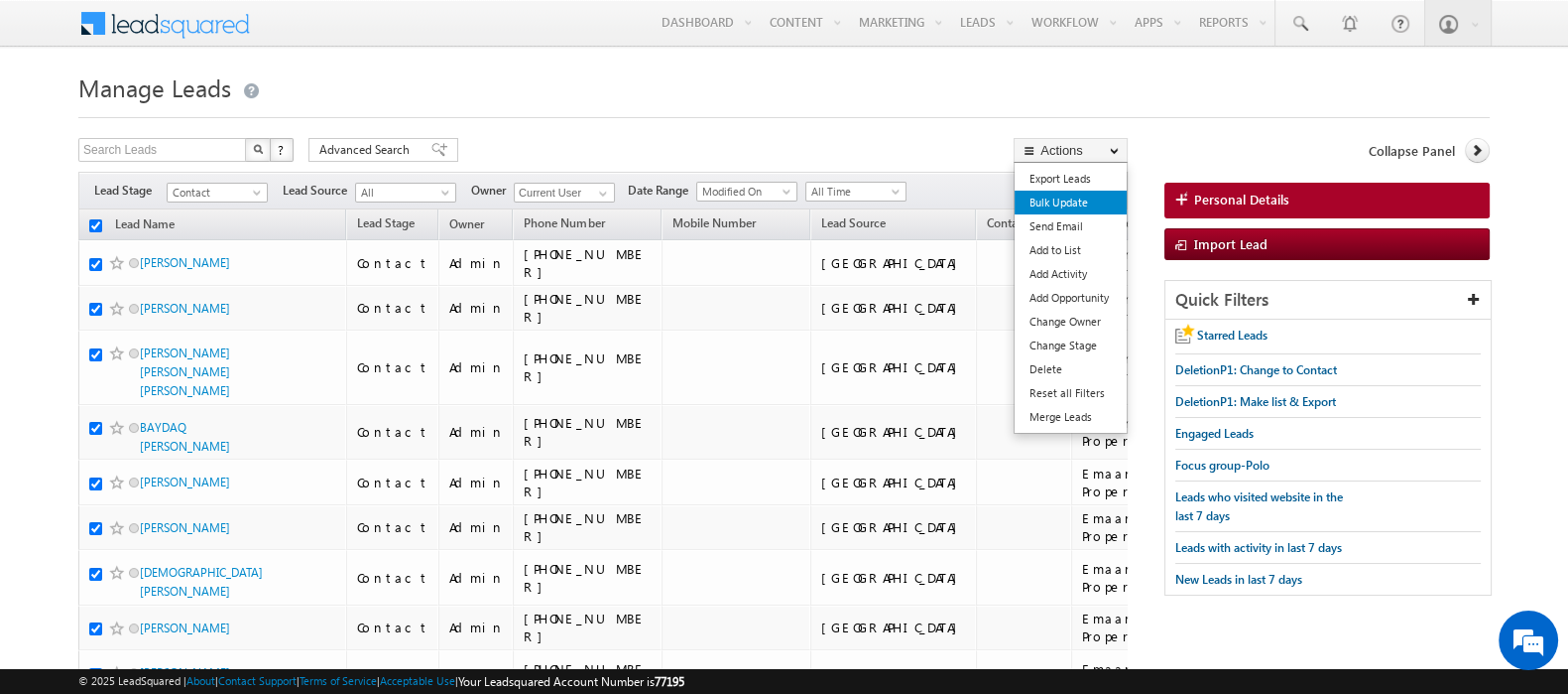
click at [1055, 205] on link "Bulk Update" at bounding box center [1071, 203] width 112 height 24
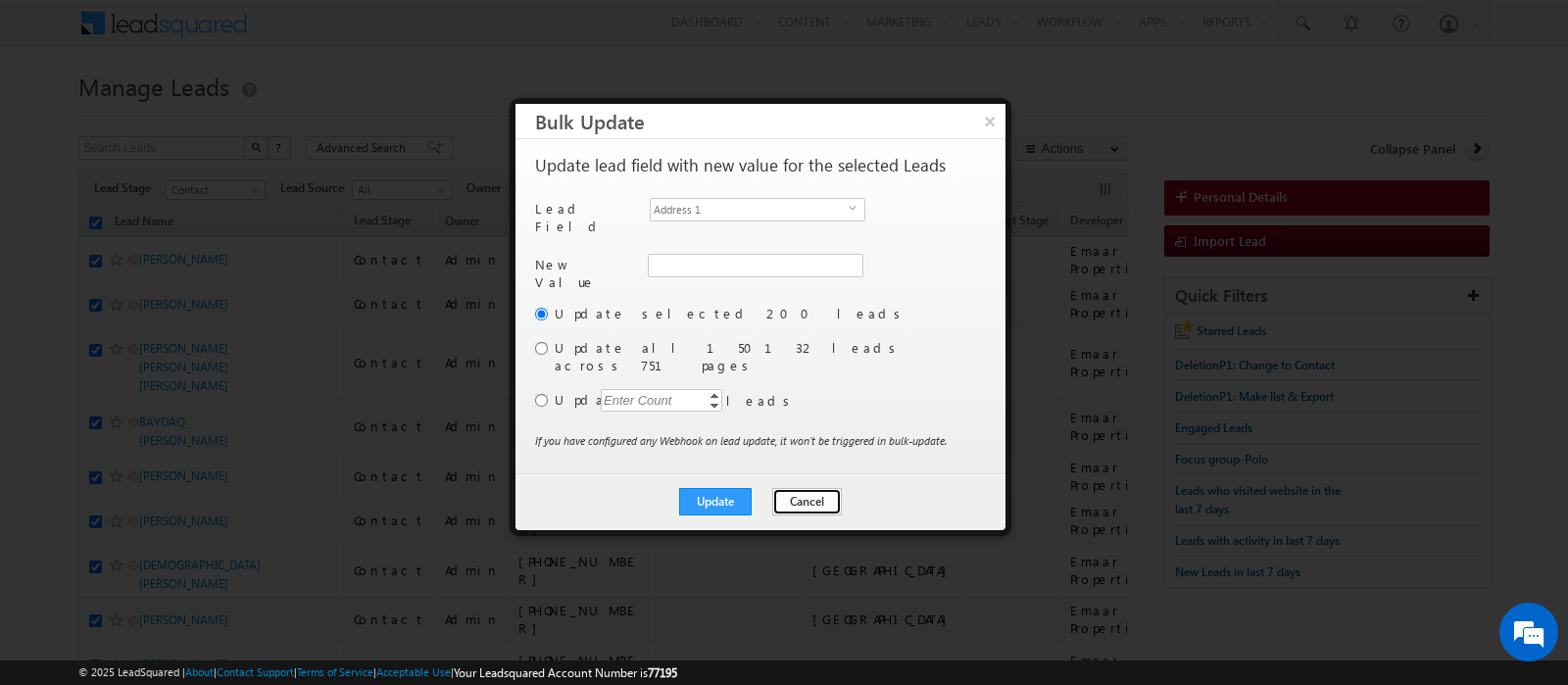
click at [809, 488] on button "Cancel" at bounding box center [807, 502] width 70 height 27
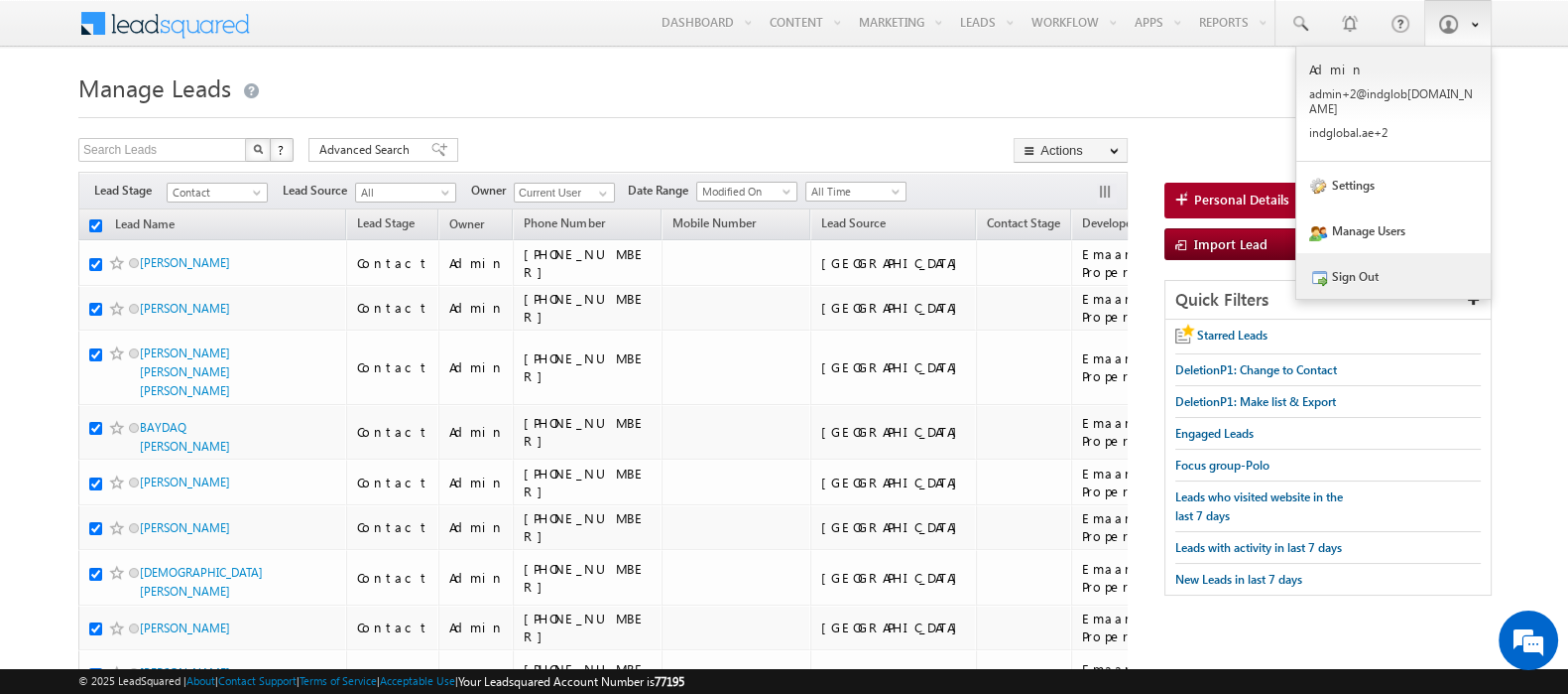
click at [1350, 262] on link "Sign Out" at bounding box center [1394, 276] width 195 height 46
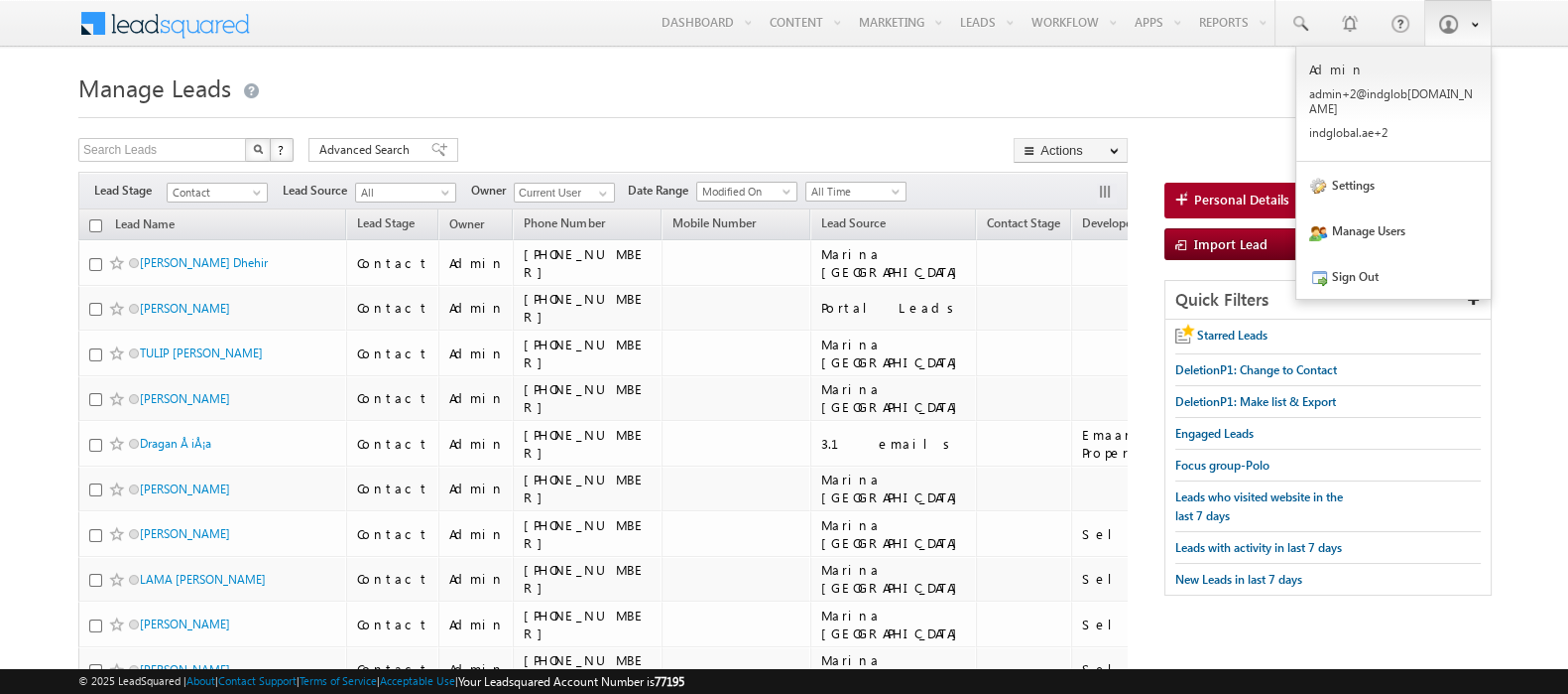
checkbox input "false"
click at [1398, 176] on link "Settings" at bounding box center [1394, 185] width 195 height 46
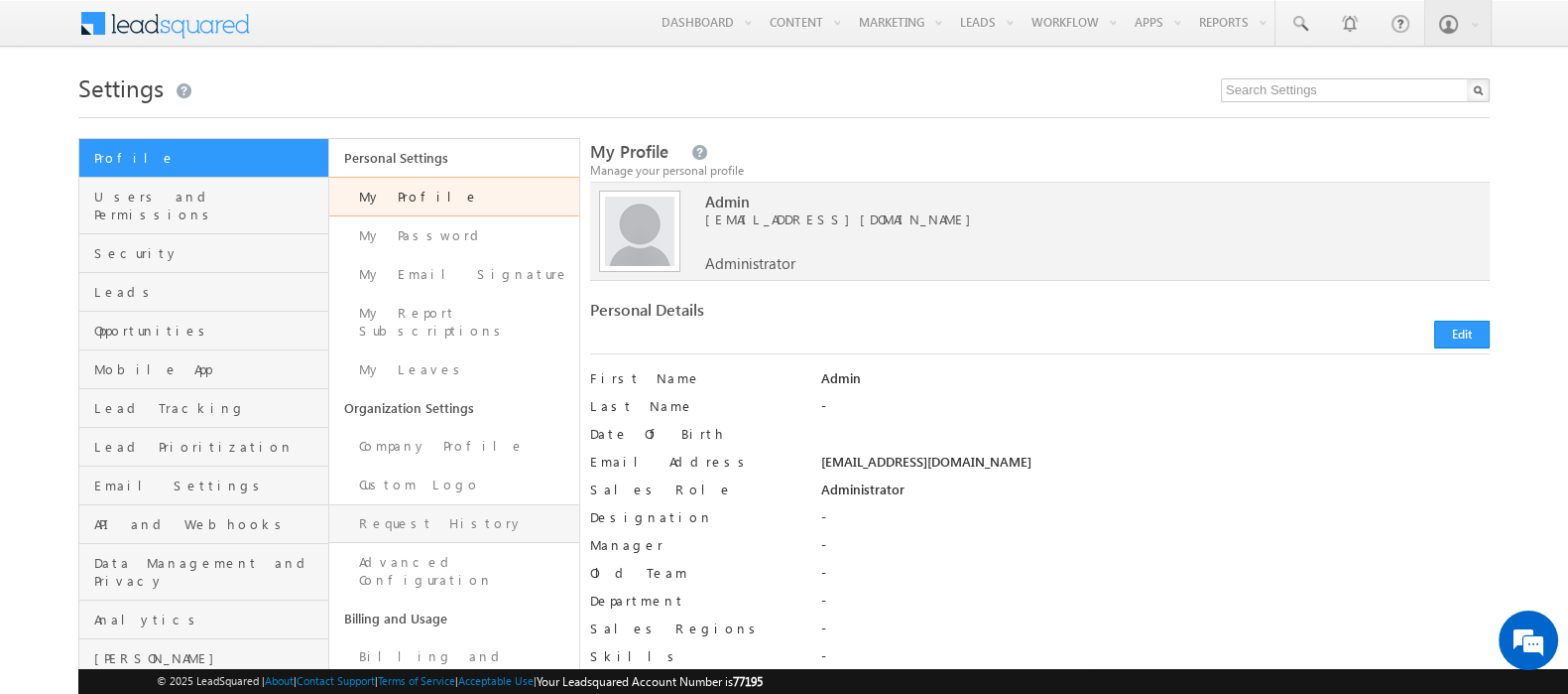
click at [427, 504] on link "Request History" at bounding box center [455, 523] width 250 height 39
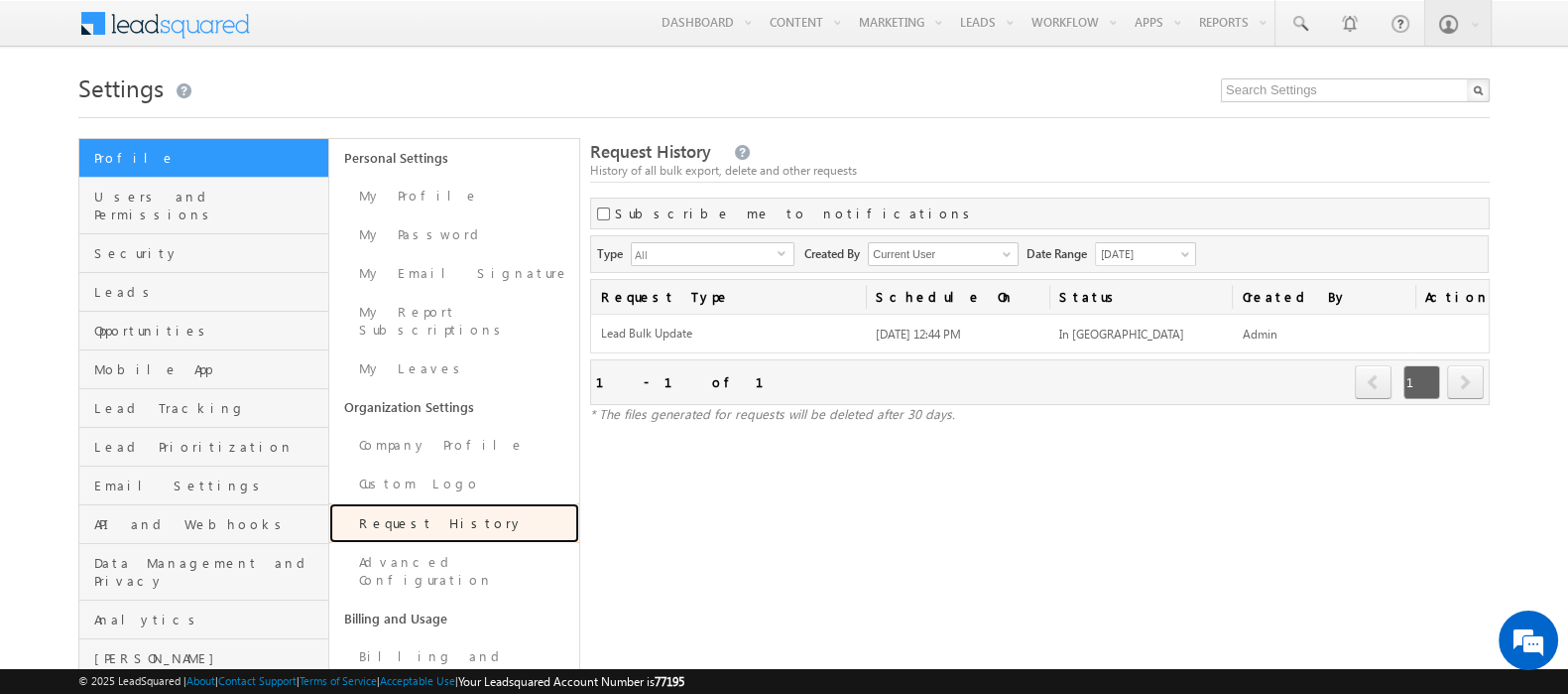
click at [427, 503] on link "Request History" at bounding box center [455, 523] width 250 height 40
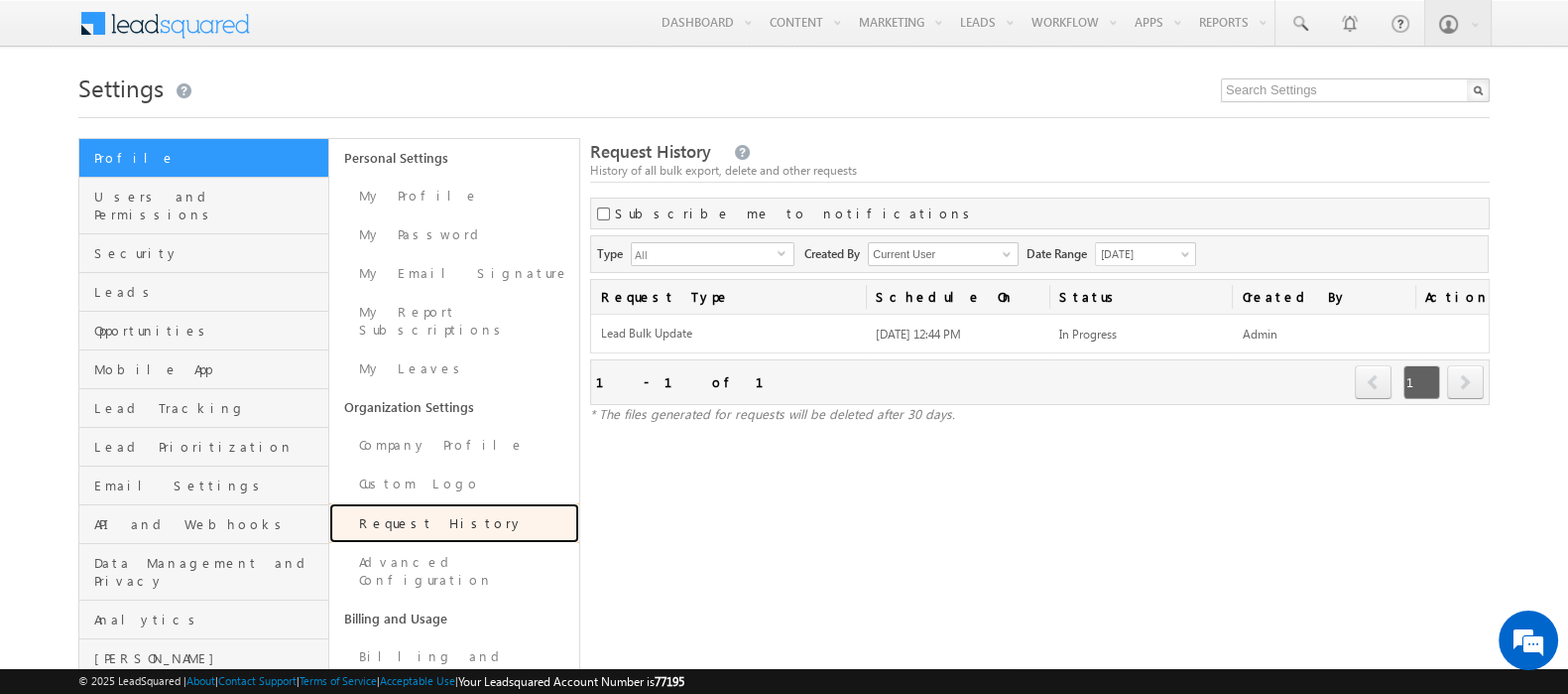
click at [427, 503] on link "Request History" at bounding box center [455, 523] width 250 height 40
click at [486, 503] on link "Request History" at bounding box center [455, 523] width 250 height 40
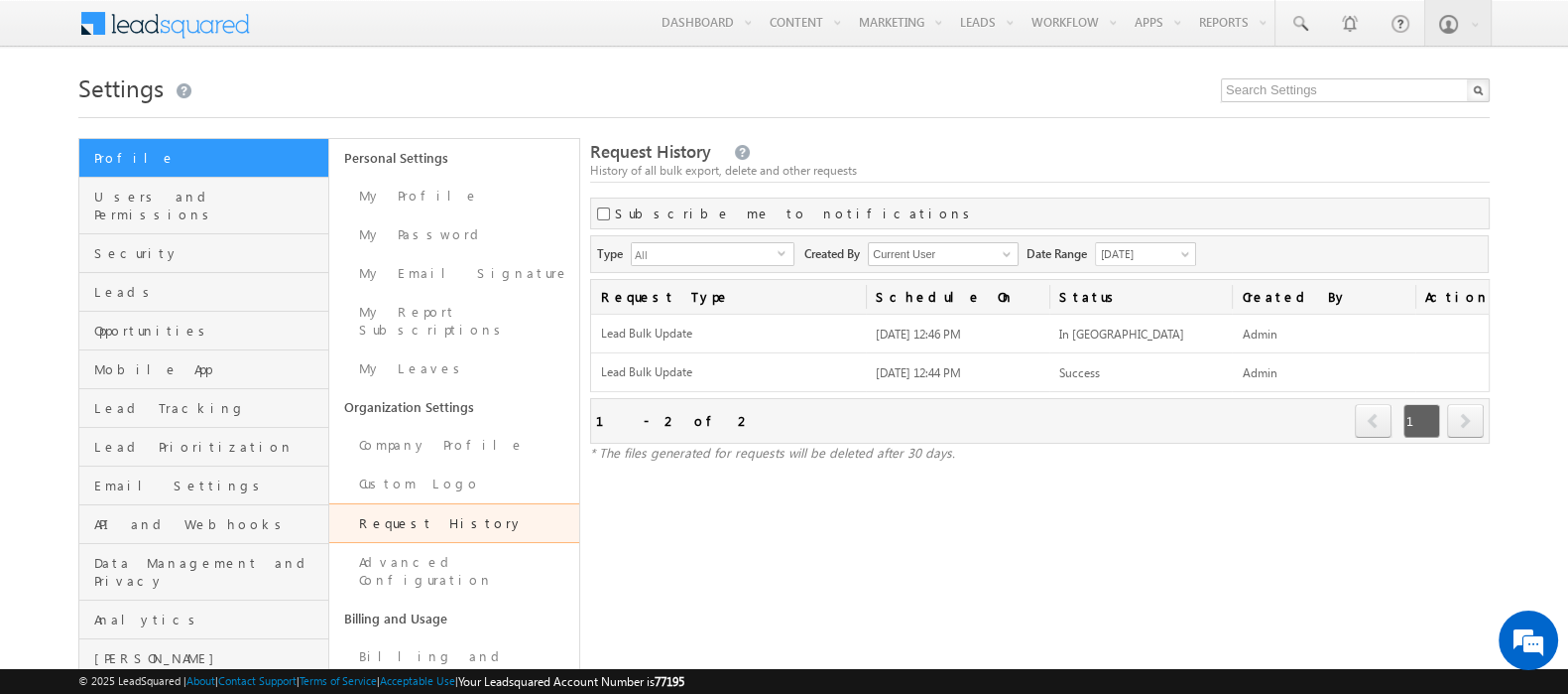
click at [462, 503] on link "Request History" at bounding box center [455, 523] width 250 height 40
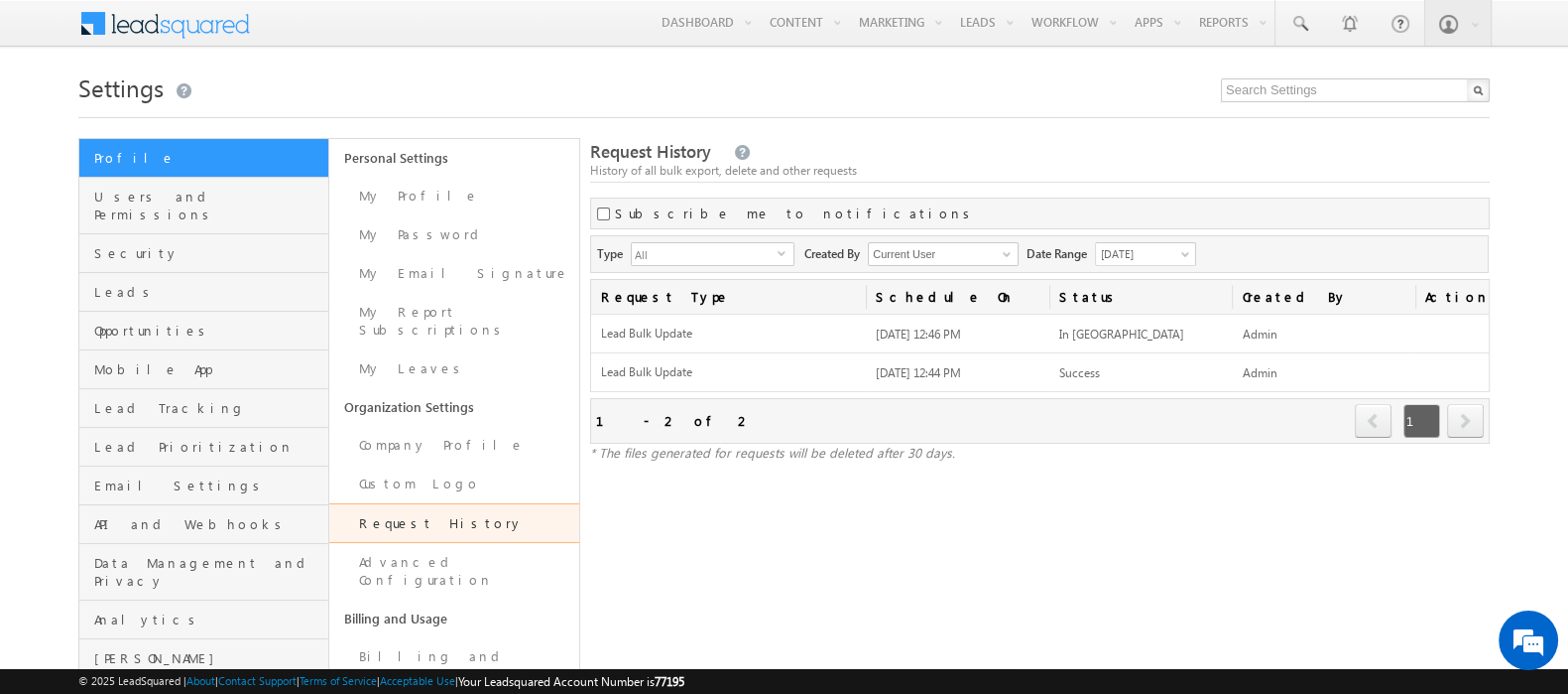
click at [457, 503] on link "Request History" at bounding box center [455, 523] width 250 height 40
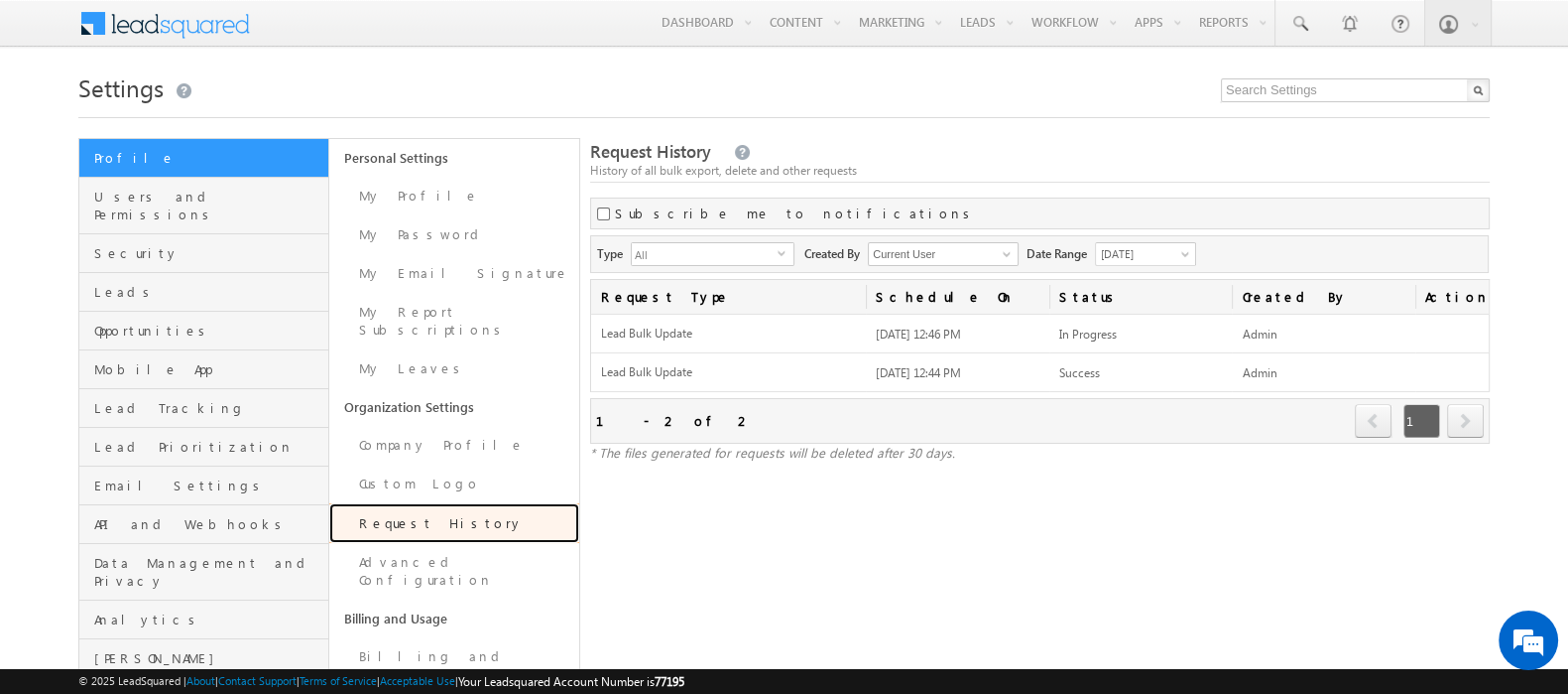
click at [457, 503] on link "Request History" at bounding box center [455, 523] width 250 height 40
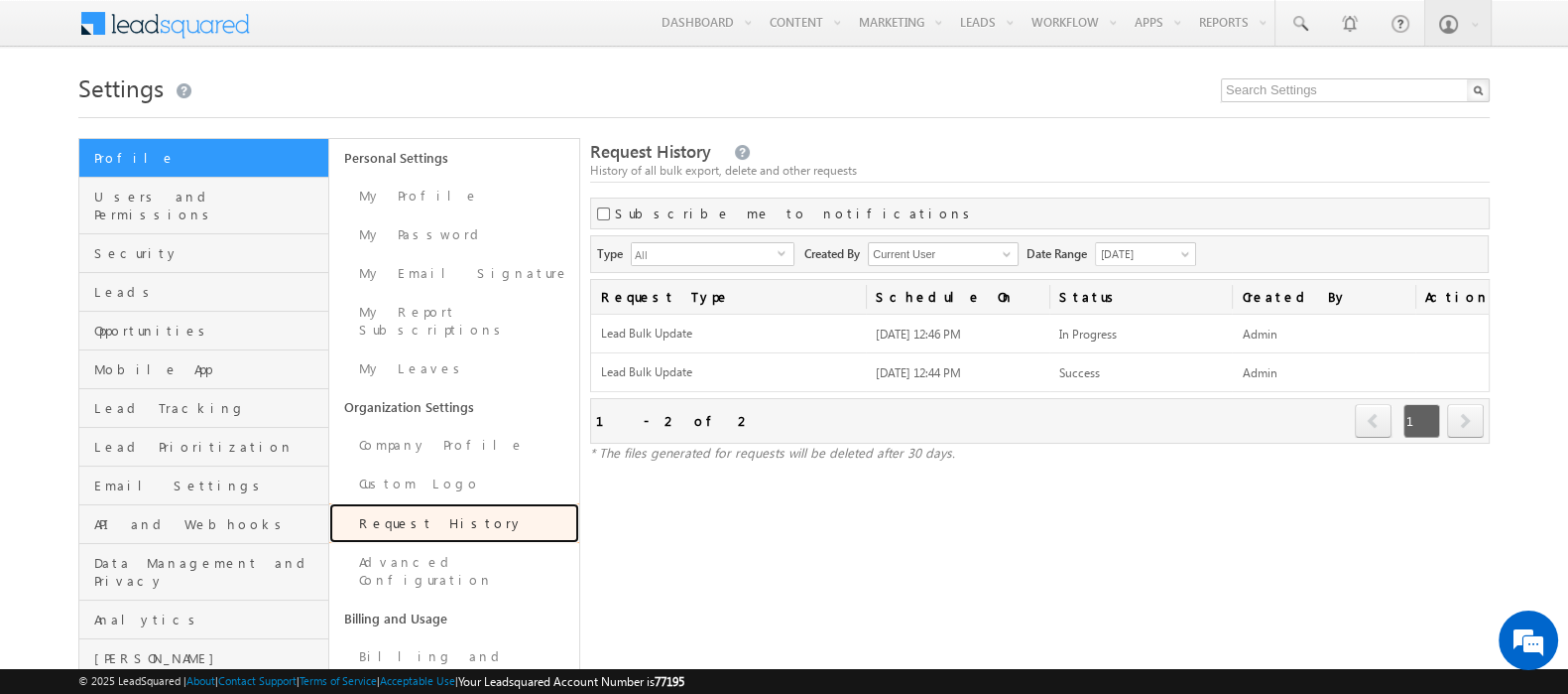
click at [457, 503] on link "Request History" at bounding box center [455, 523] width 250 height 40
click at [399, 503] on link "Request History" at bounding box center [455, 523] width 250 height 40
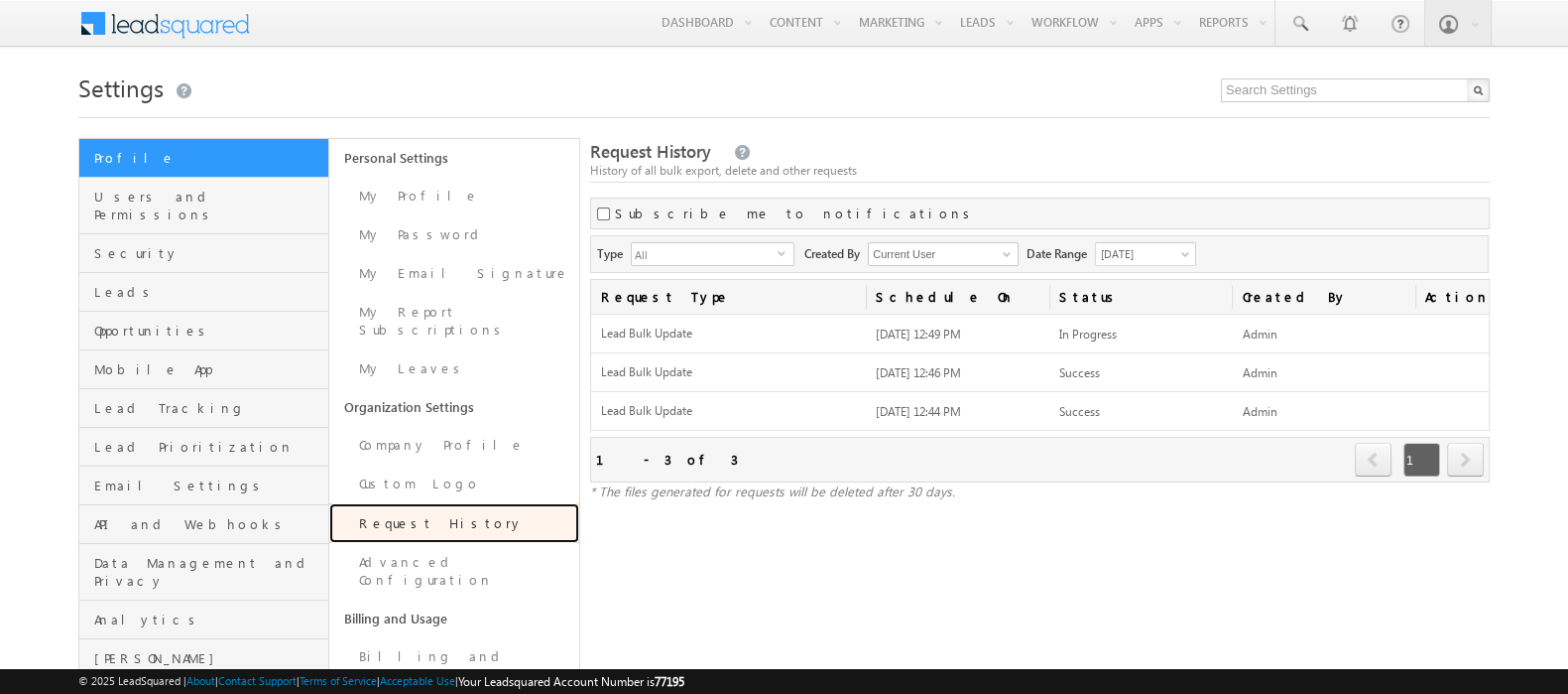
click at [399, 503] on link "Request History" at bounding box center [455, 523] width 250 height 40
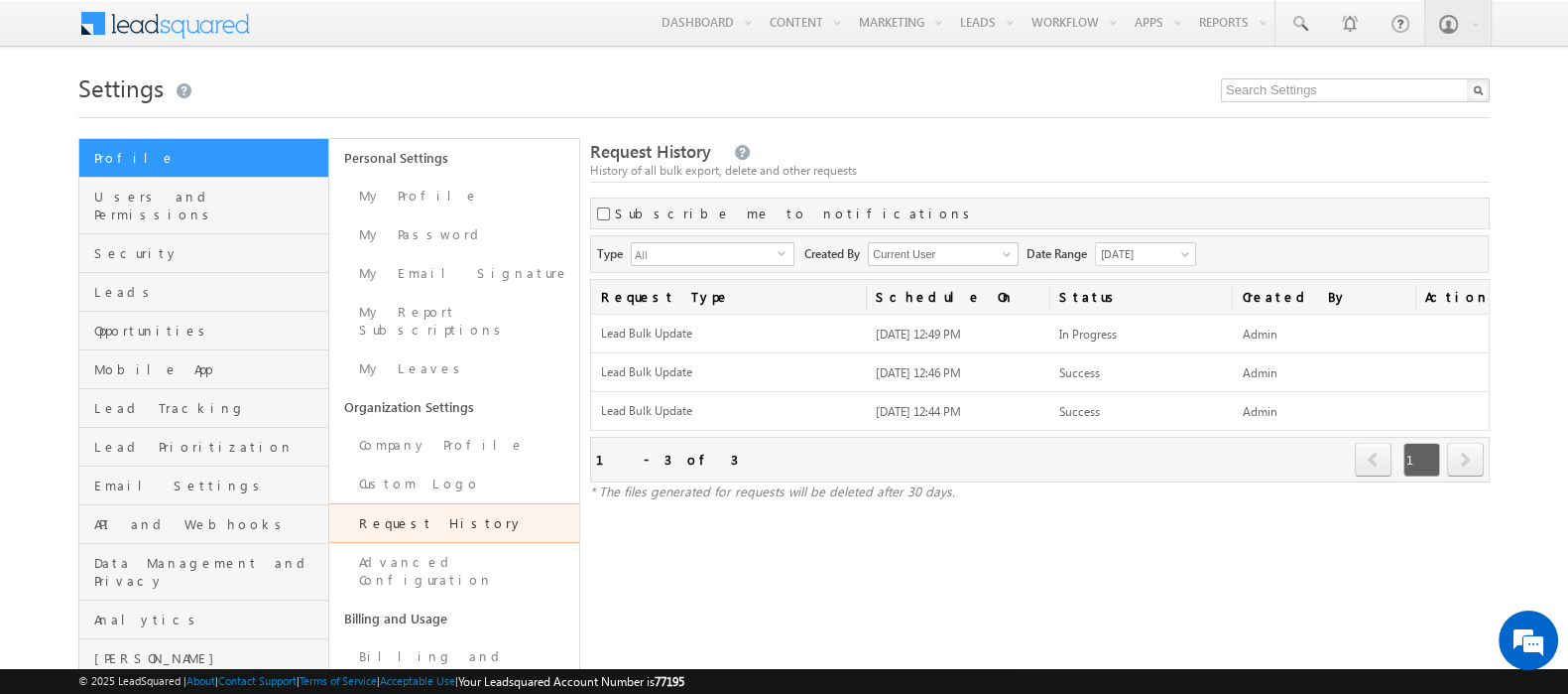
click at [426, 503] on link "Request History" at bounding box center [455, 523] width 250 height 40
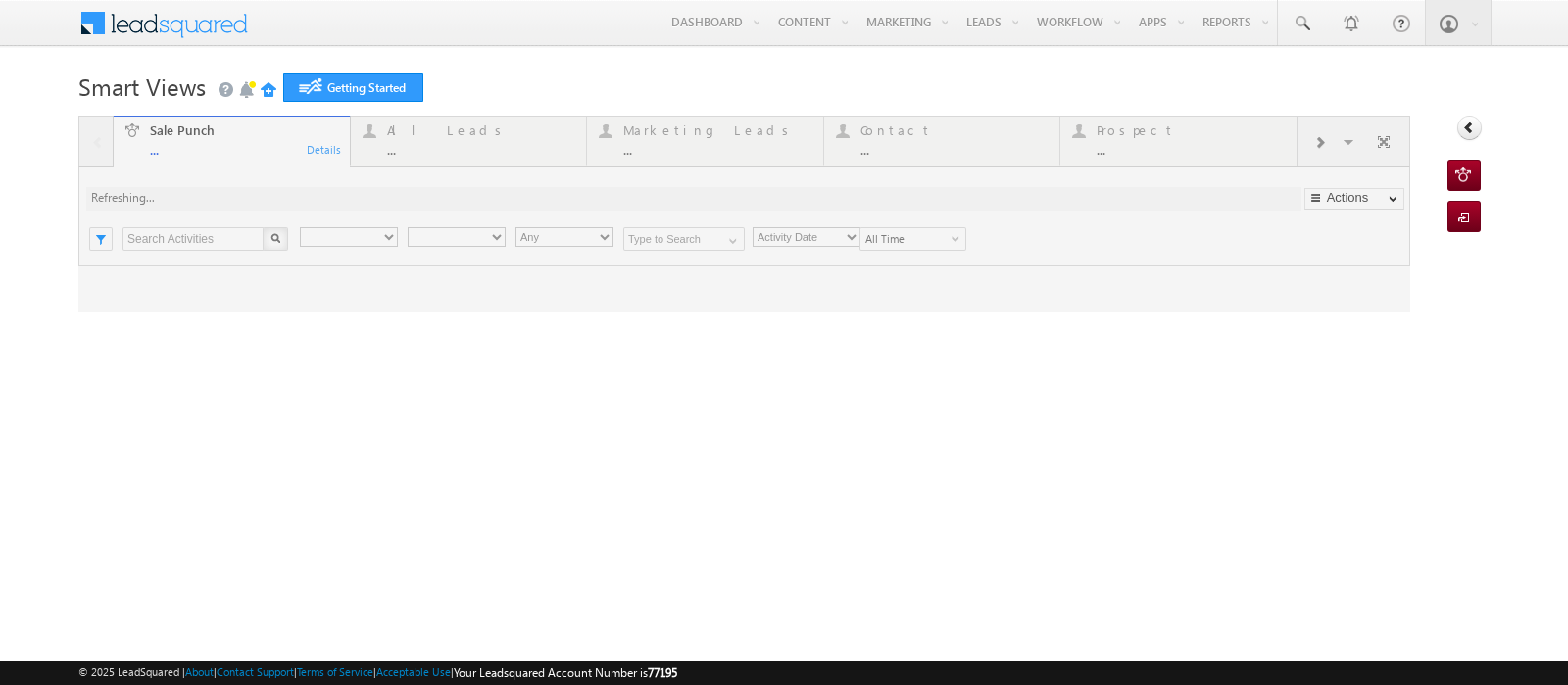
type input "Any Owner"
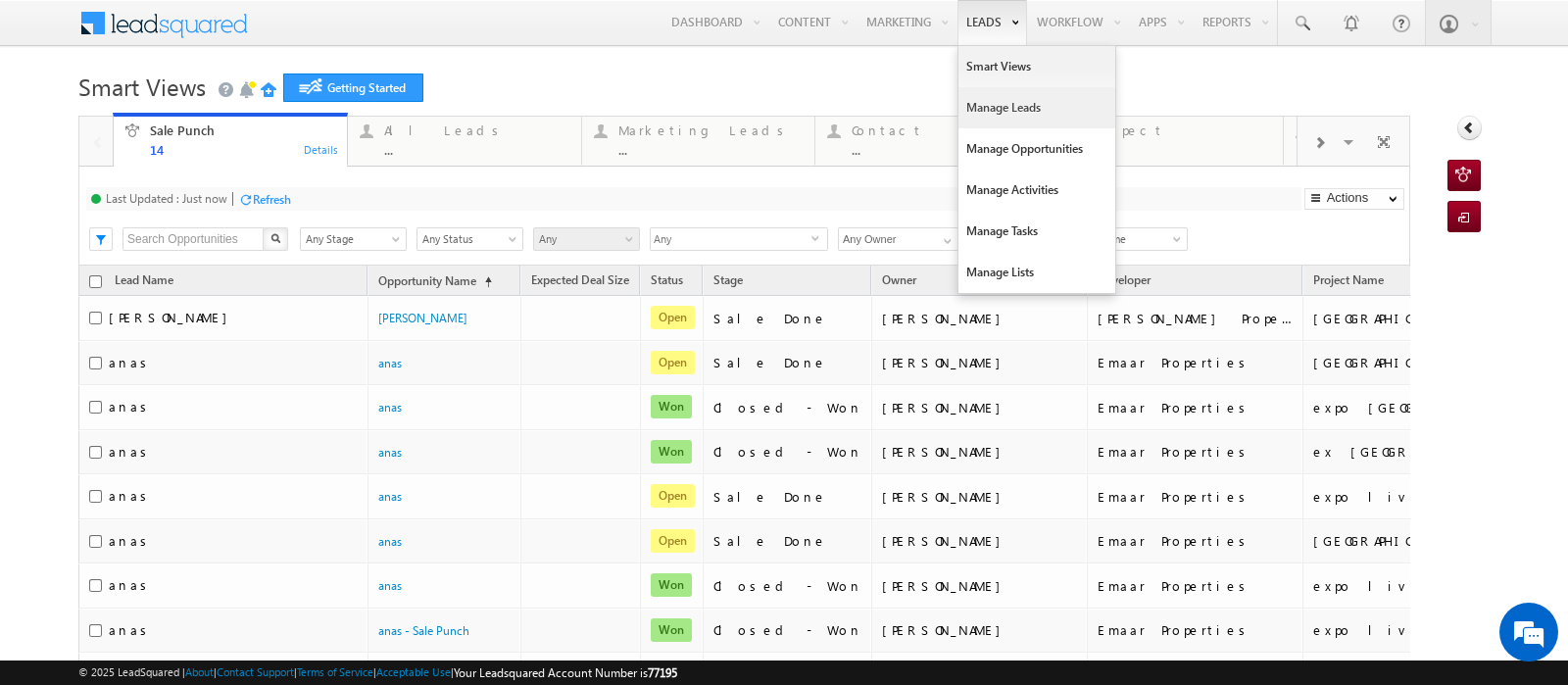
click at [975, 100] on link "Manage Leads" at bounding box center [1037, 108] width 157 height 41
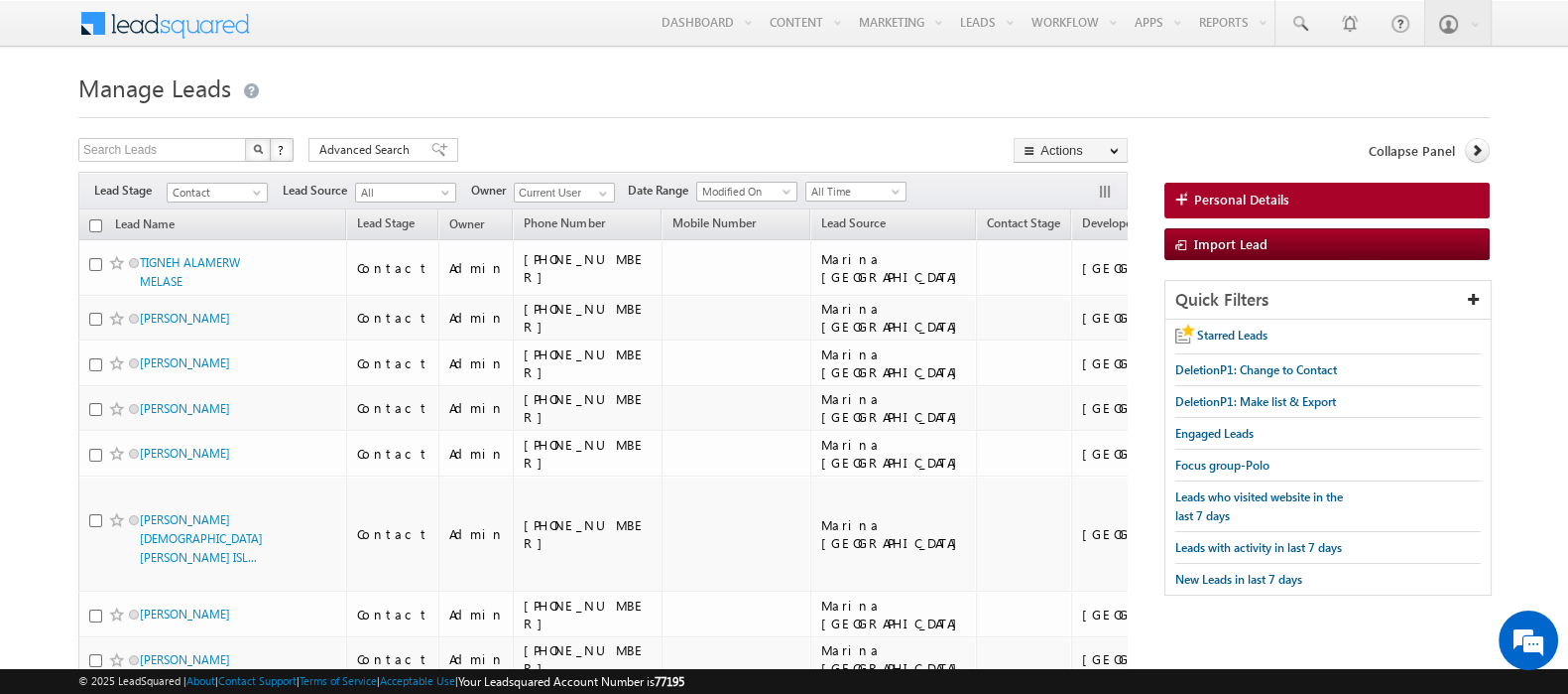
click at [87, 223] on th "Lead Name" at bounding box center [212, 224] width 268 height 31
click at [93, 225] on input "checkbox" at bounding box center [95, 225] width 13 height 13
checkbox input "true"
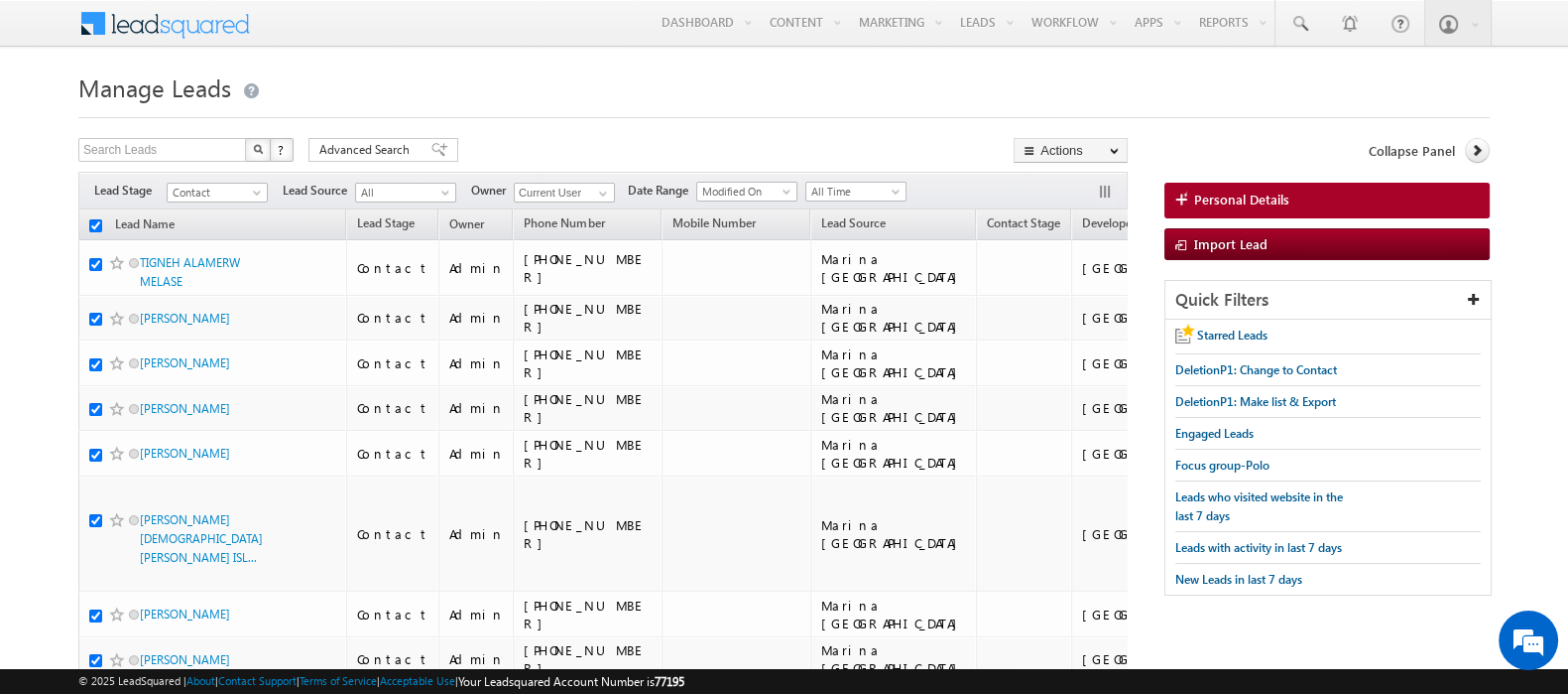
checkbox input "true"
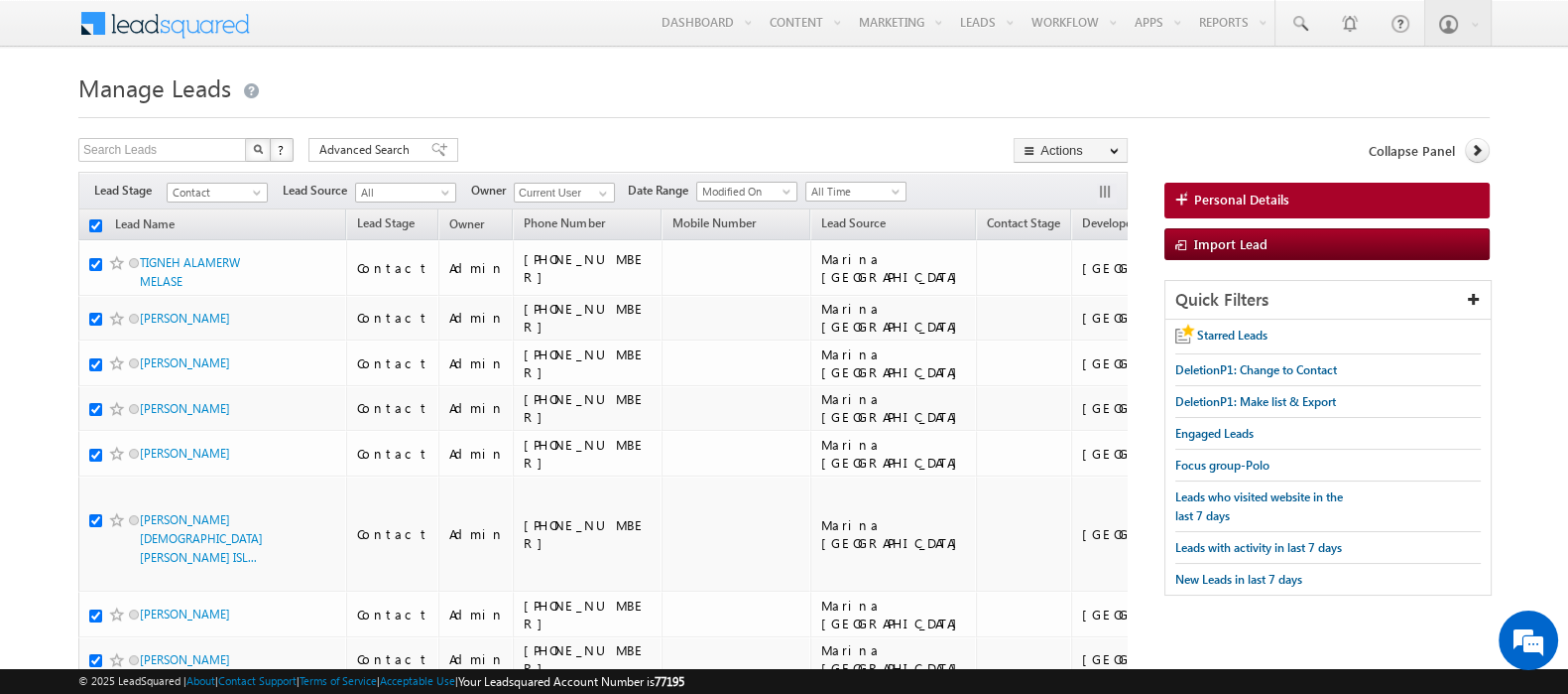
checkbox input "true"
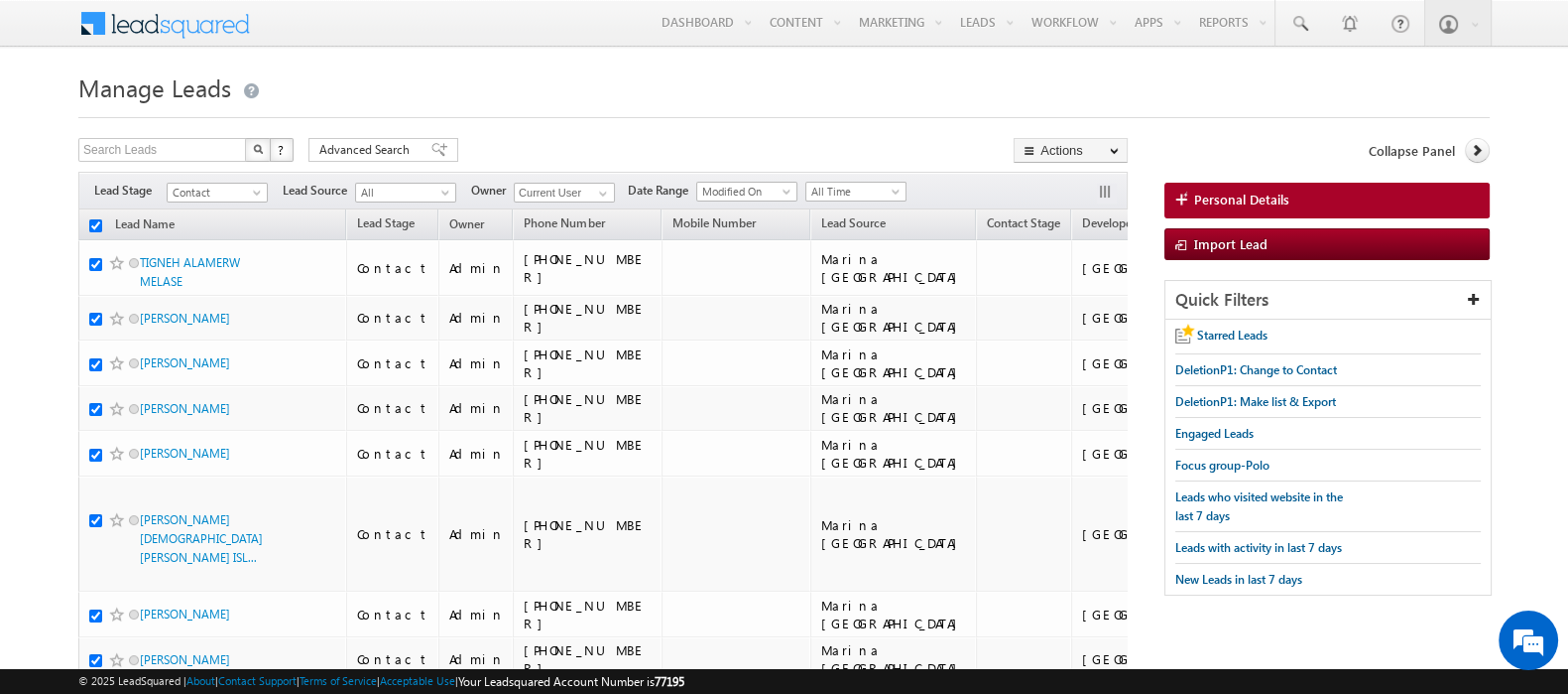
checkbox input "true"
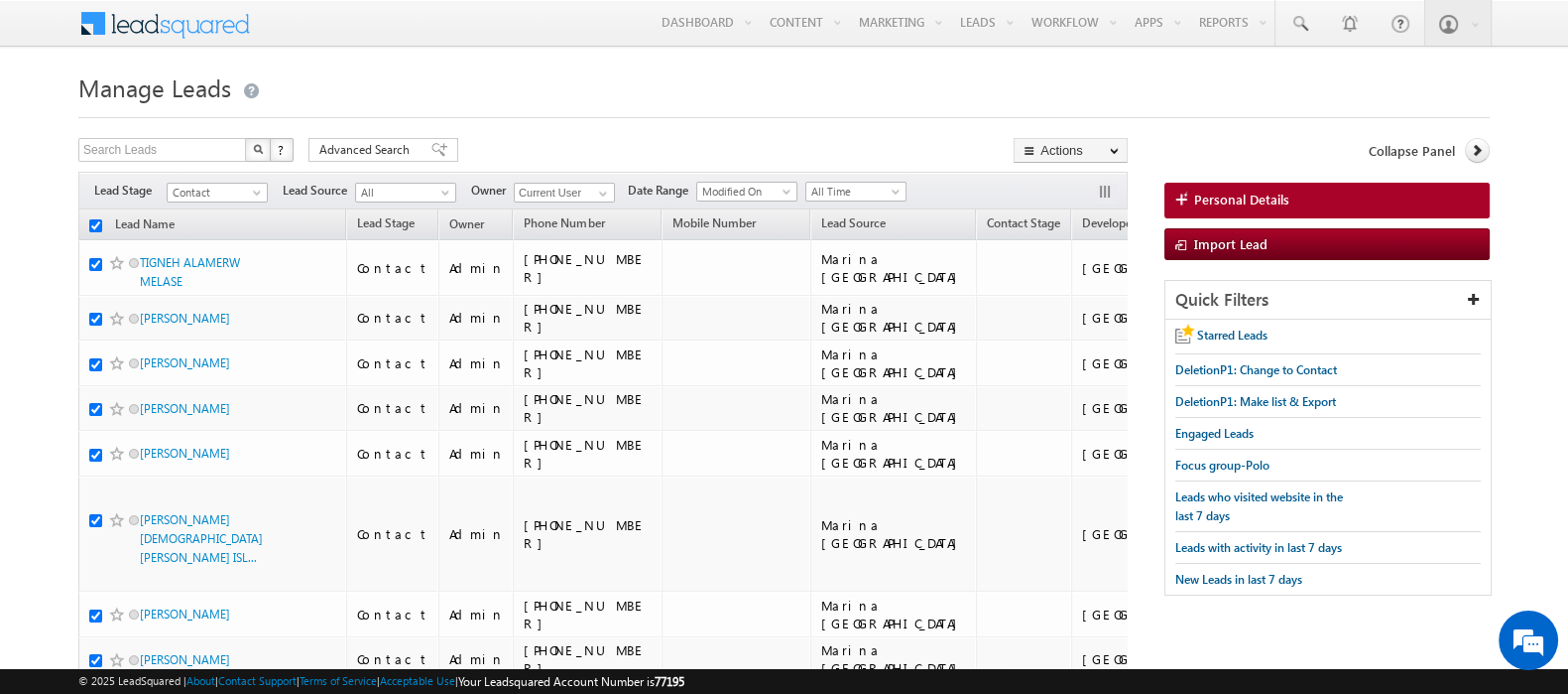
checkbox input "true"
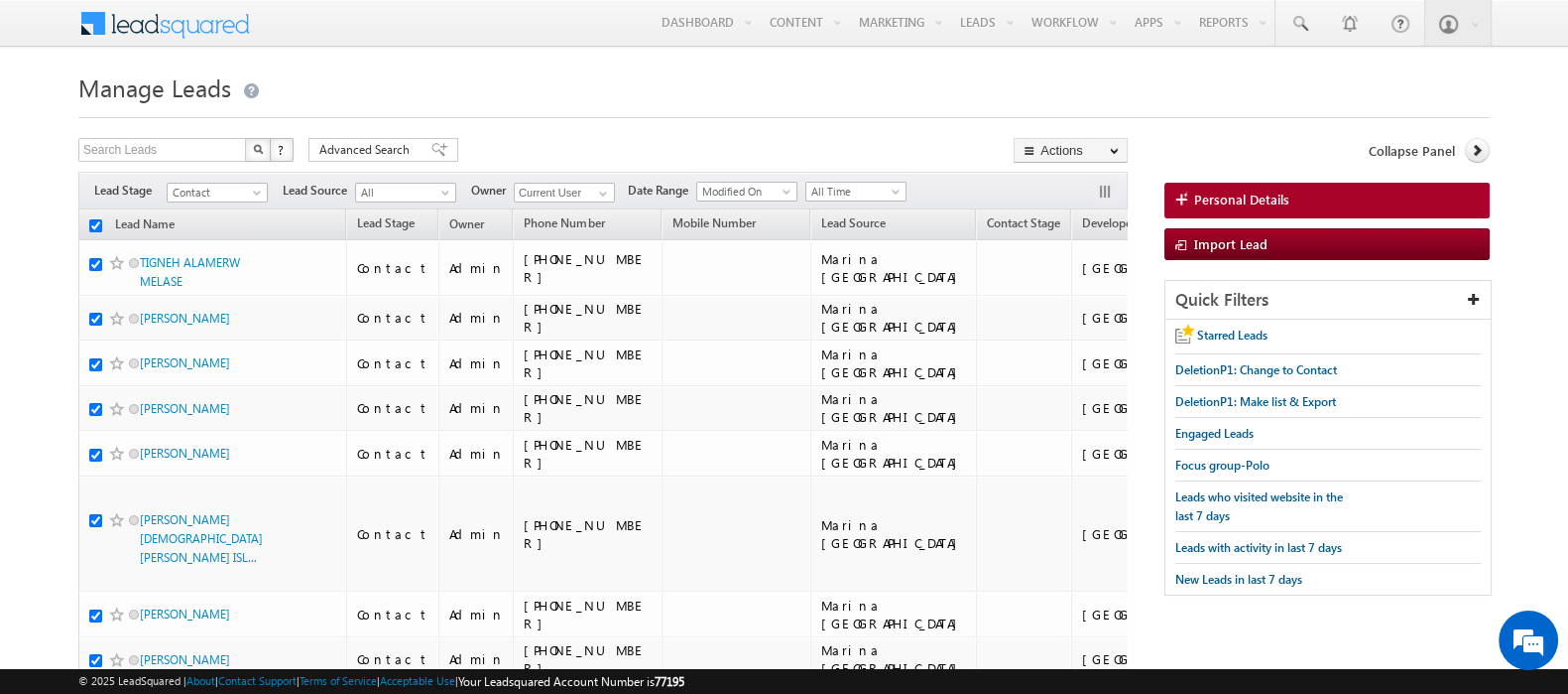
checkbox input "true"
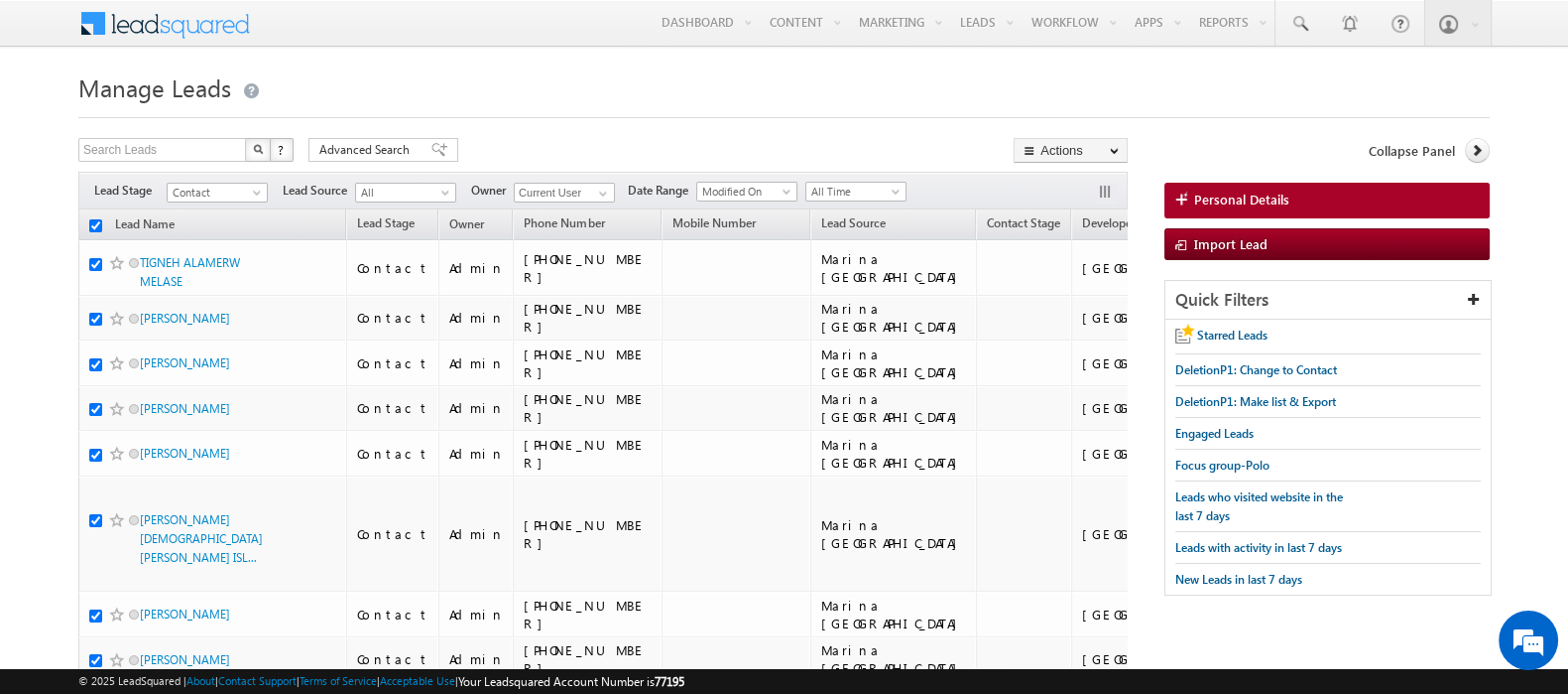
checkbox input "true"
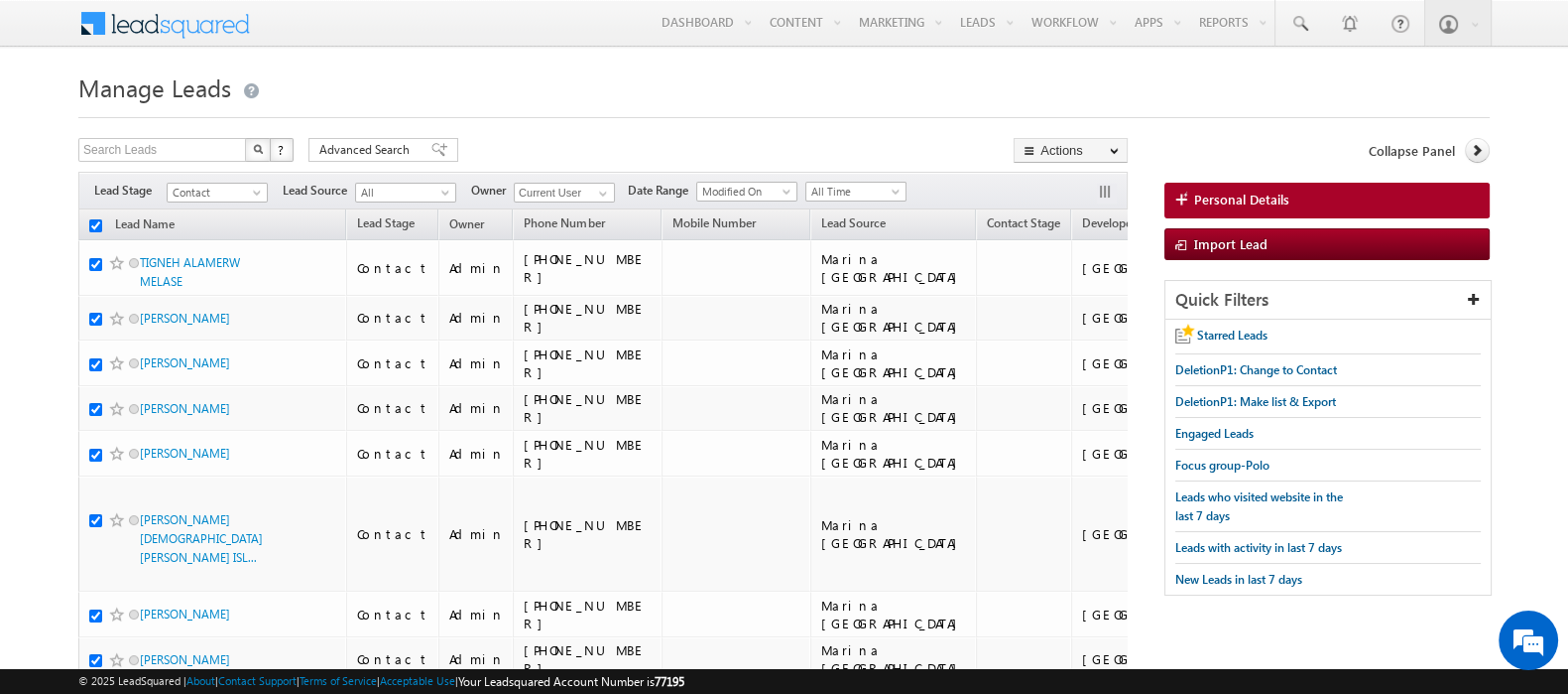
checkbox input "true"
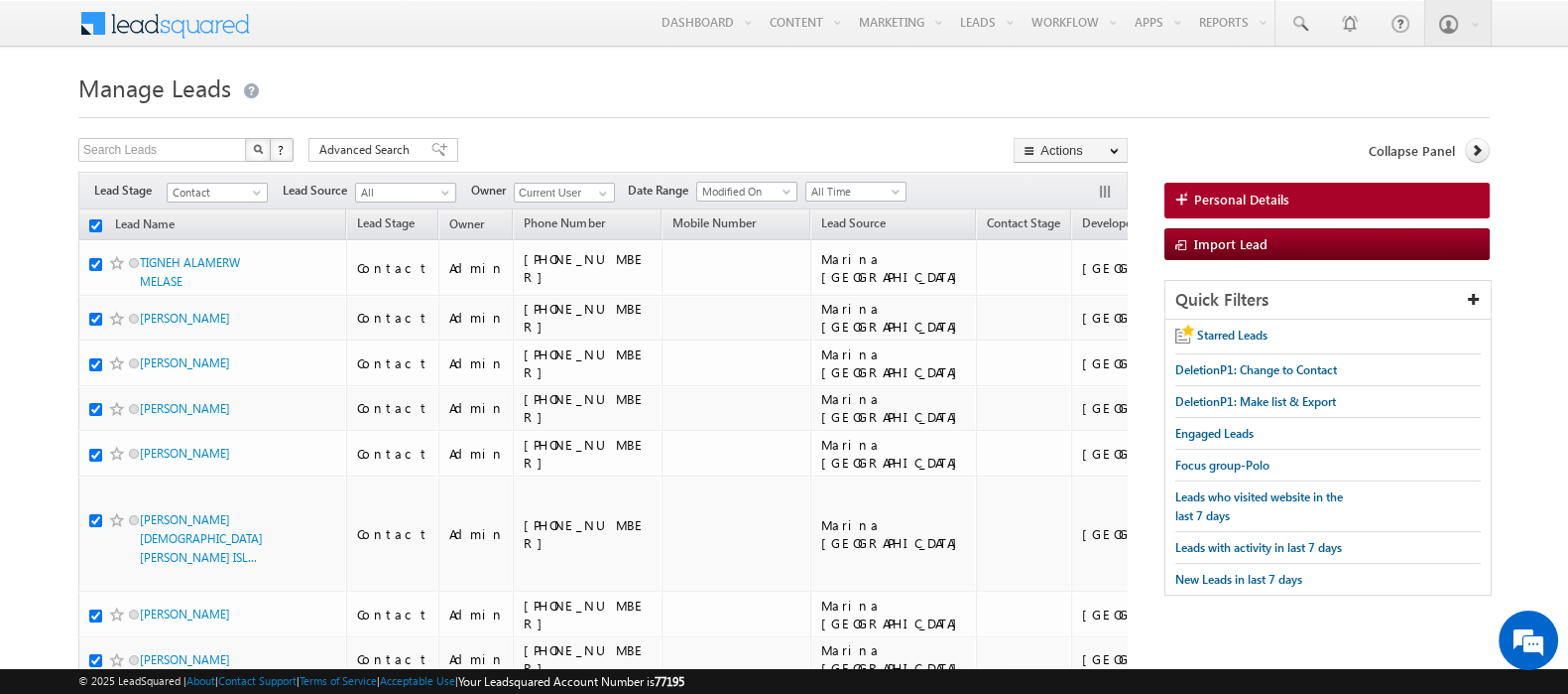
checkbox input "true"
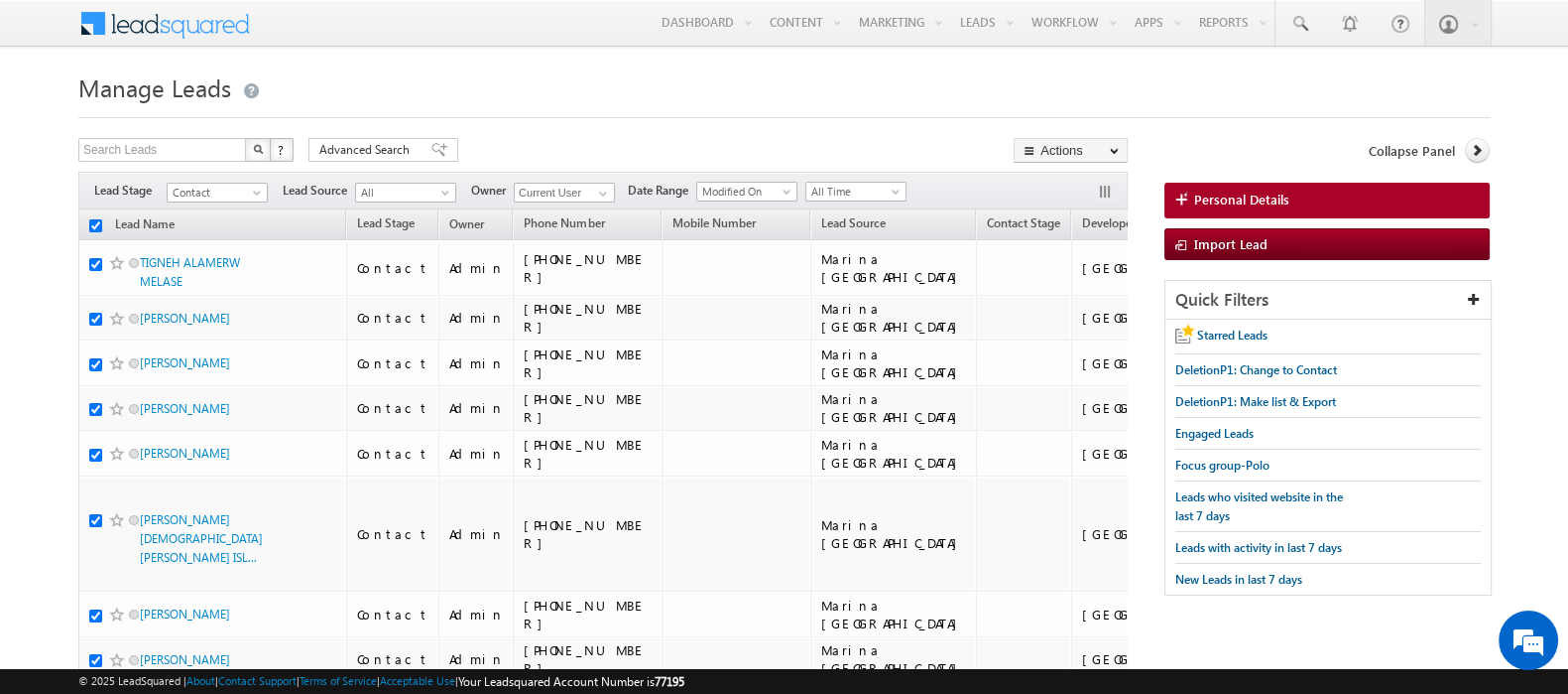
checkbox input "true"
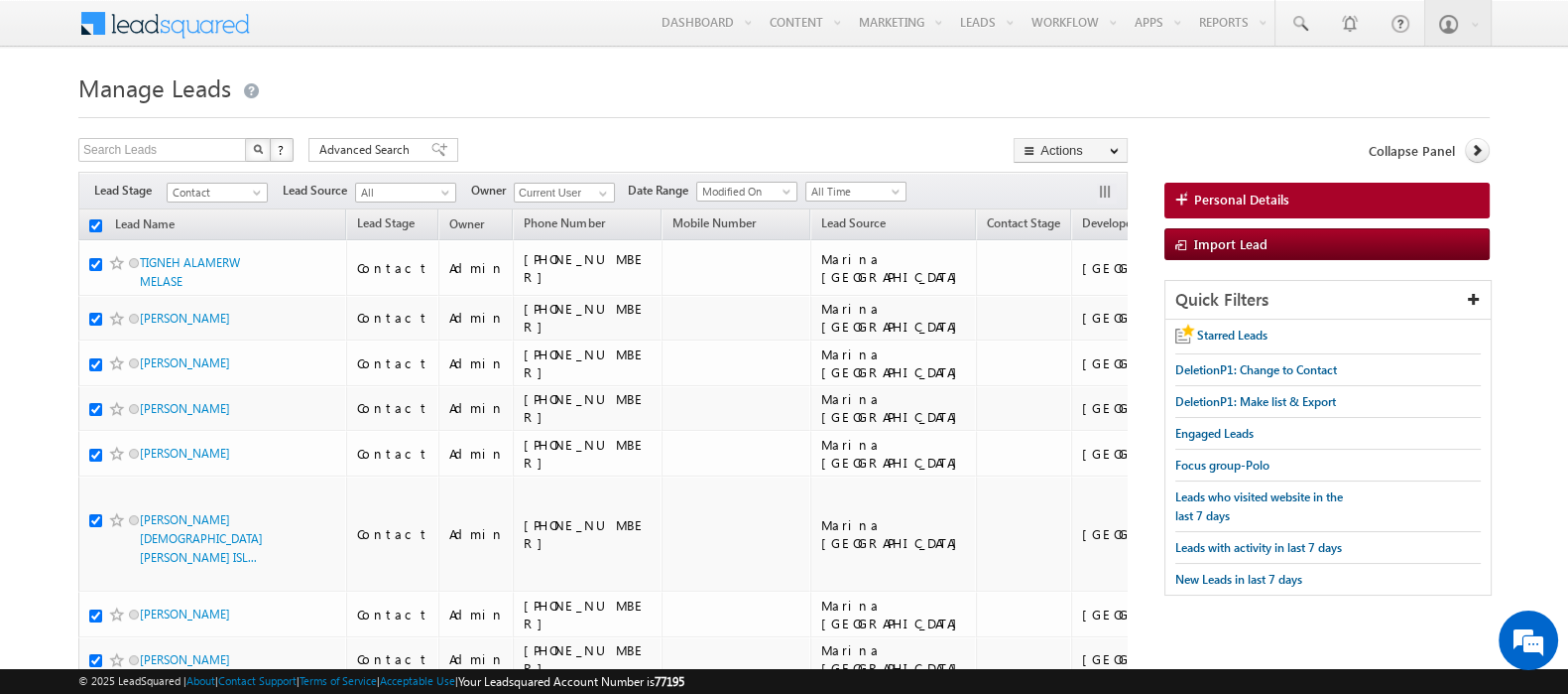
checkbox input "true"
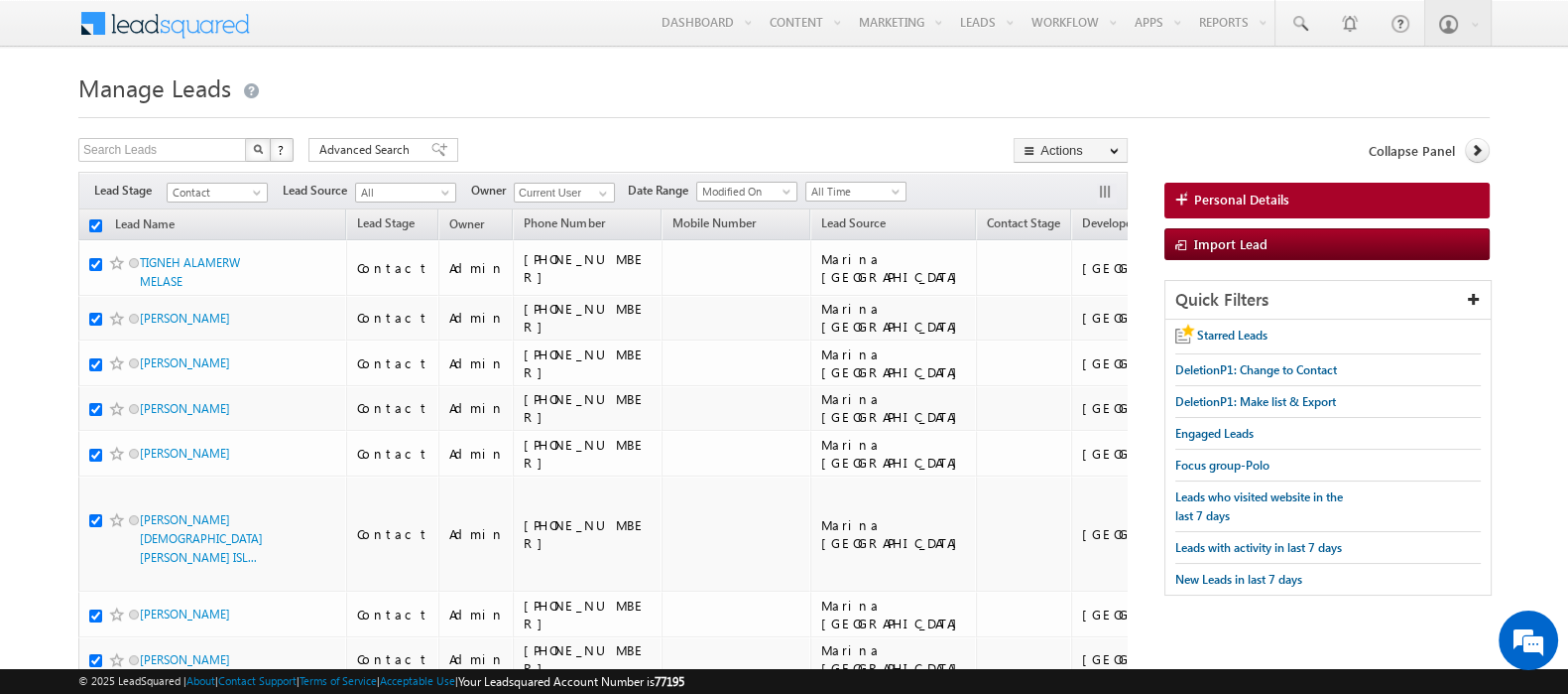
checkbox input "true"
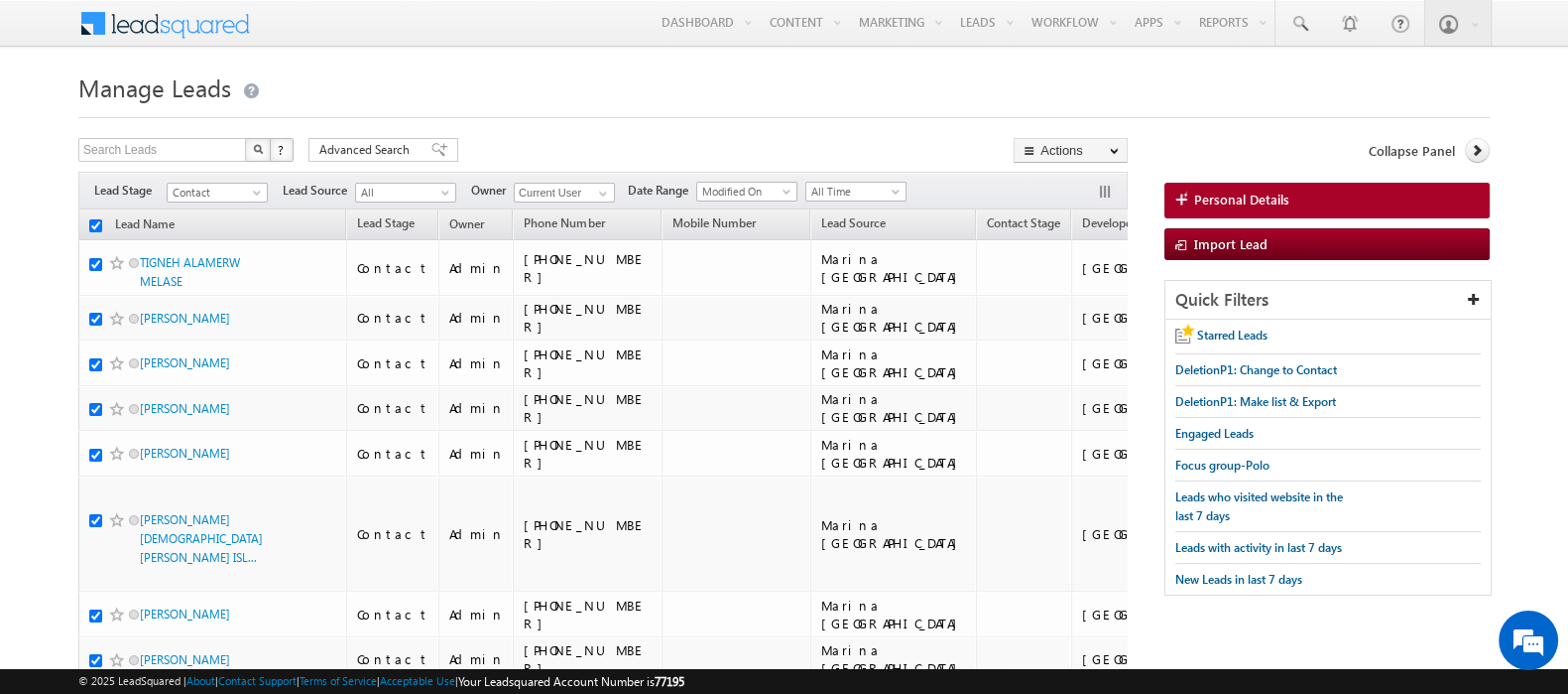
checkbox input "true"
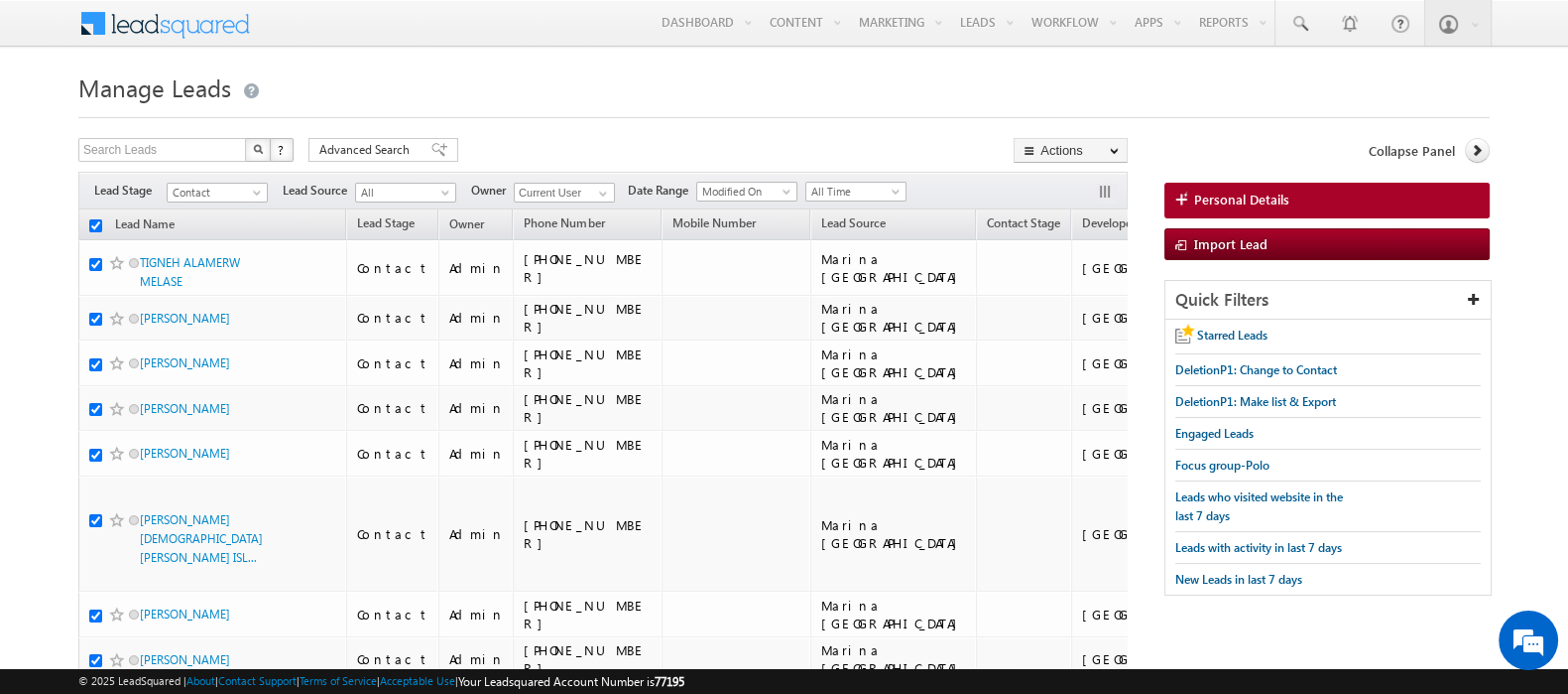
checkbox input "true"
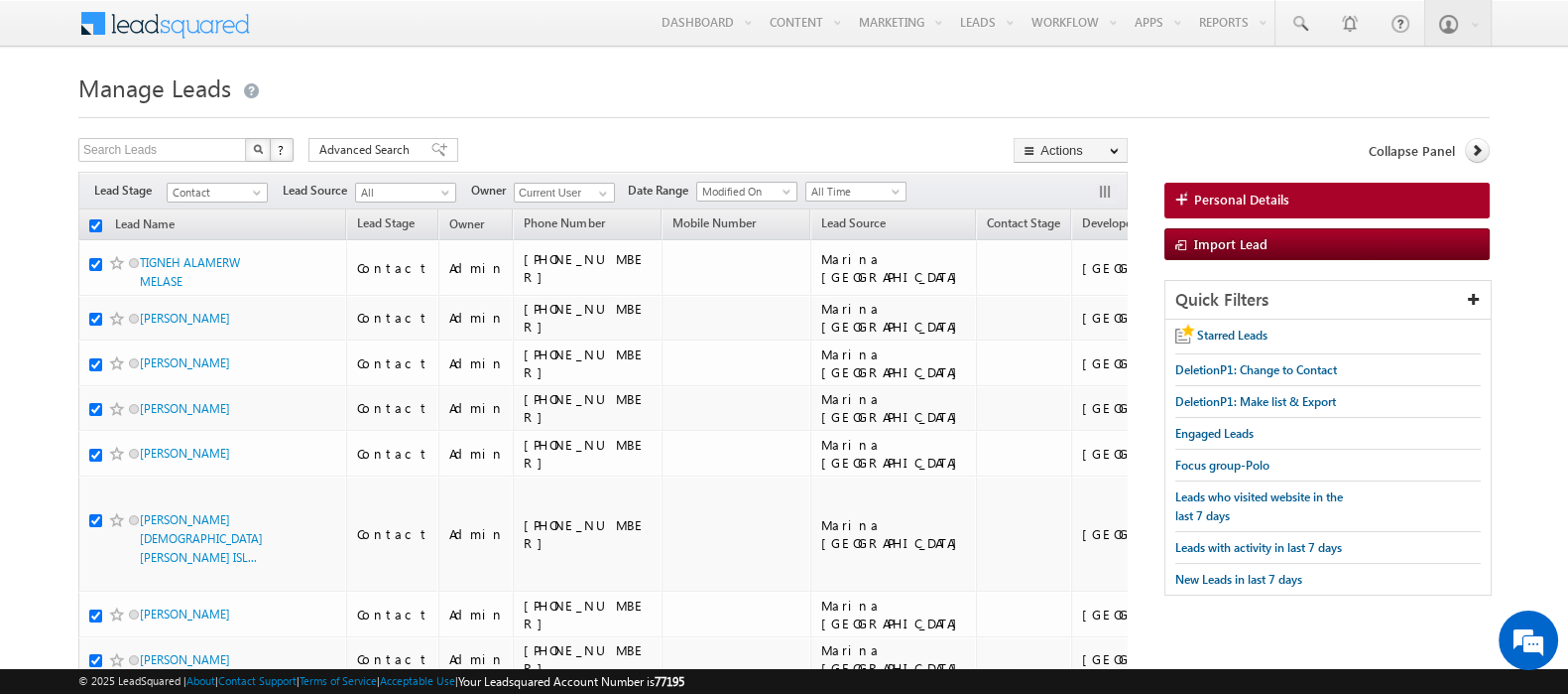
checkbox input "true"
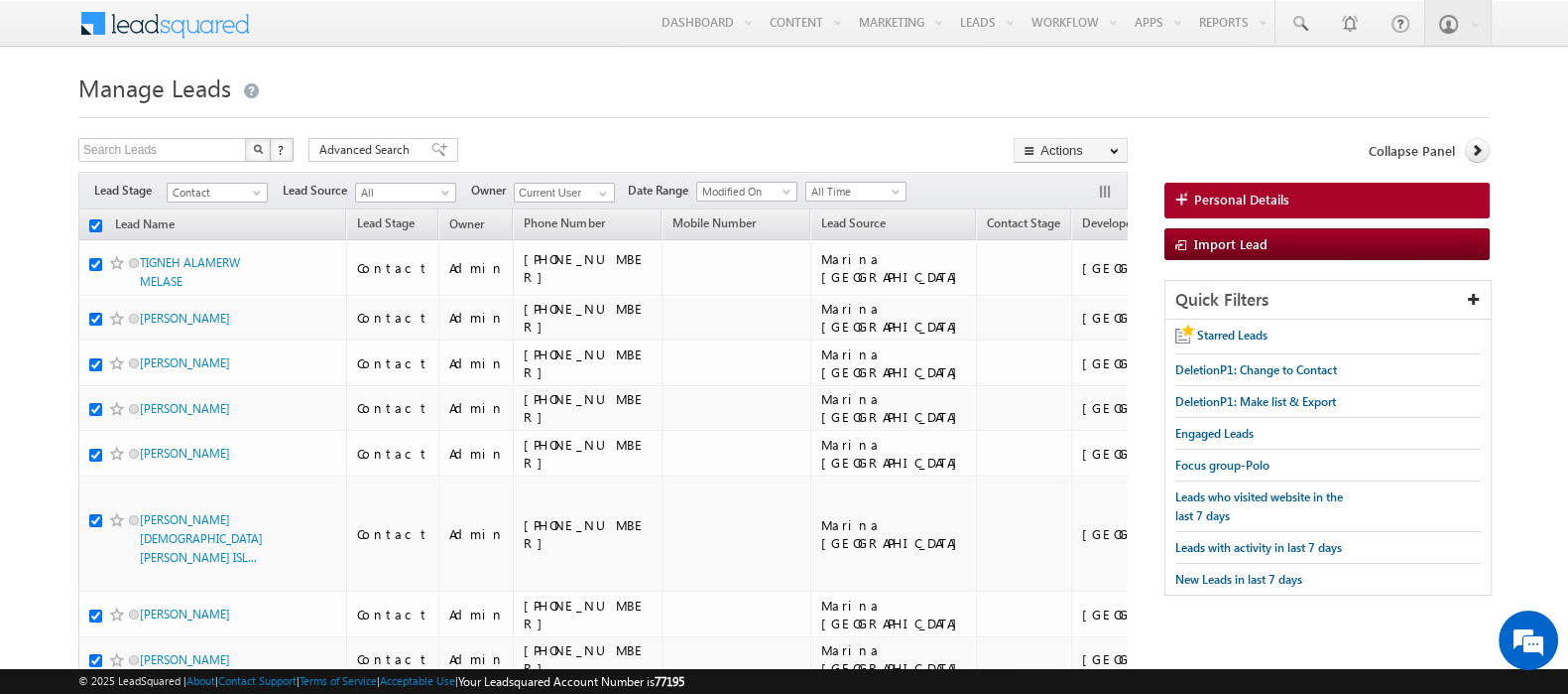
checkbox input "true"
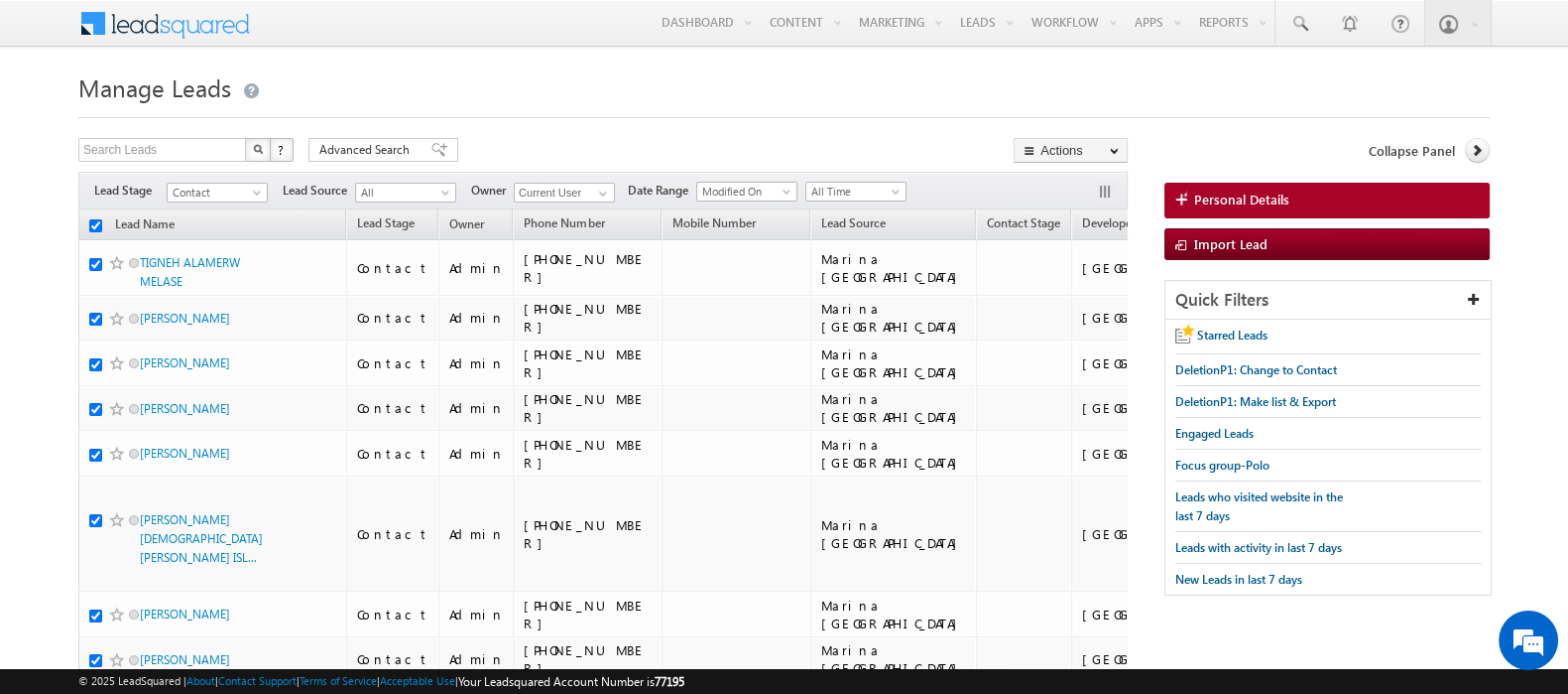
checkbox input "true"
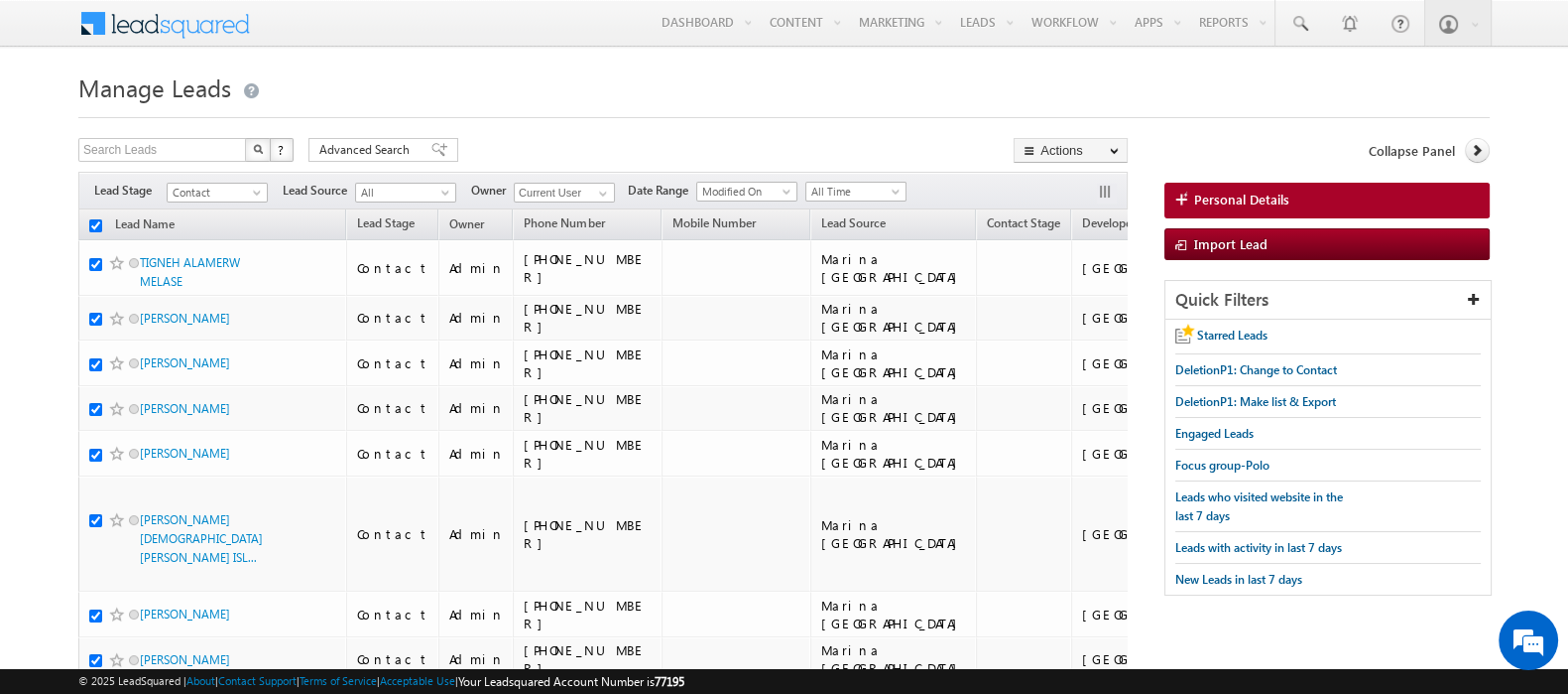
checkbox input "true"
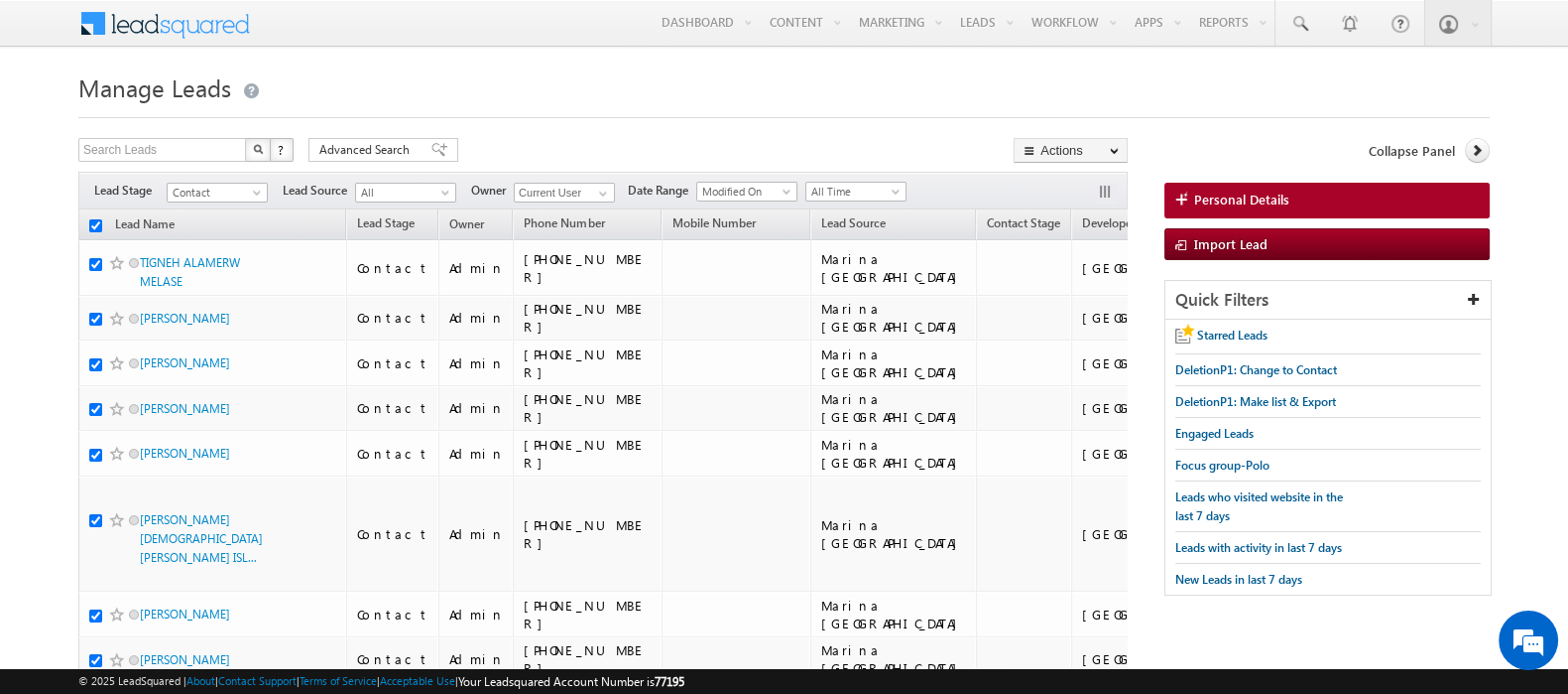
checkbox input "true"
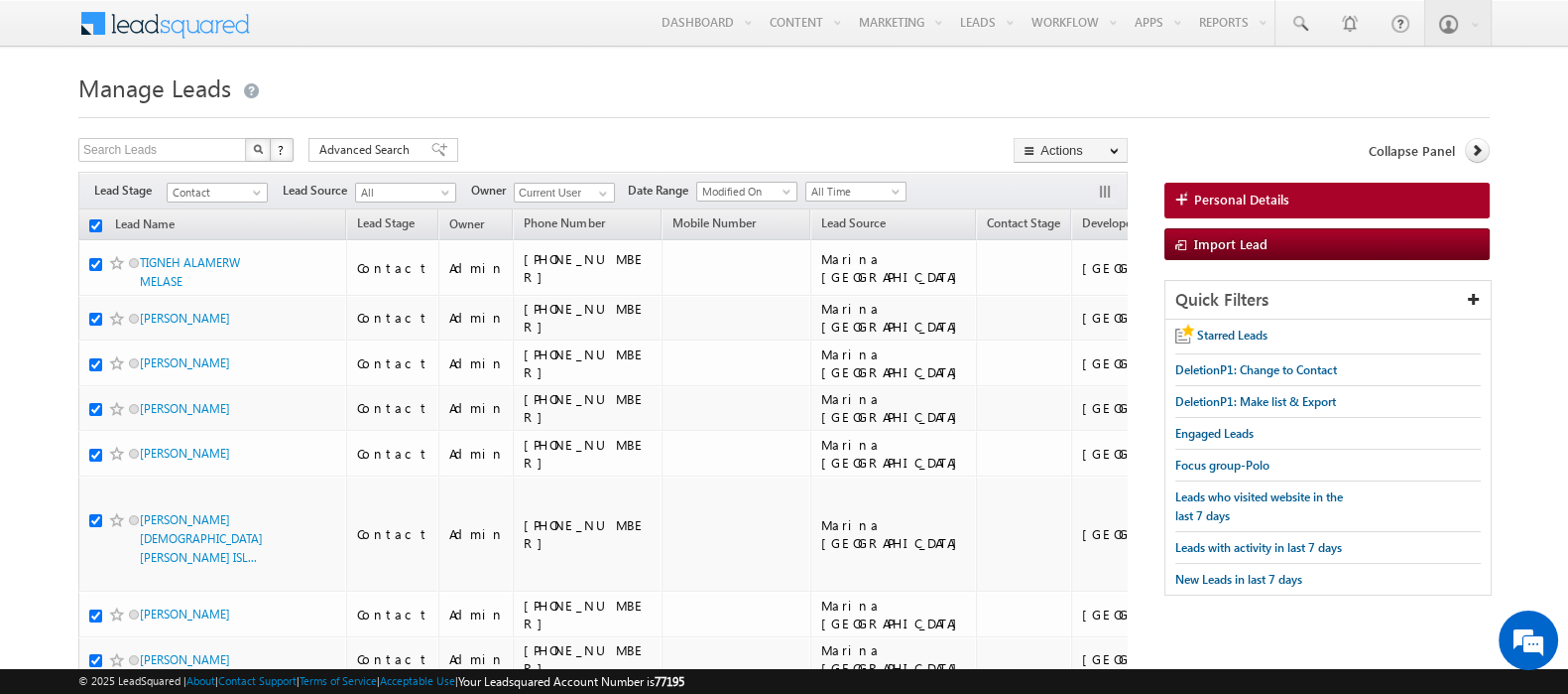
checkbox input "true"
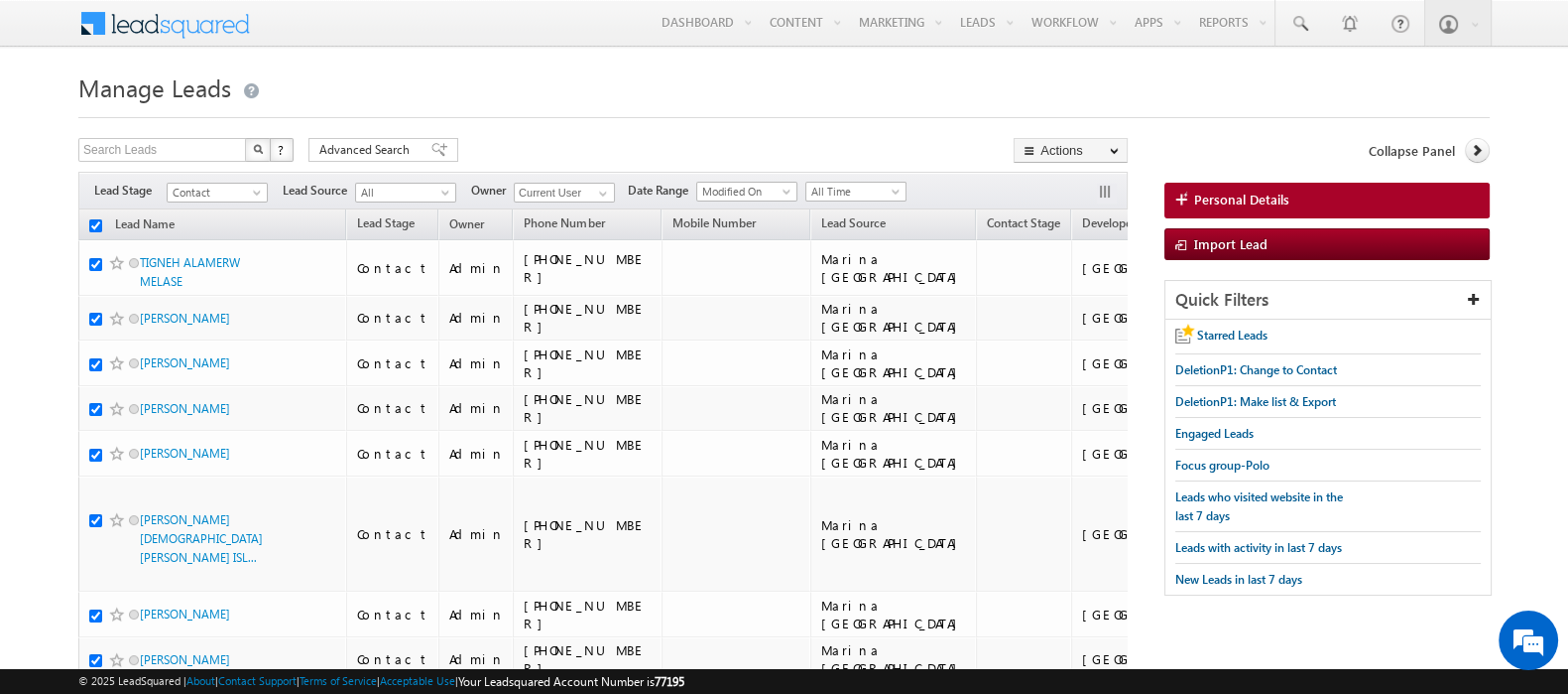
checkbox input "true"
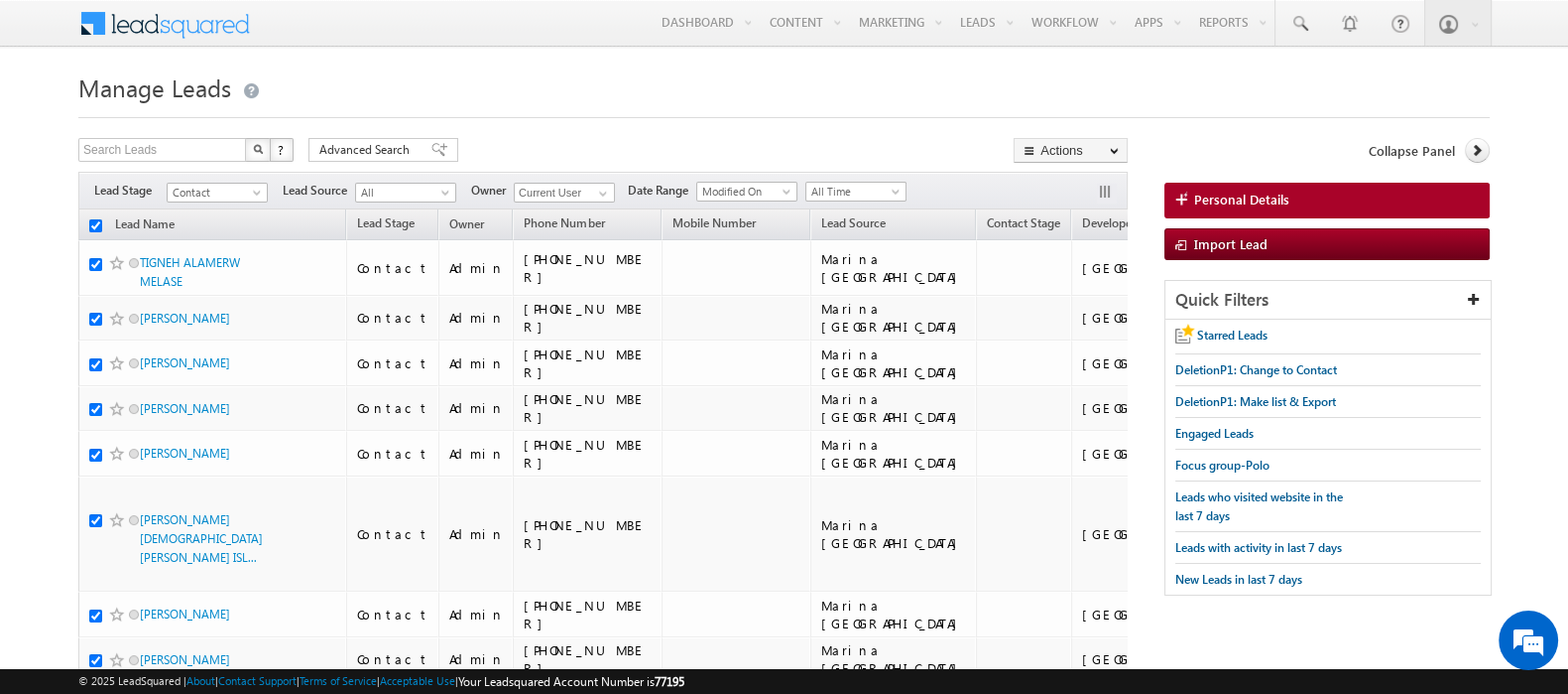
checkbox input "true"
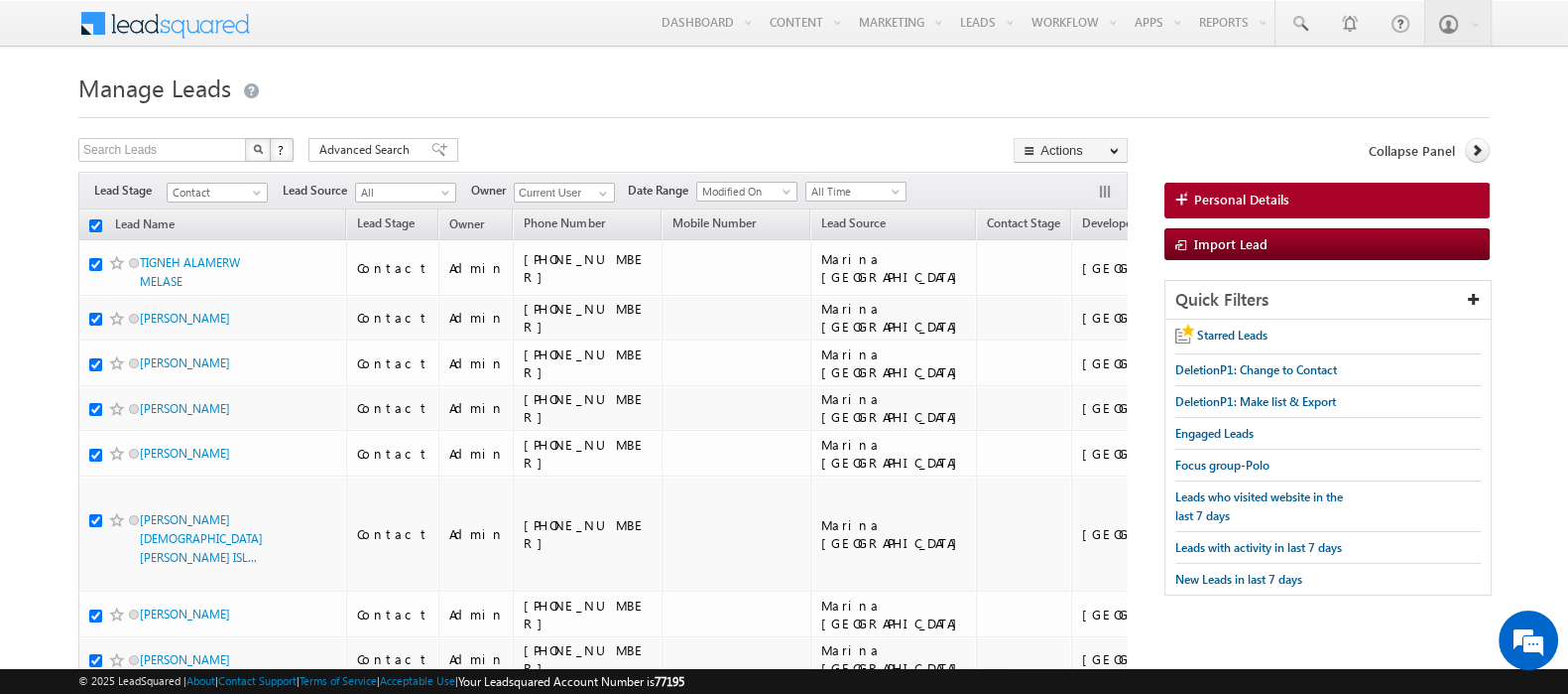
checkbox input "true"
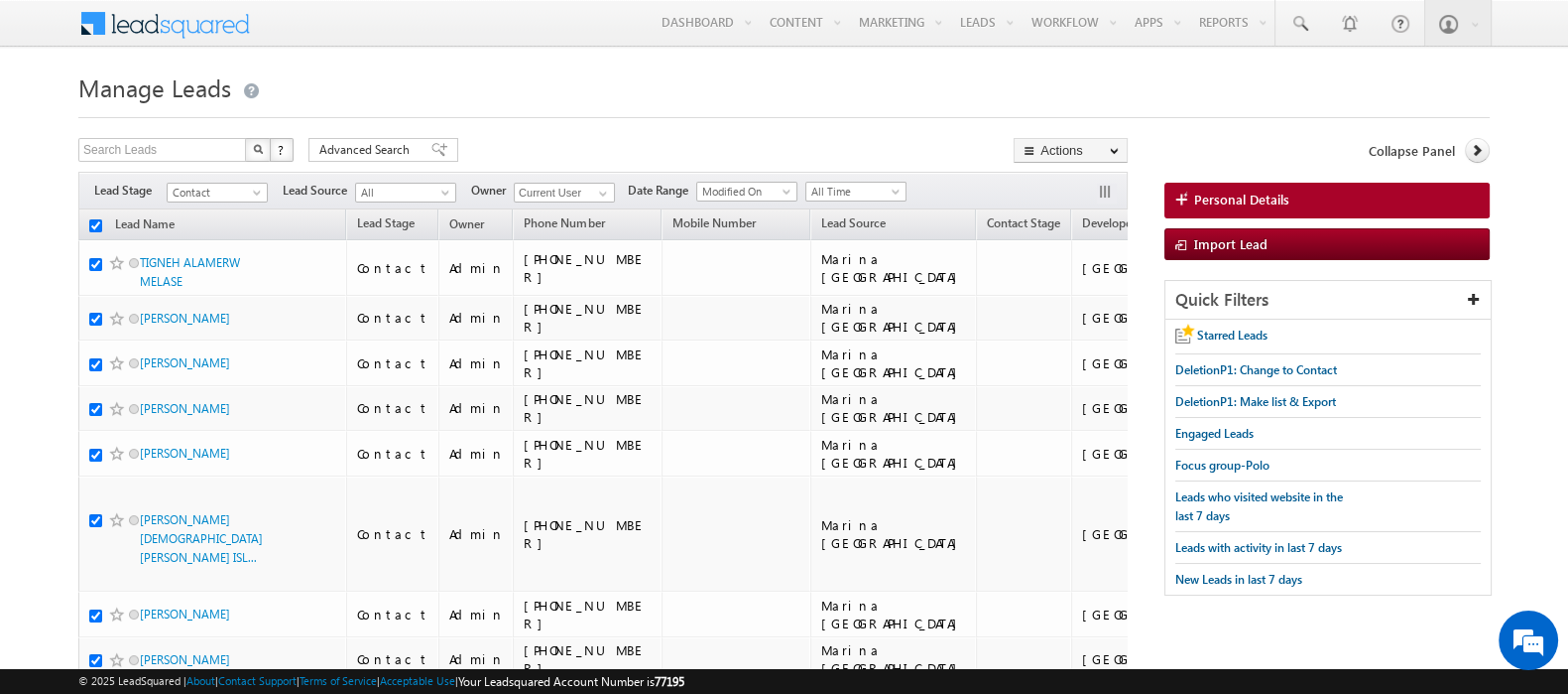
checkbox input "true"
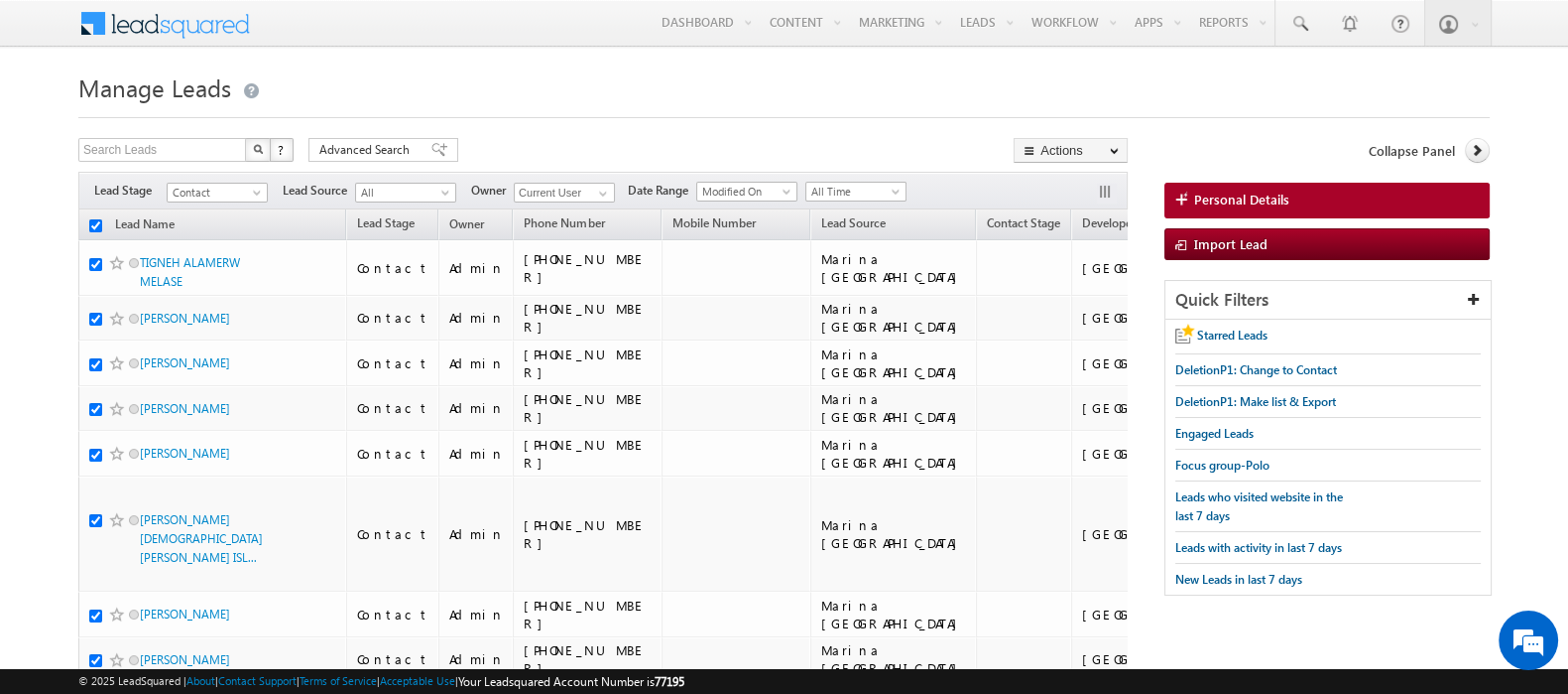
checkbox input "true"
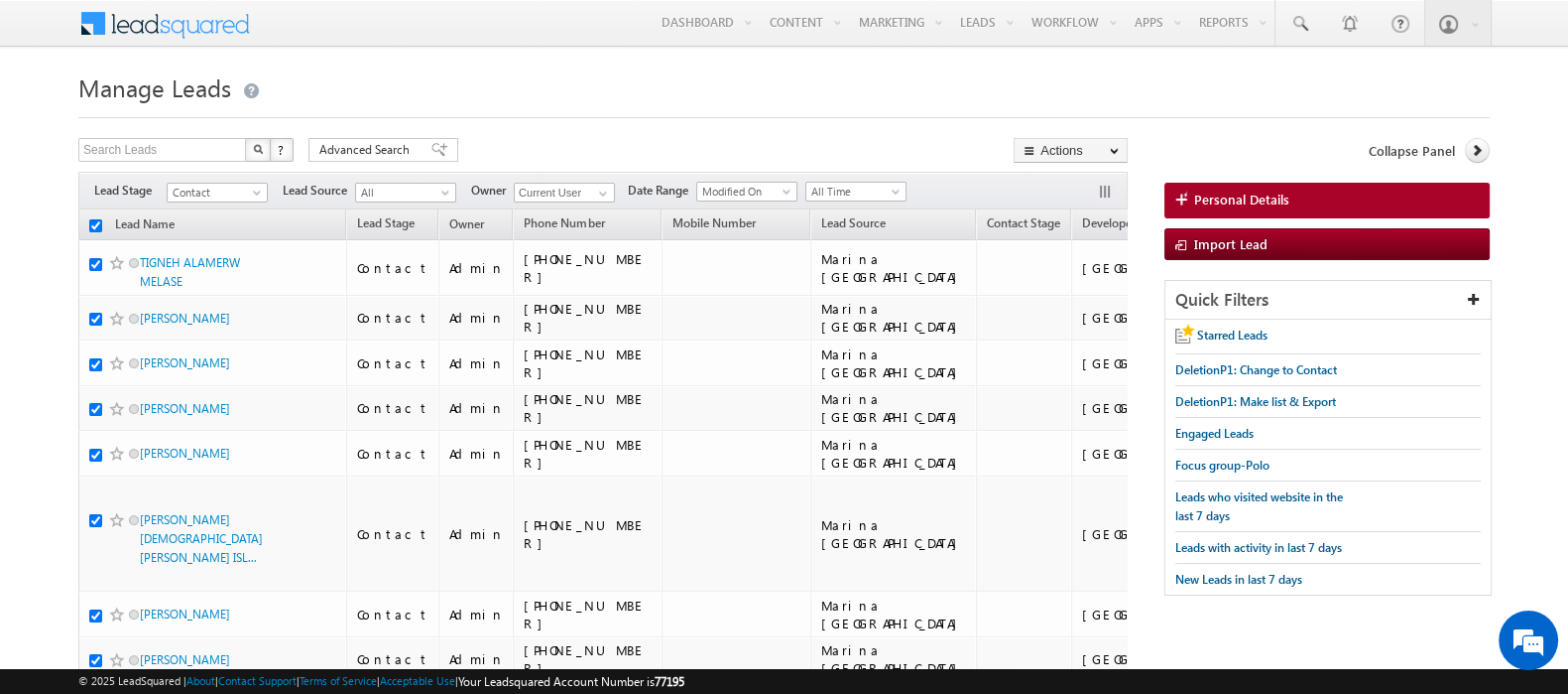
checkbox input "true"
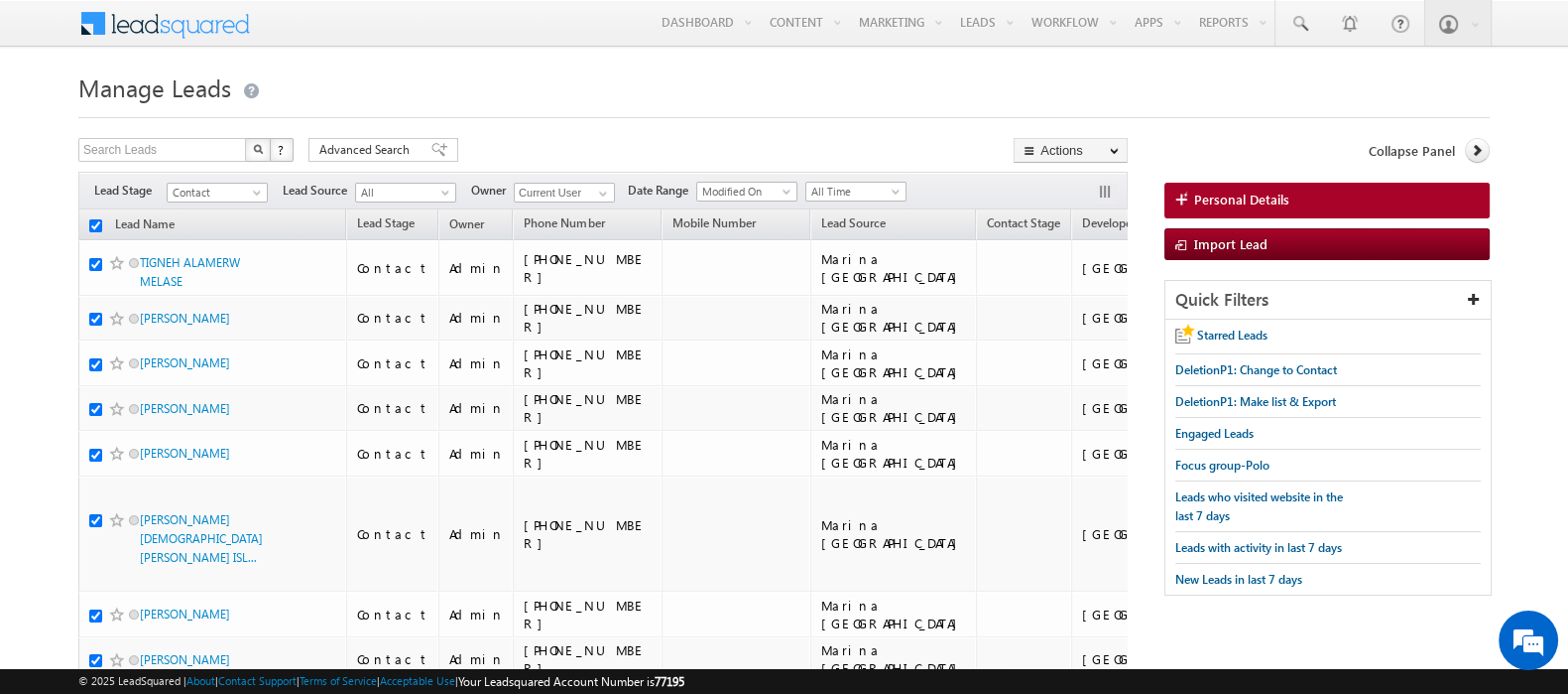
checkbox input "true"
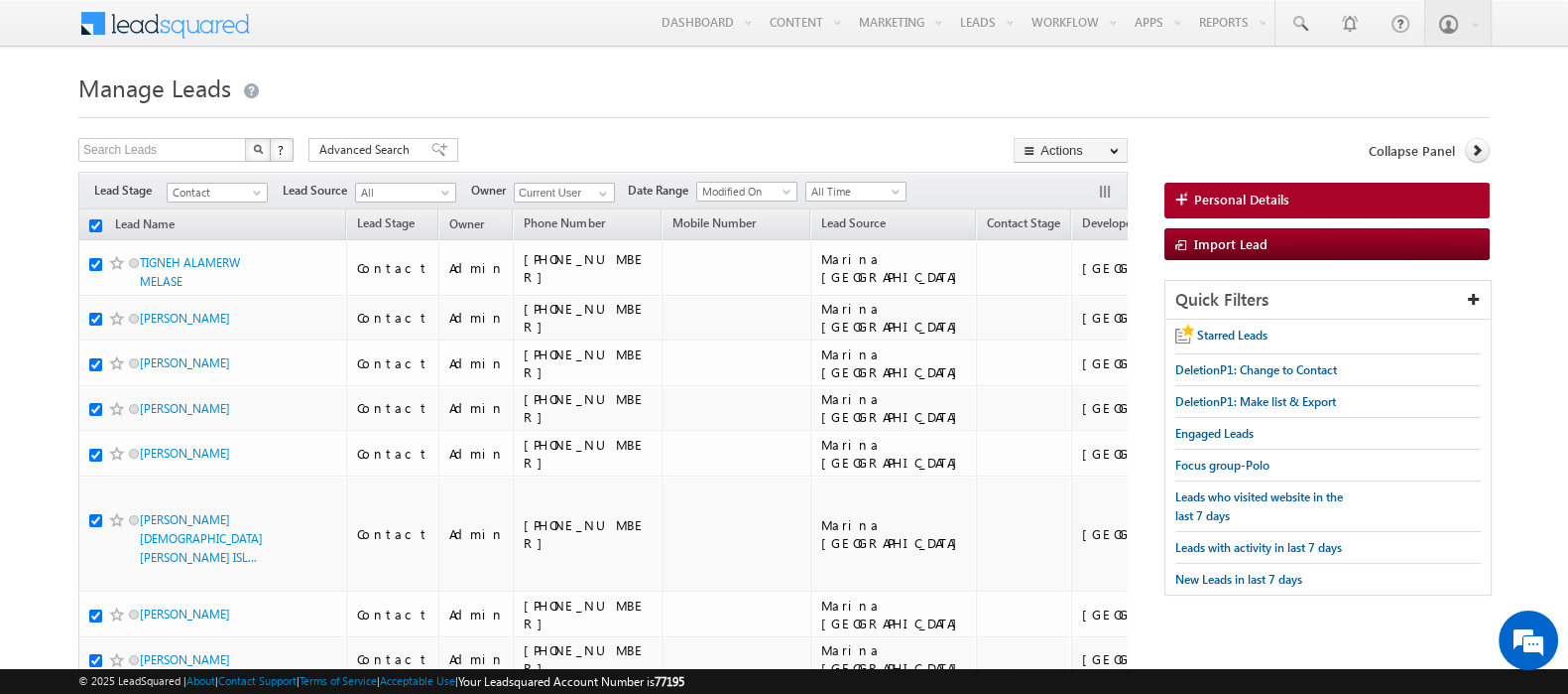
checkbox input "true"
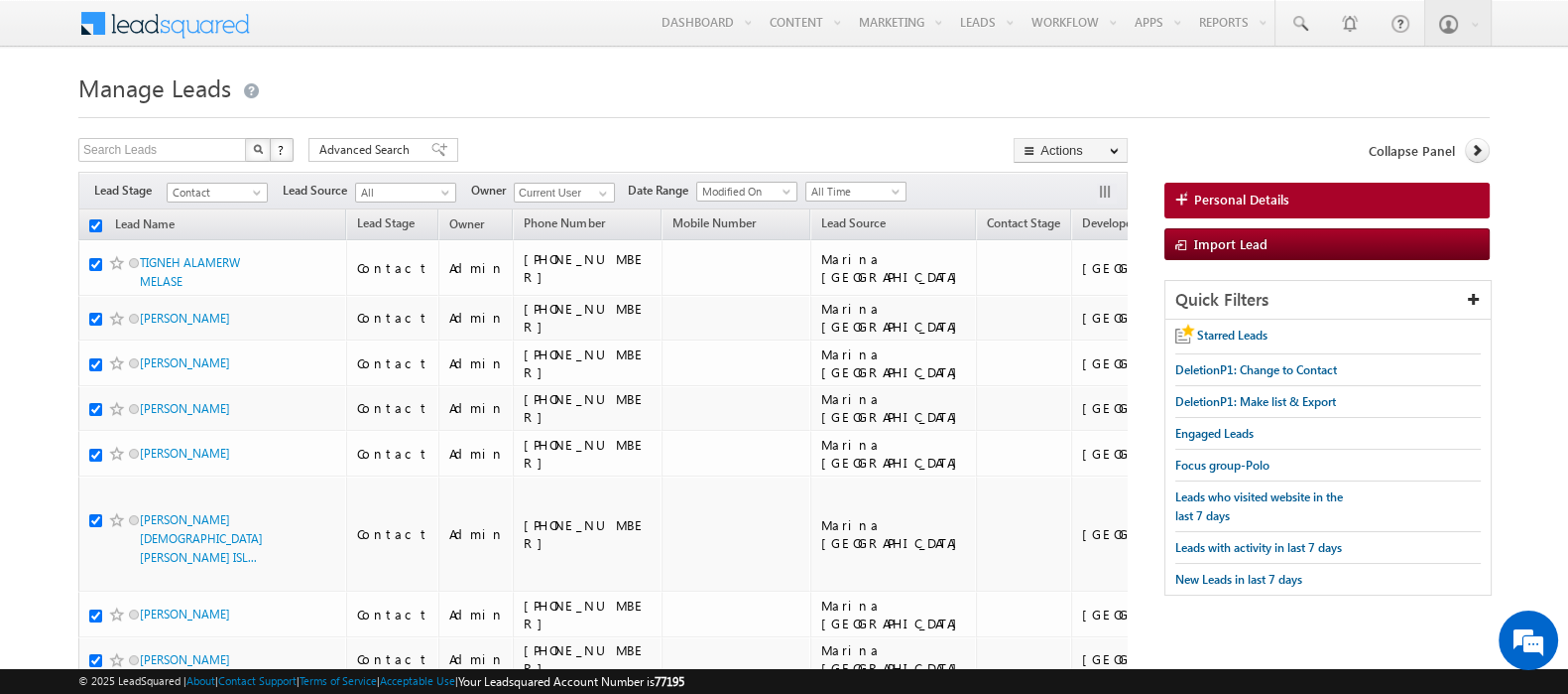
checkbox input "true"
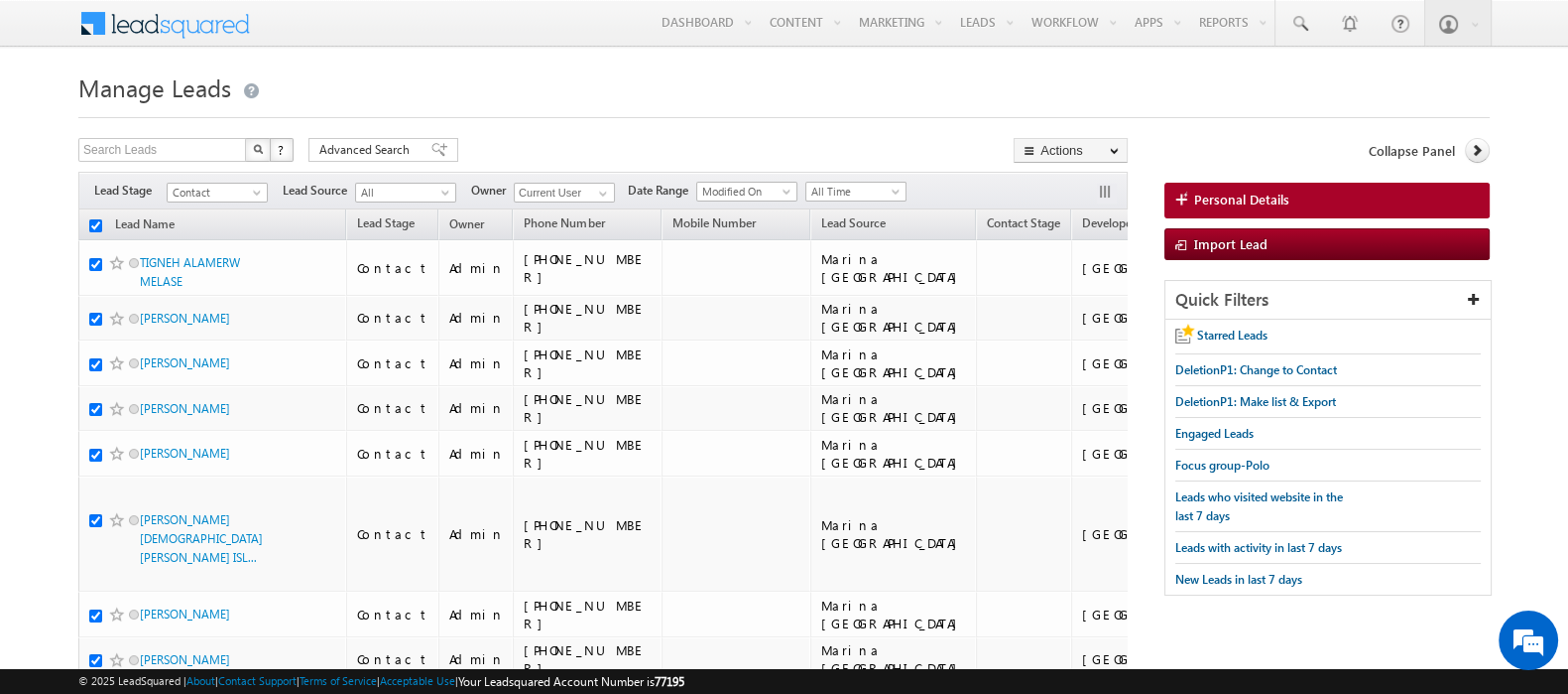
checkbox input "true"
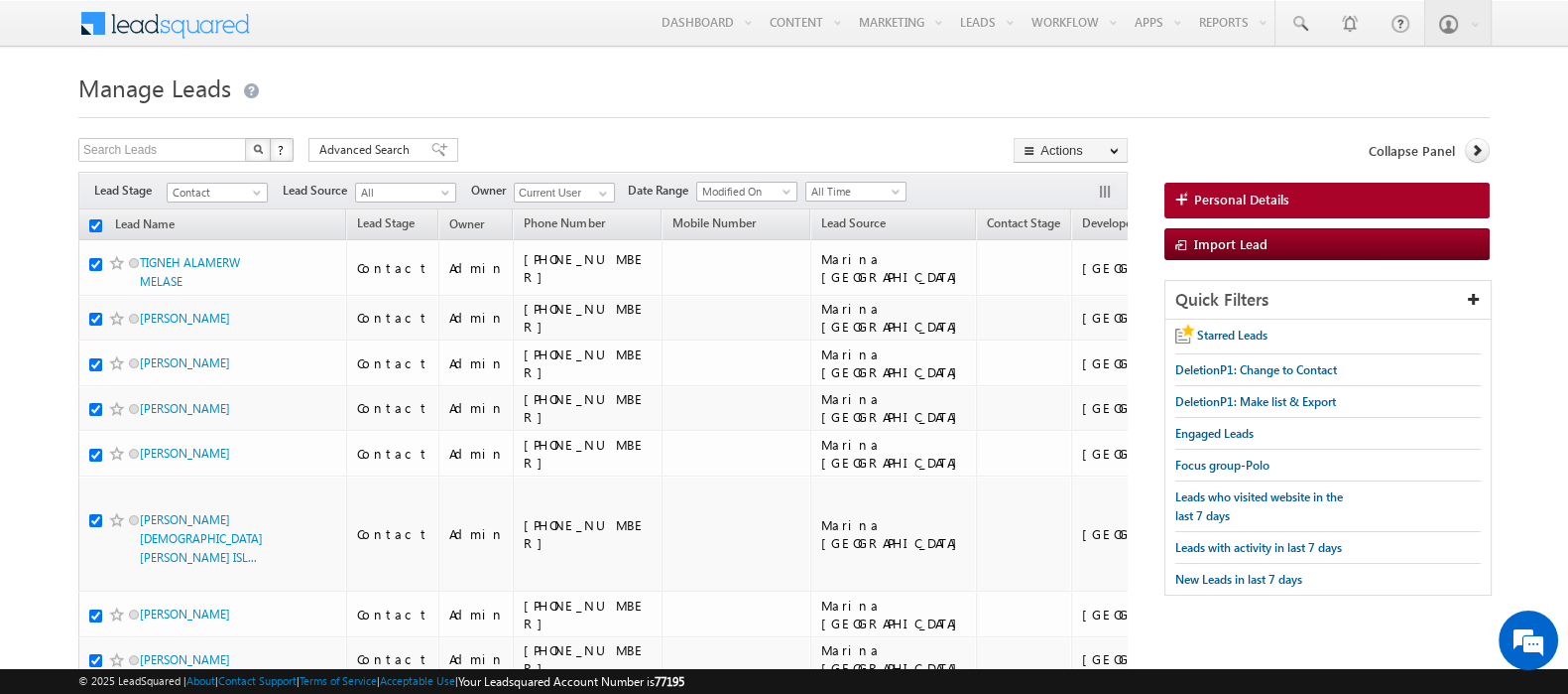
checkbox input "true"
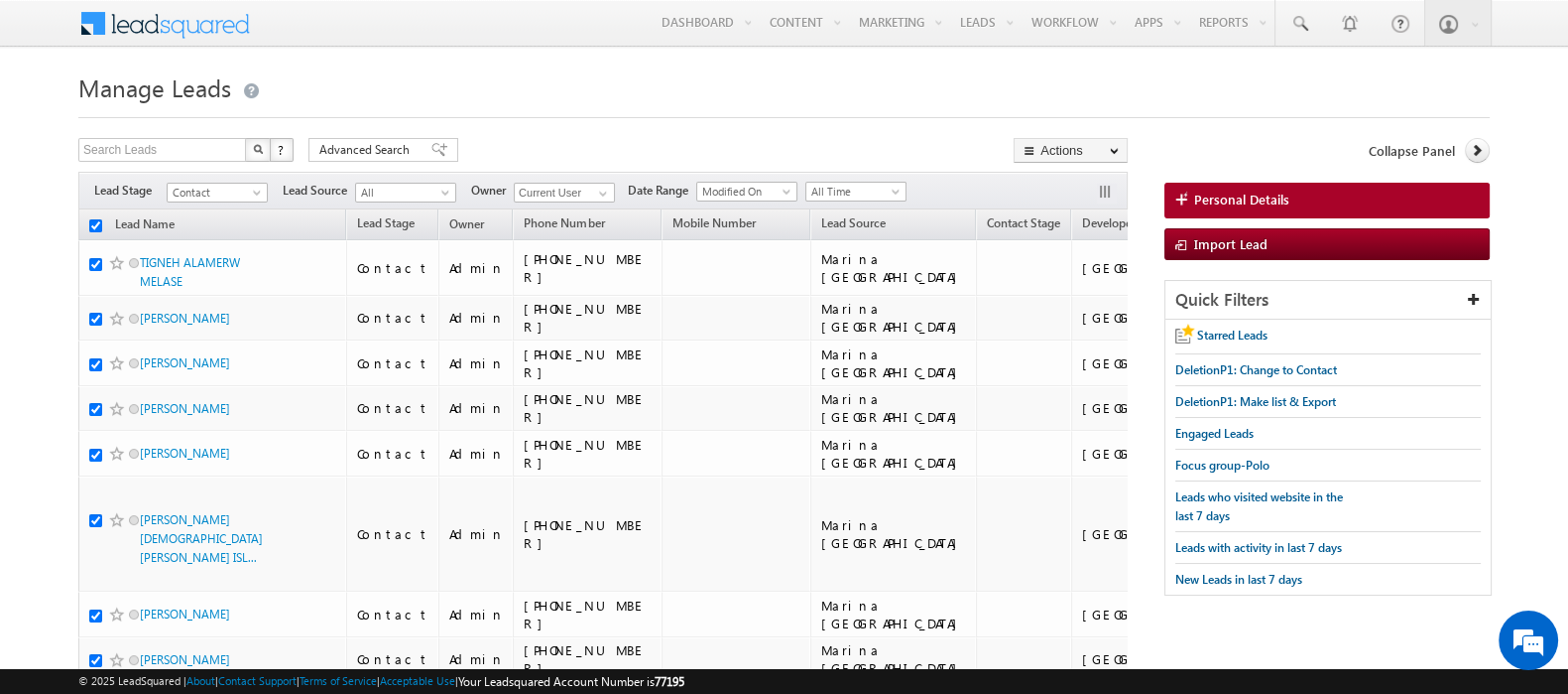
checkbox input "true"
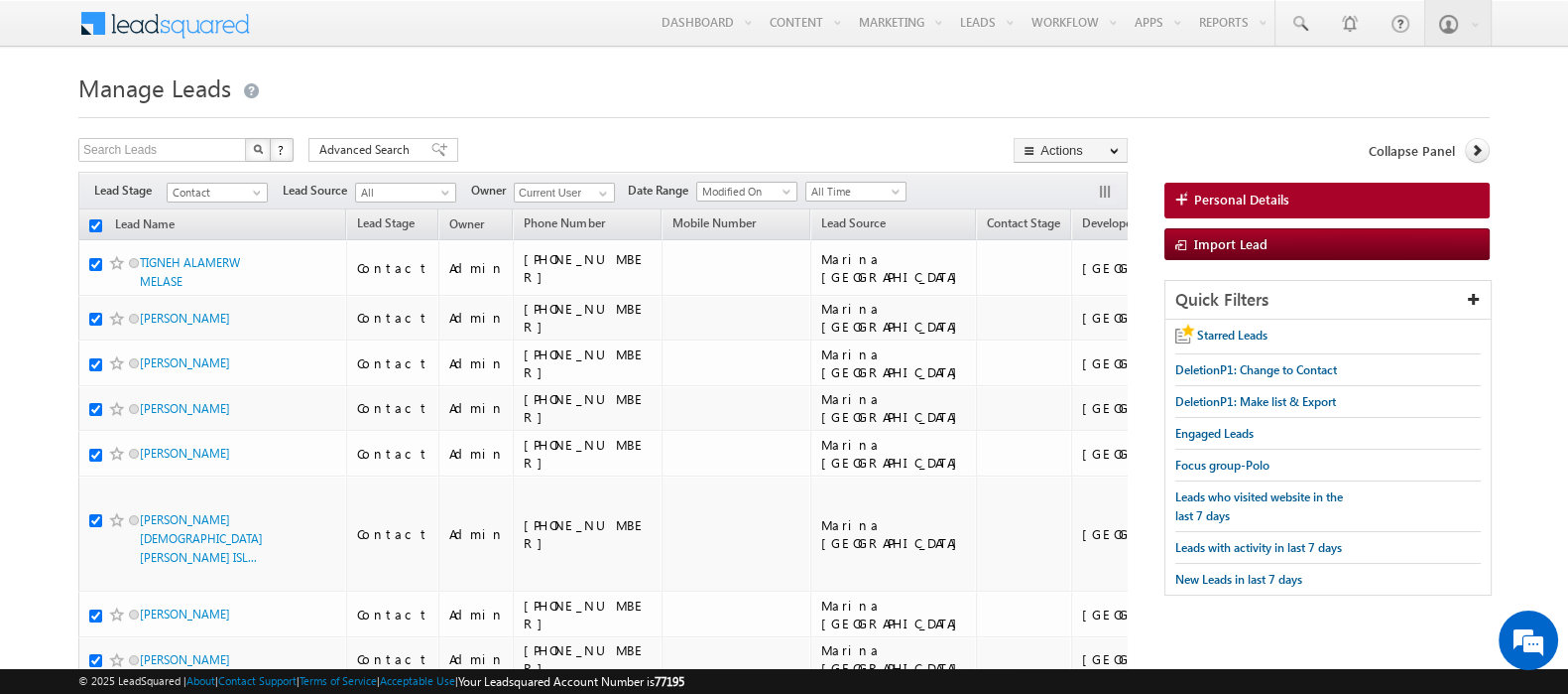
checkbox input "true"
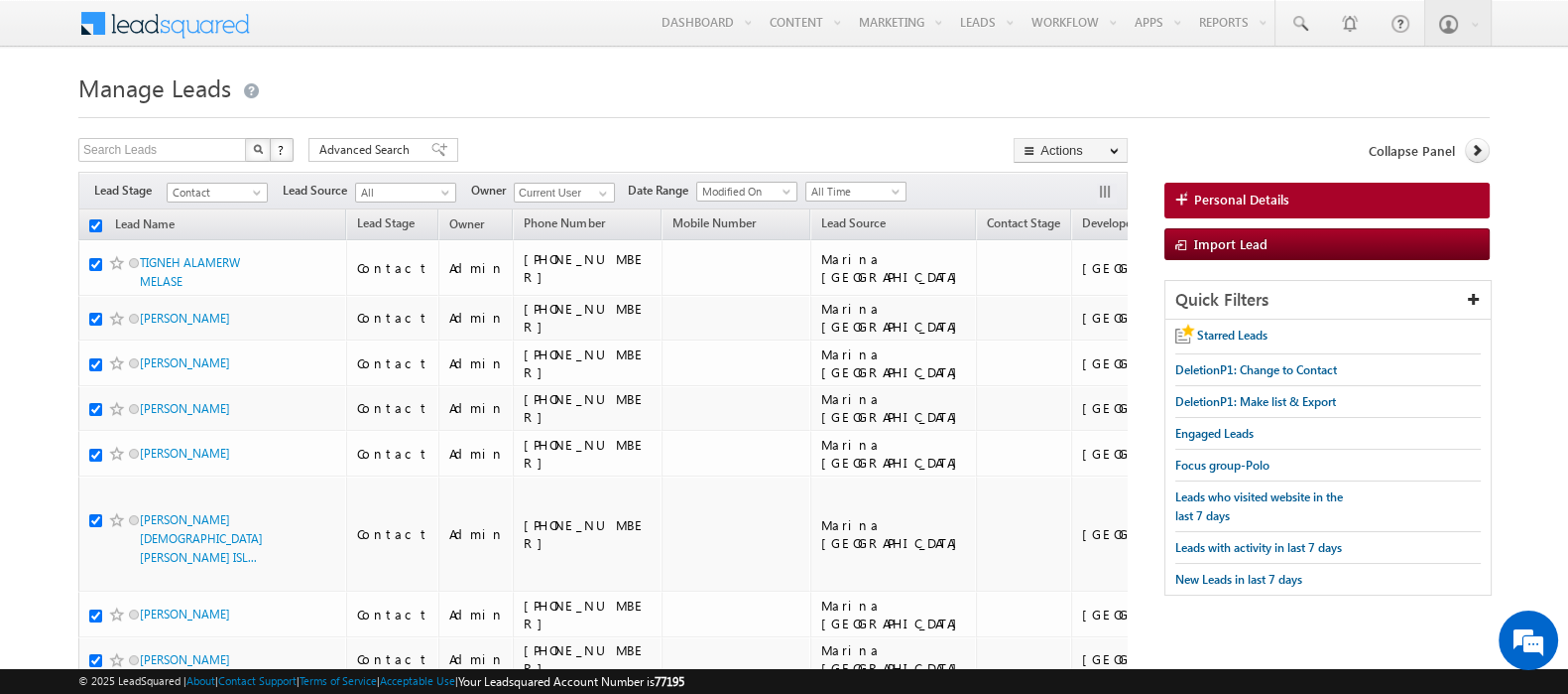
checkbox input "true"
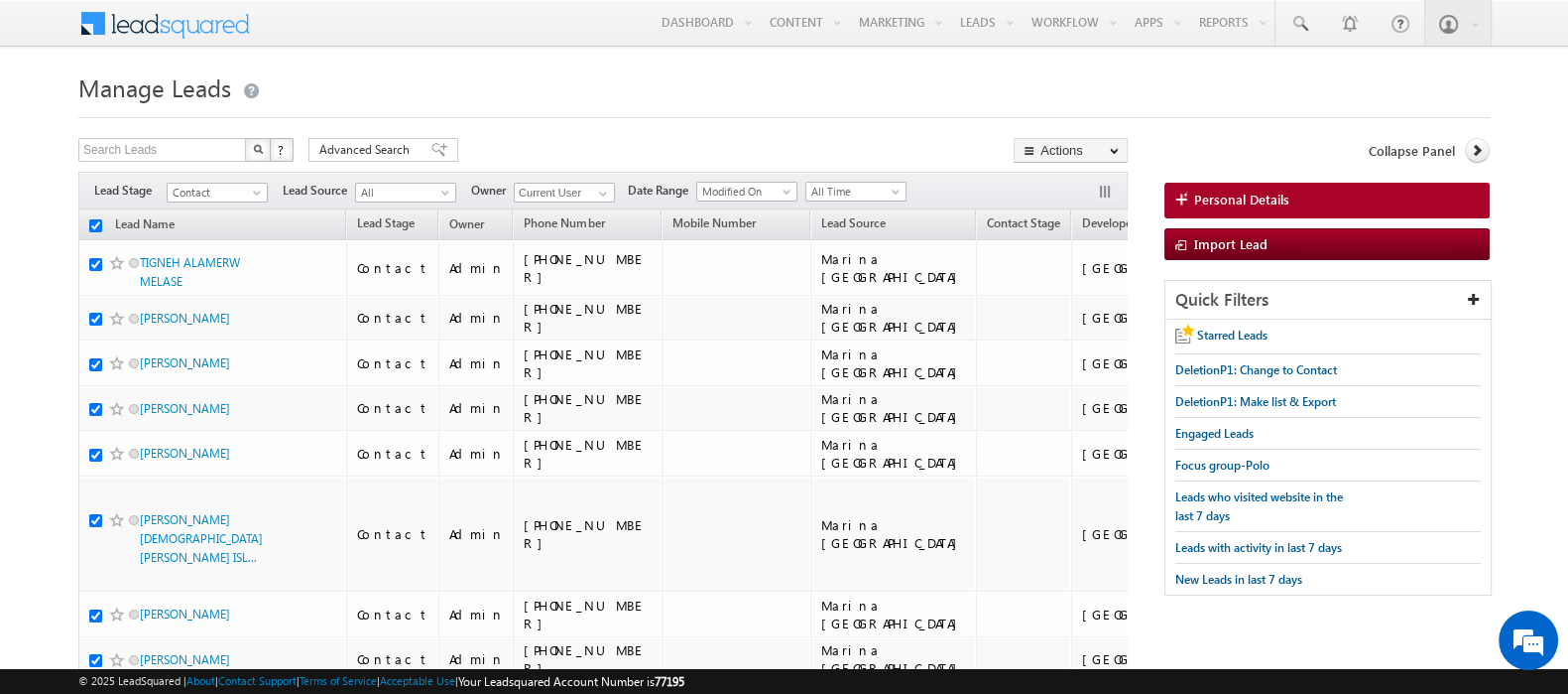
checkbox input "true"
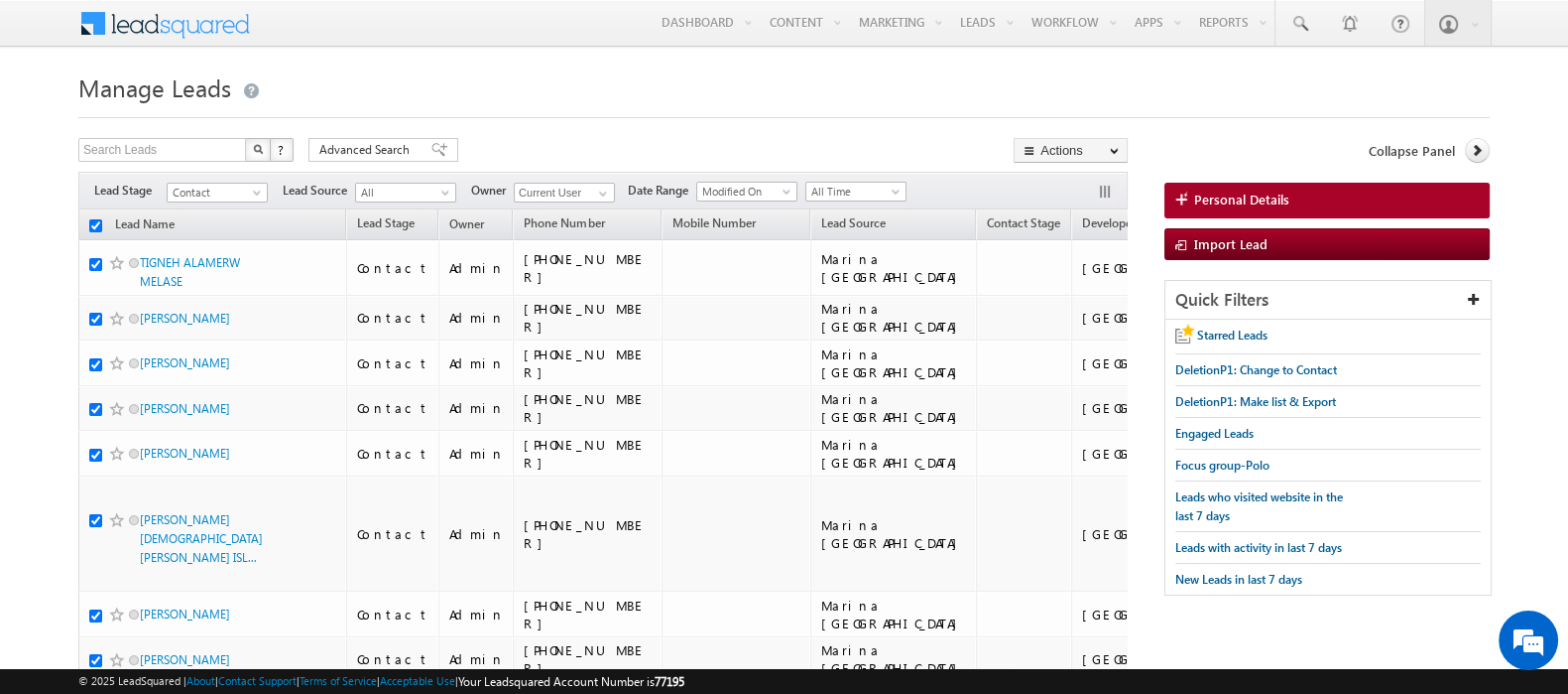
checkbox input "true"
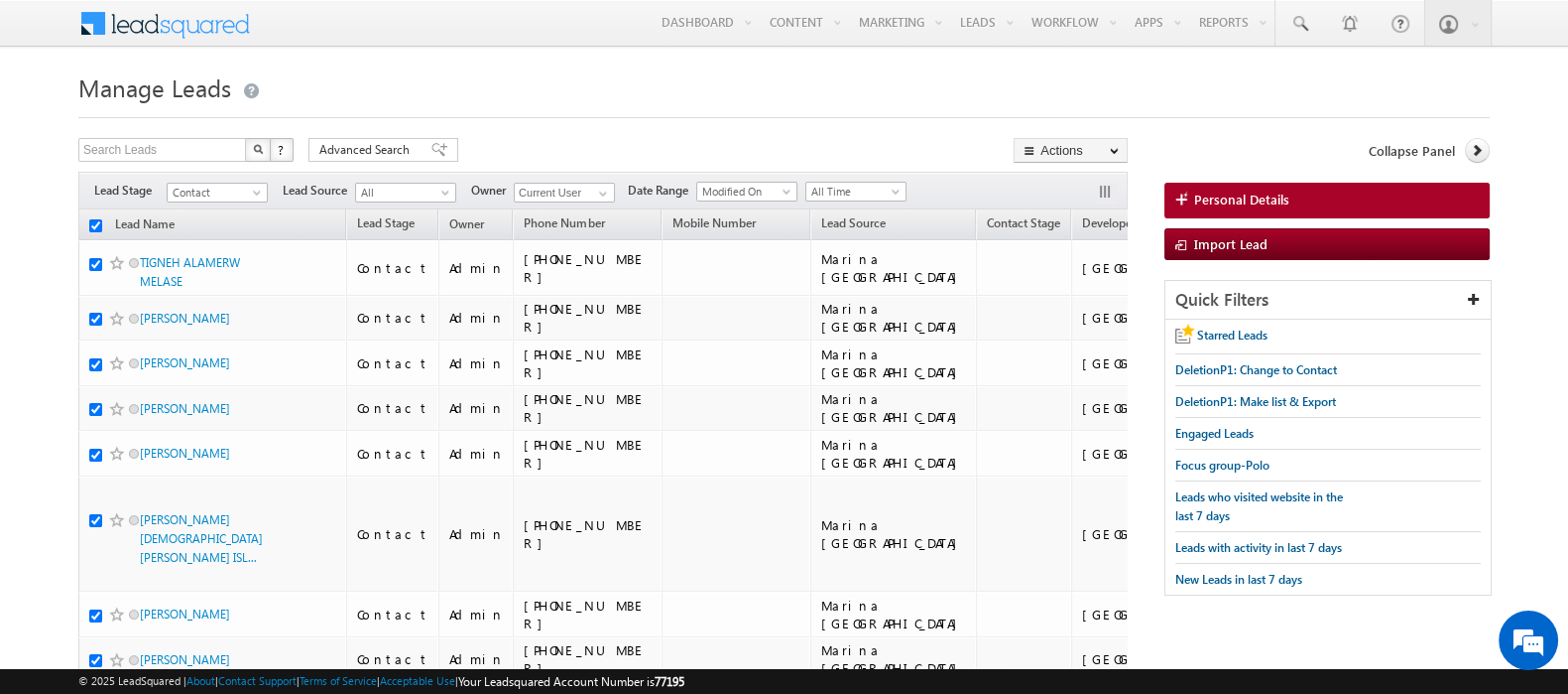
checkbox input "true"
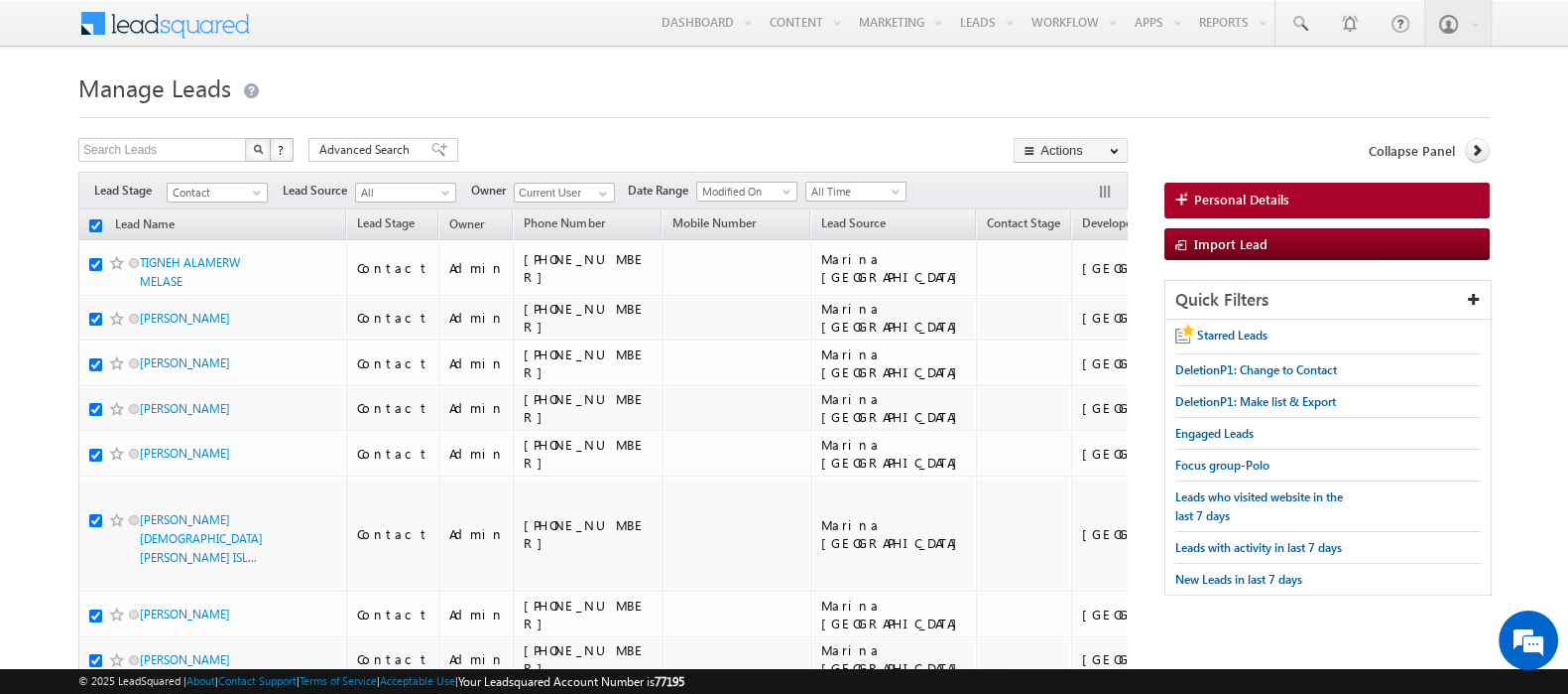
checkbox input "true"
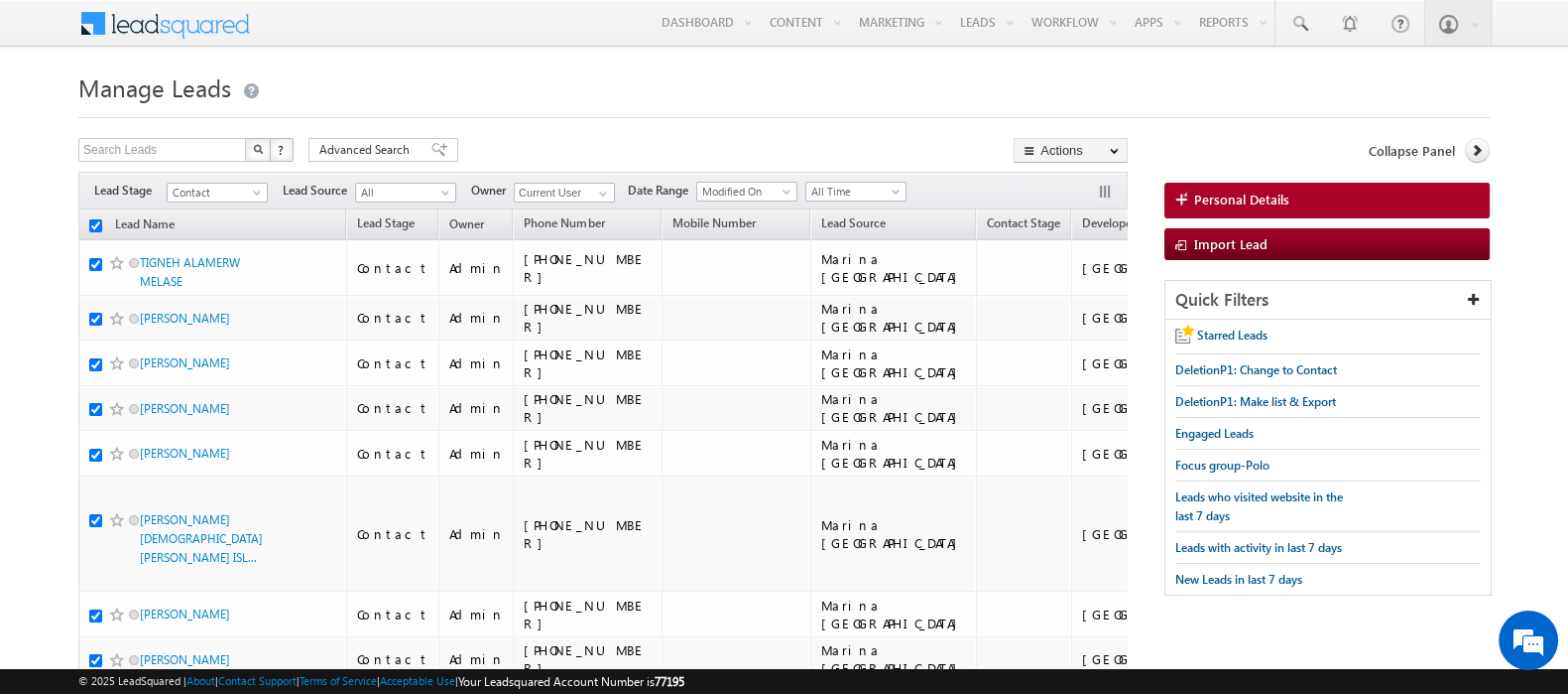
checkbox input "true"
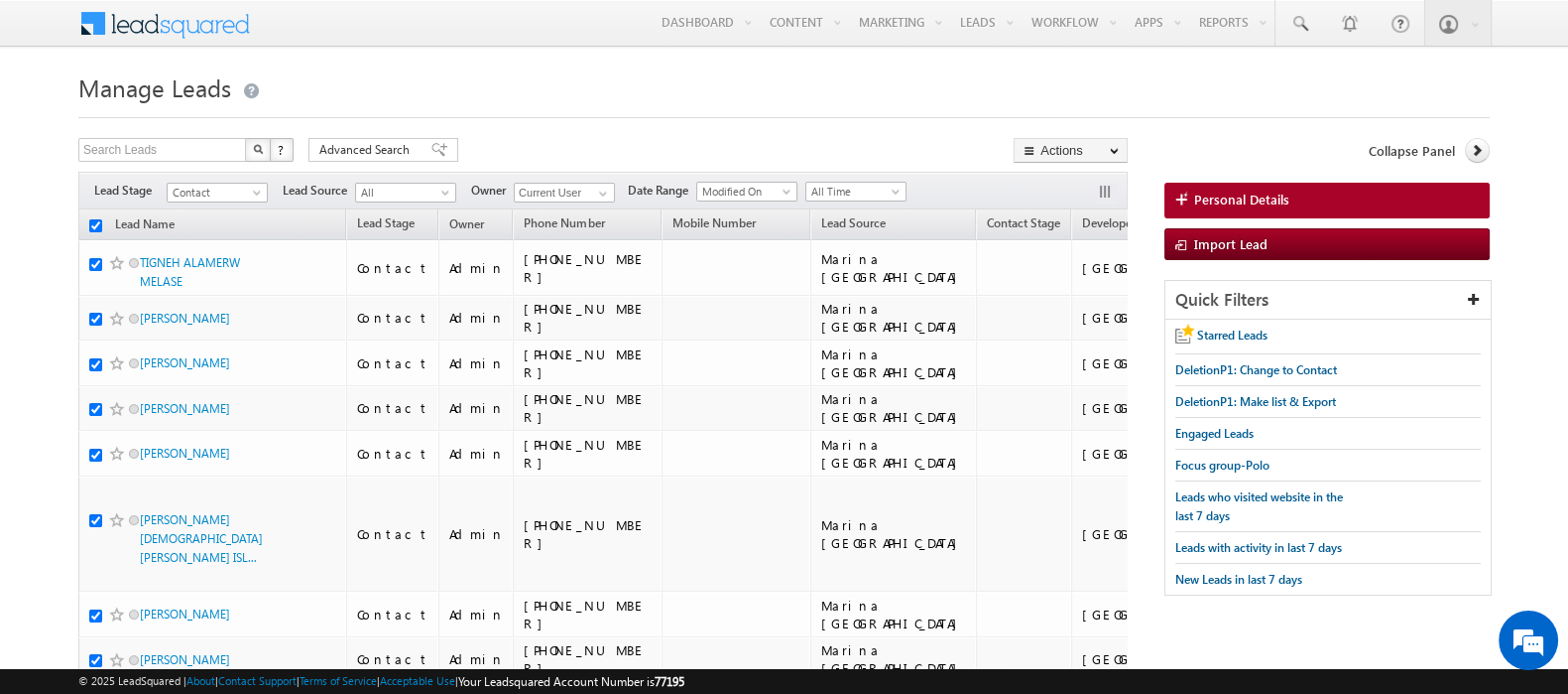
checkbox input "true"
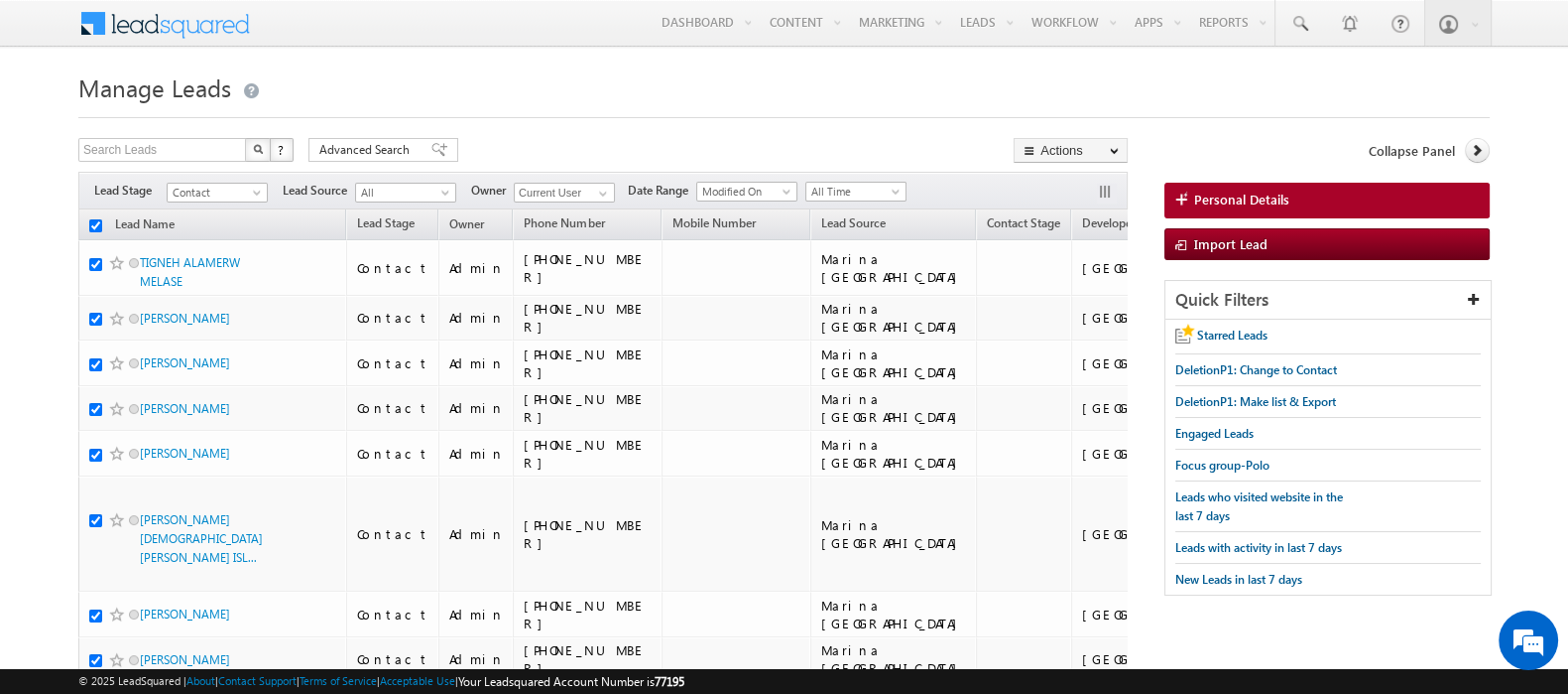
checkbox input "true"
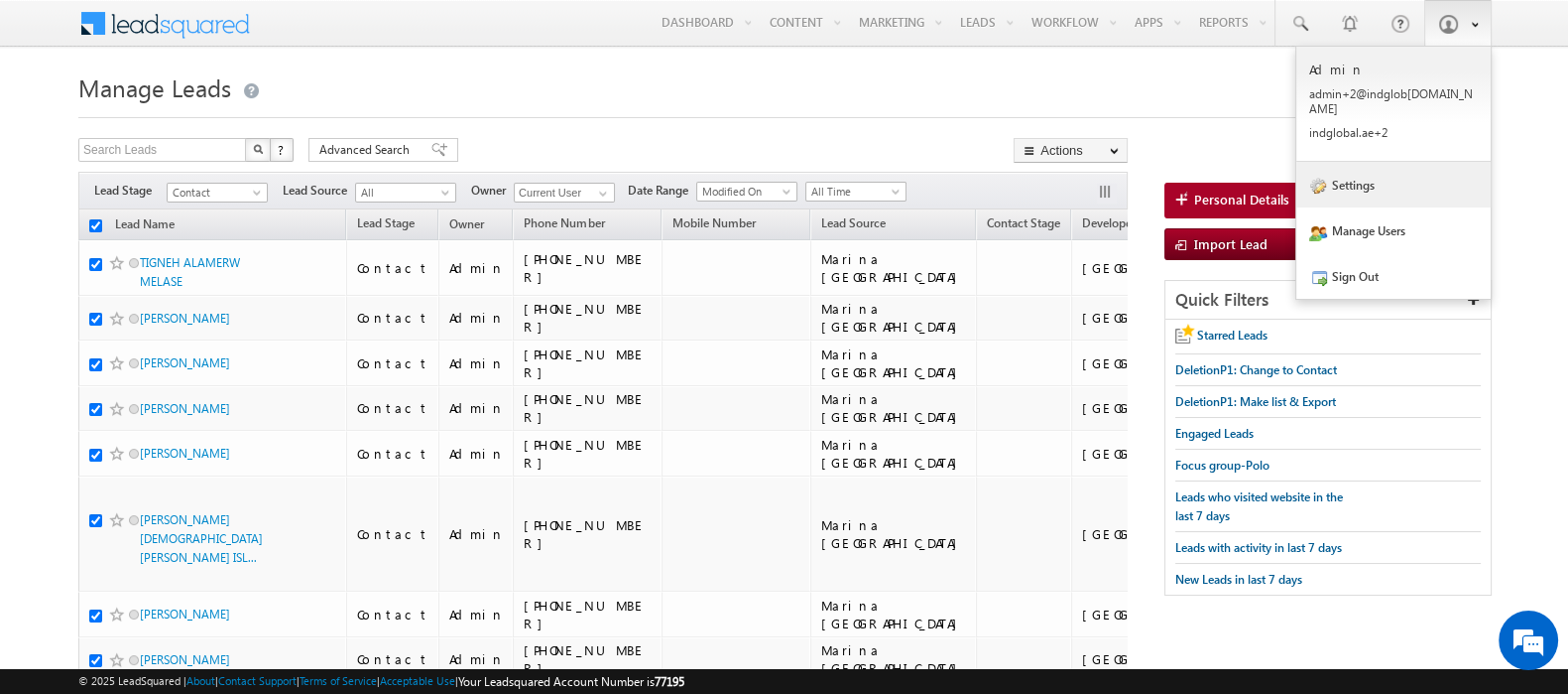
click at [1355, 176] on link "Settings" at bounding box center [1394, 185] width 195 height 46
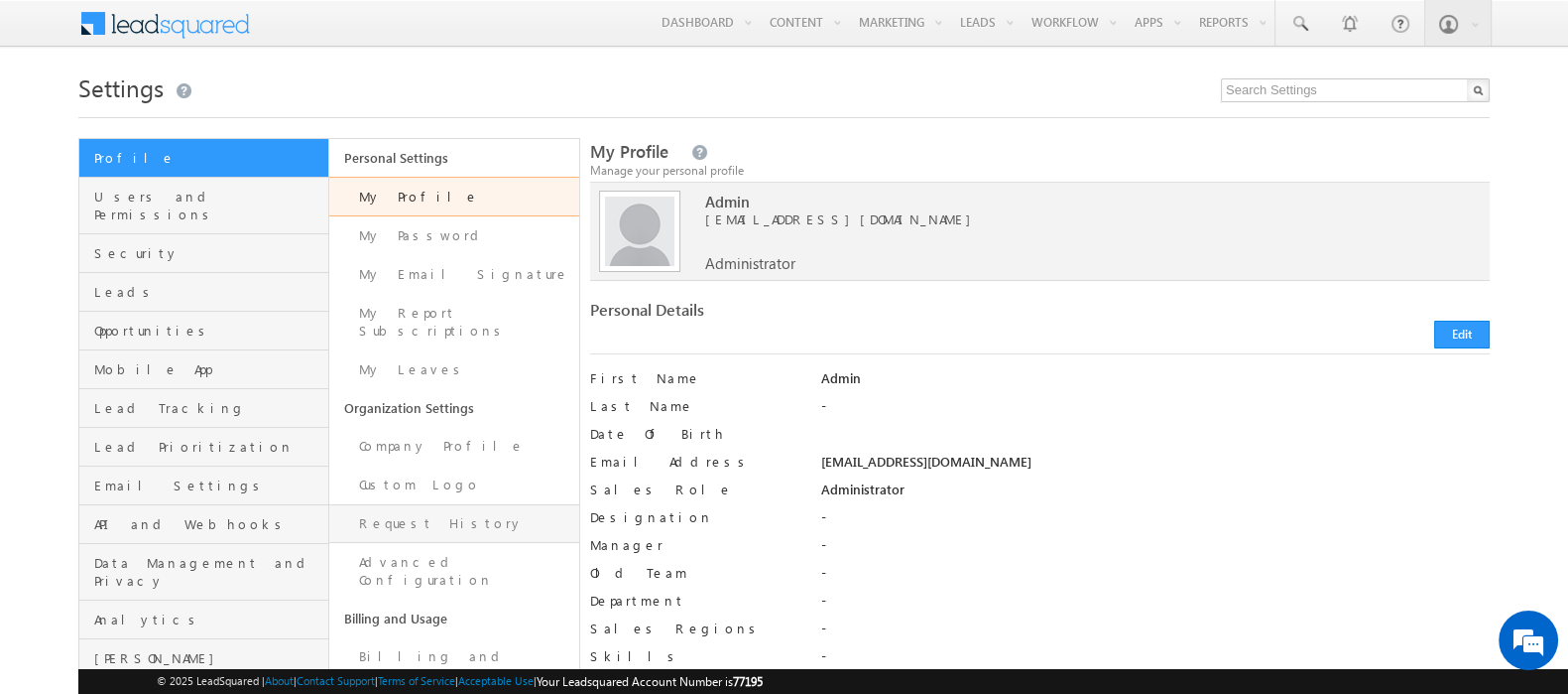
click at [423, 510] on link "Request History" at bounding box center [455, 523] width 250 height 39
